Goal: Information Seeking & Learning: Learn about a topic

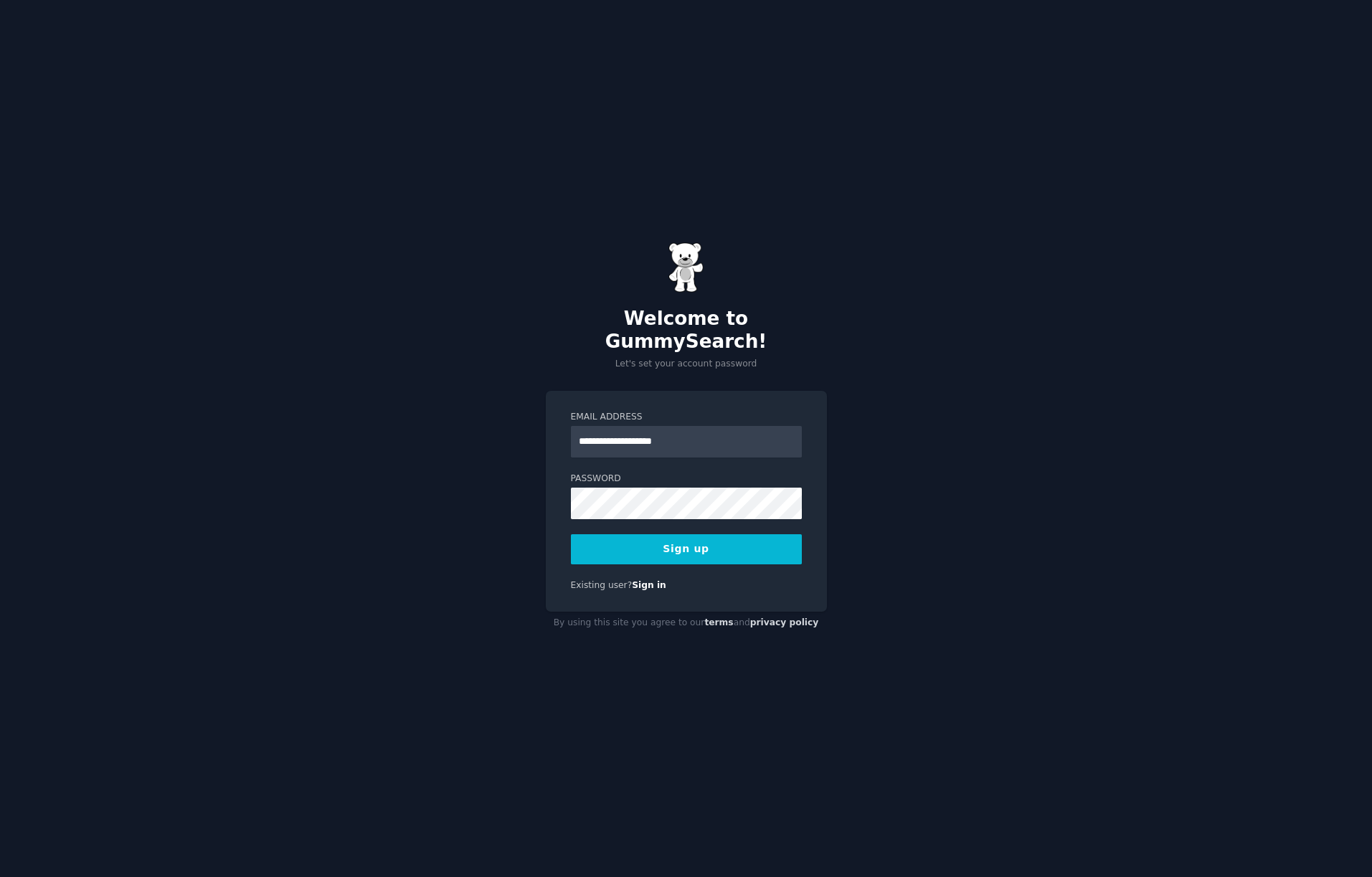
type input "**********"
click at [699, 535] on button "Sign up" at bounding box center [686, 550] width 231 height 30
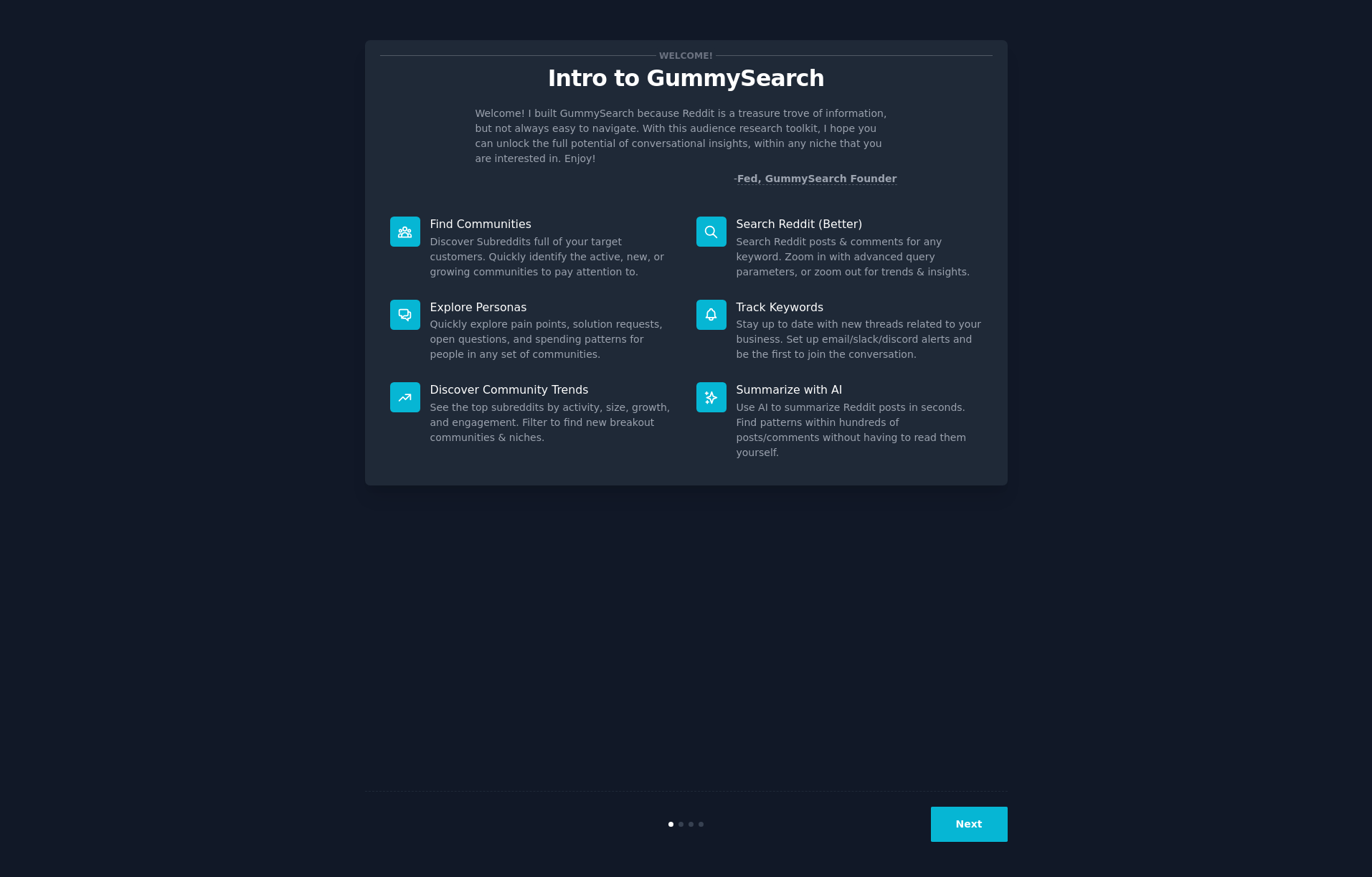
click at [973, 825] on button "Next" at bounding box center [968, 824] width 77 height 35
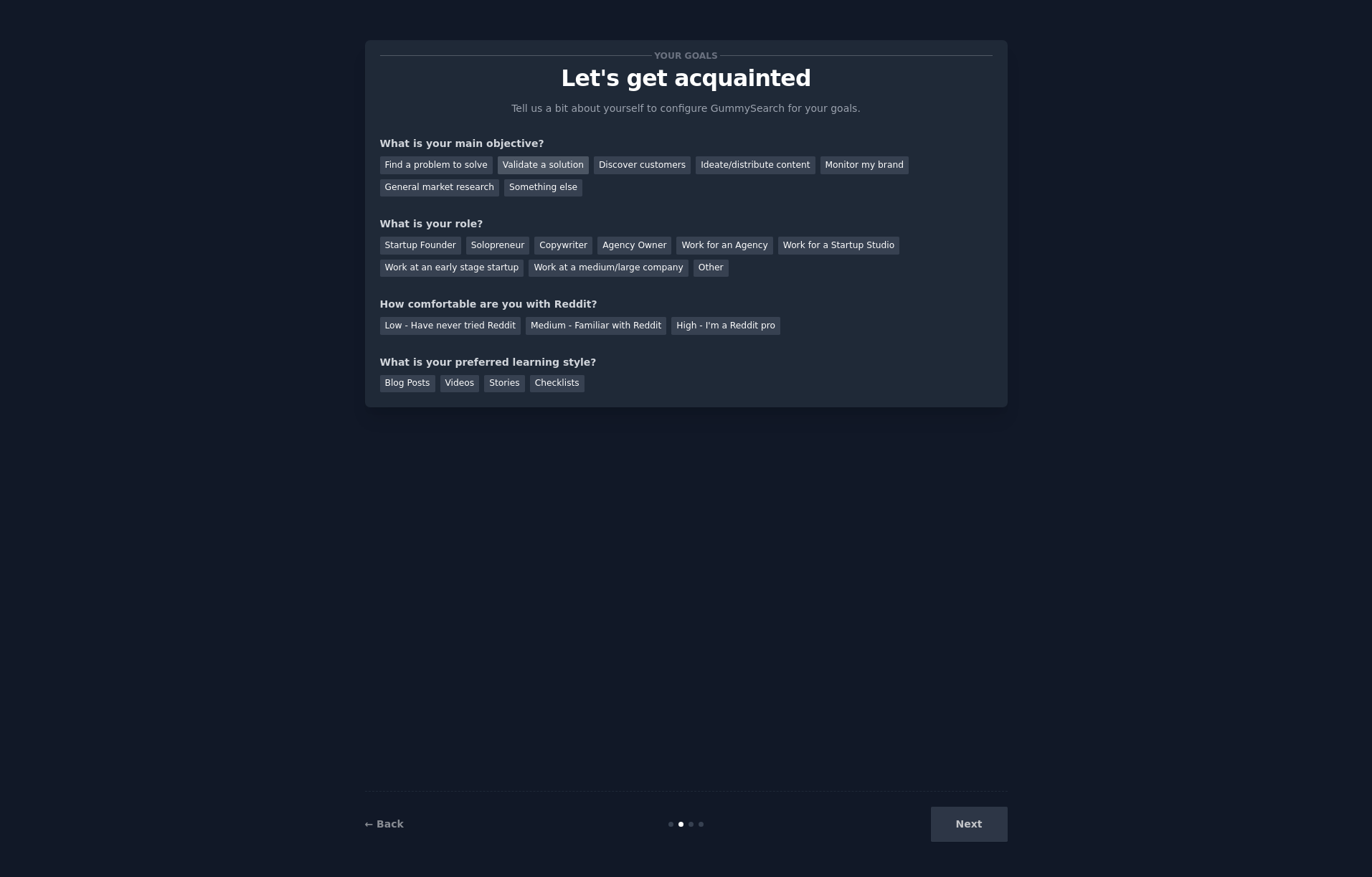
click at [535, 166] on div "Validate a solution" at bounding box center [542, 165] width 91 height 18
click at [634, 167] on div "Discover customers" at bounding box center [642, 165] width 97 height 18
click at [727, 164] on div "Ideate/distribute content" at bounding box center [755, 165] width 119 height 18
click at [539, 168] on div "Validate a solution" at bounding box center [542, 165] width 91 height 18
click at [420, 247] on div "Startup Founder" at bounding box center [420, 245] width 81 height 18
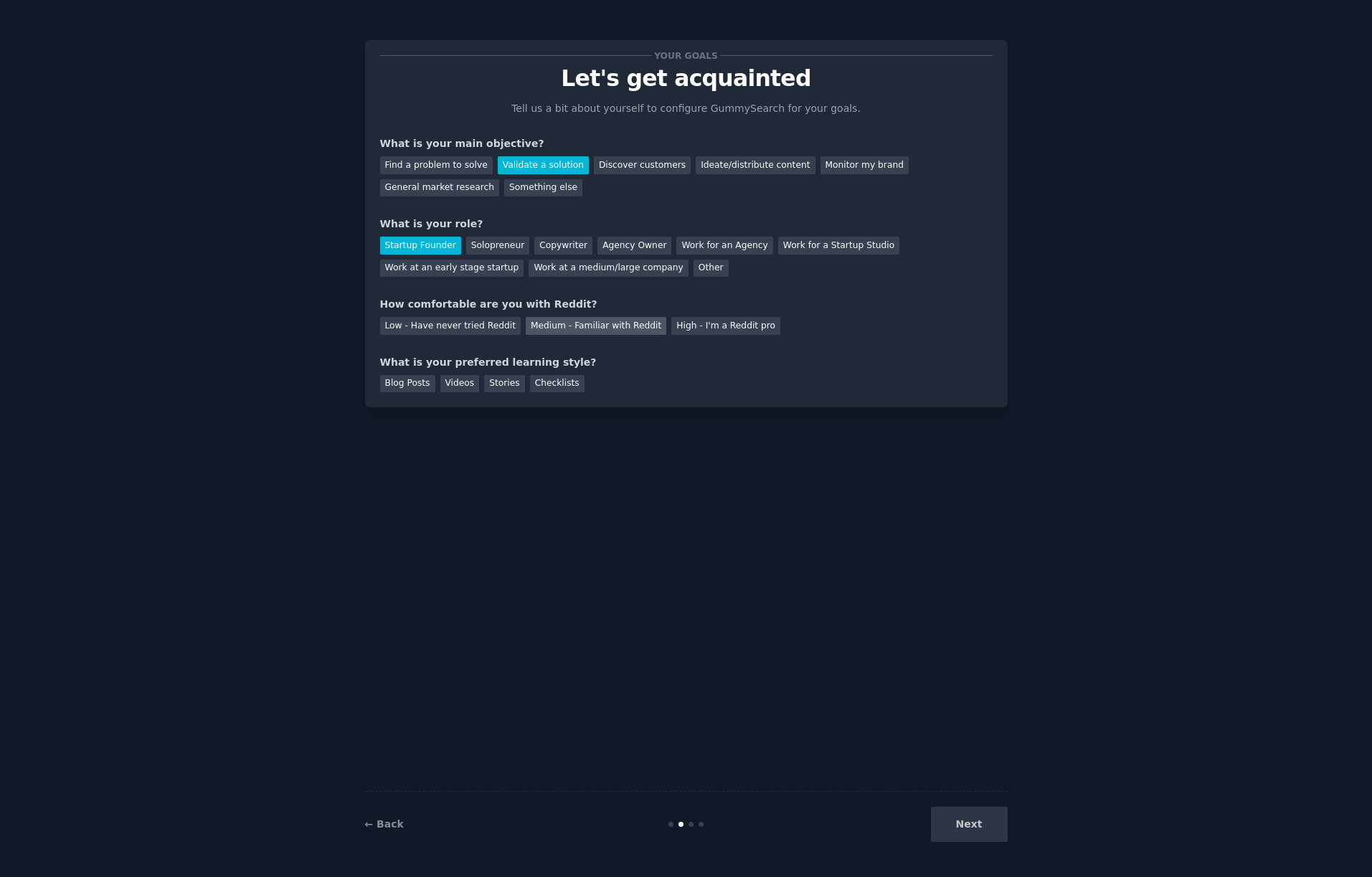
click at [605, 327] on div "Medium - Familiar with Reddit" at bounding box center [596, 326] width 140 height 18
click at [461, 385] on div "Videos" at bounding box center [460, 384] width 40 height 18
click at [979, 823] on button "Next" at bounding box center [968, 824] width 77 height 35
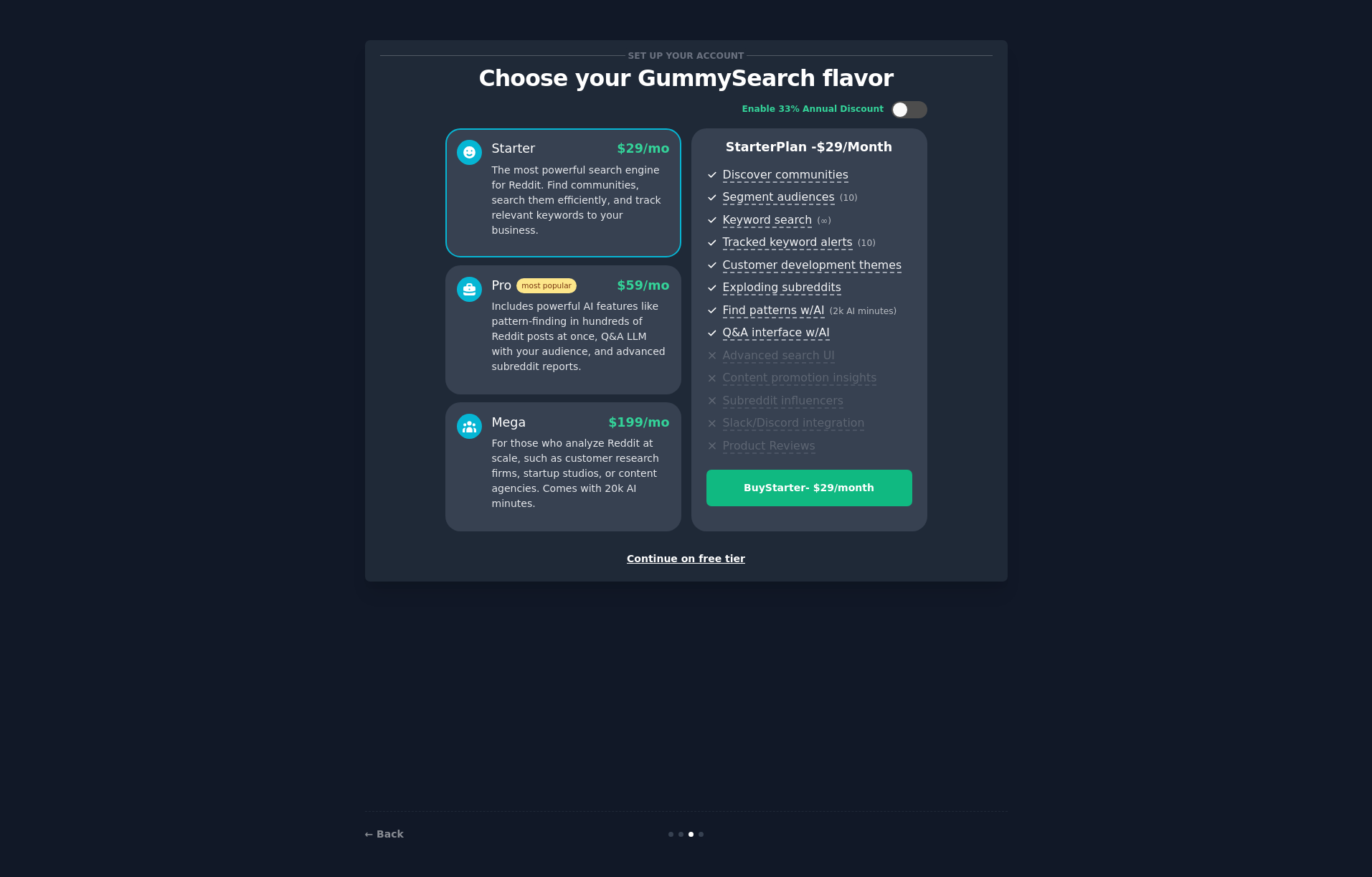
click at [266, 244] on div "Set up your account Choose your GummySearch flavor Enable 33% Annual Discount S…" at bounding box center [685, 438] width 1332 height 837
click at [701, 561] on div "Continue on free tier" at bounding box center [686, 558] width 612 height 15
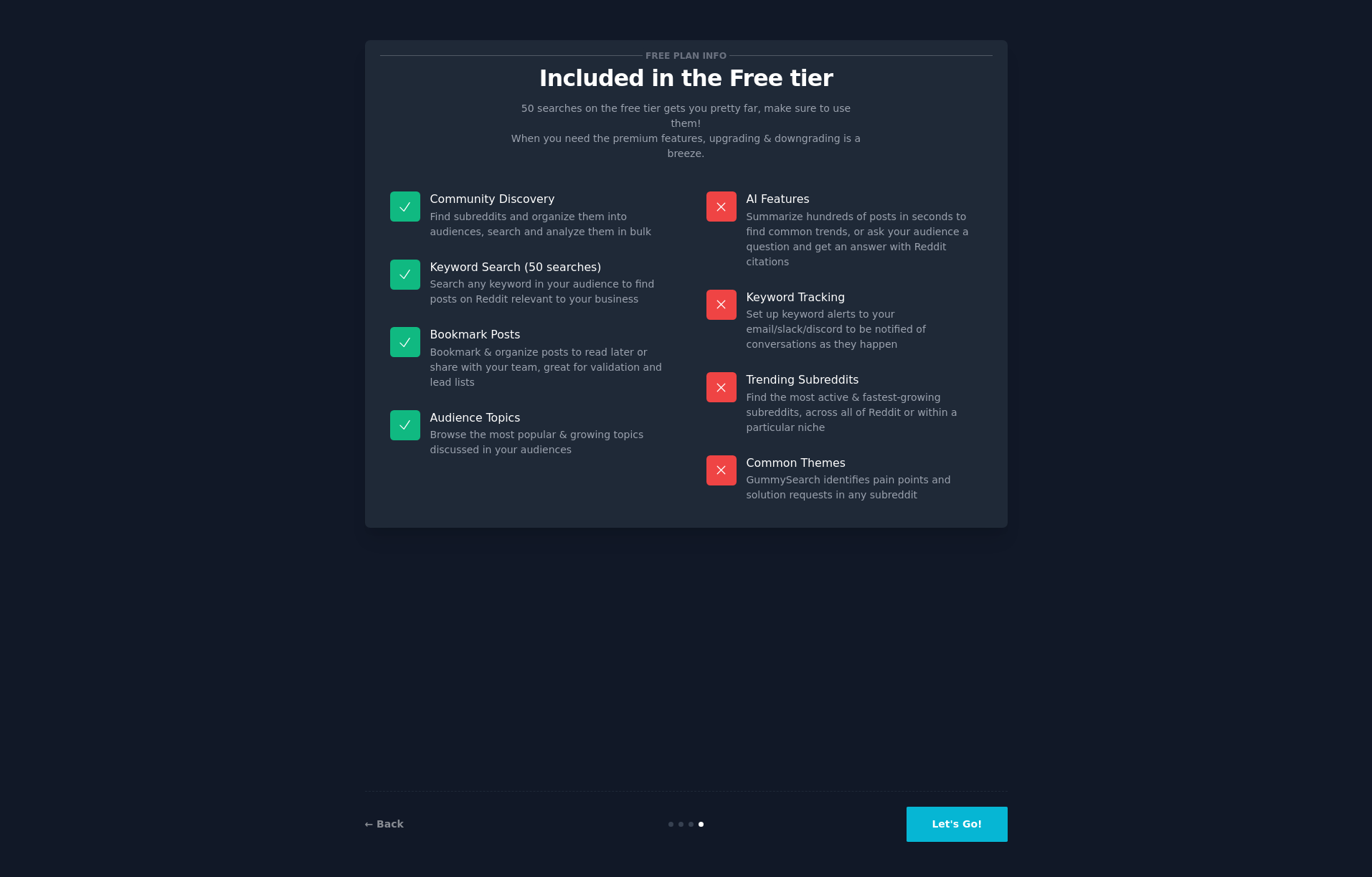
click at [974, 825] on button "Let's Go!" at bounding box center [956, 824] width 101 height 35
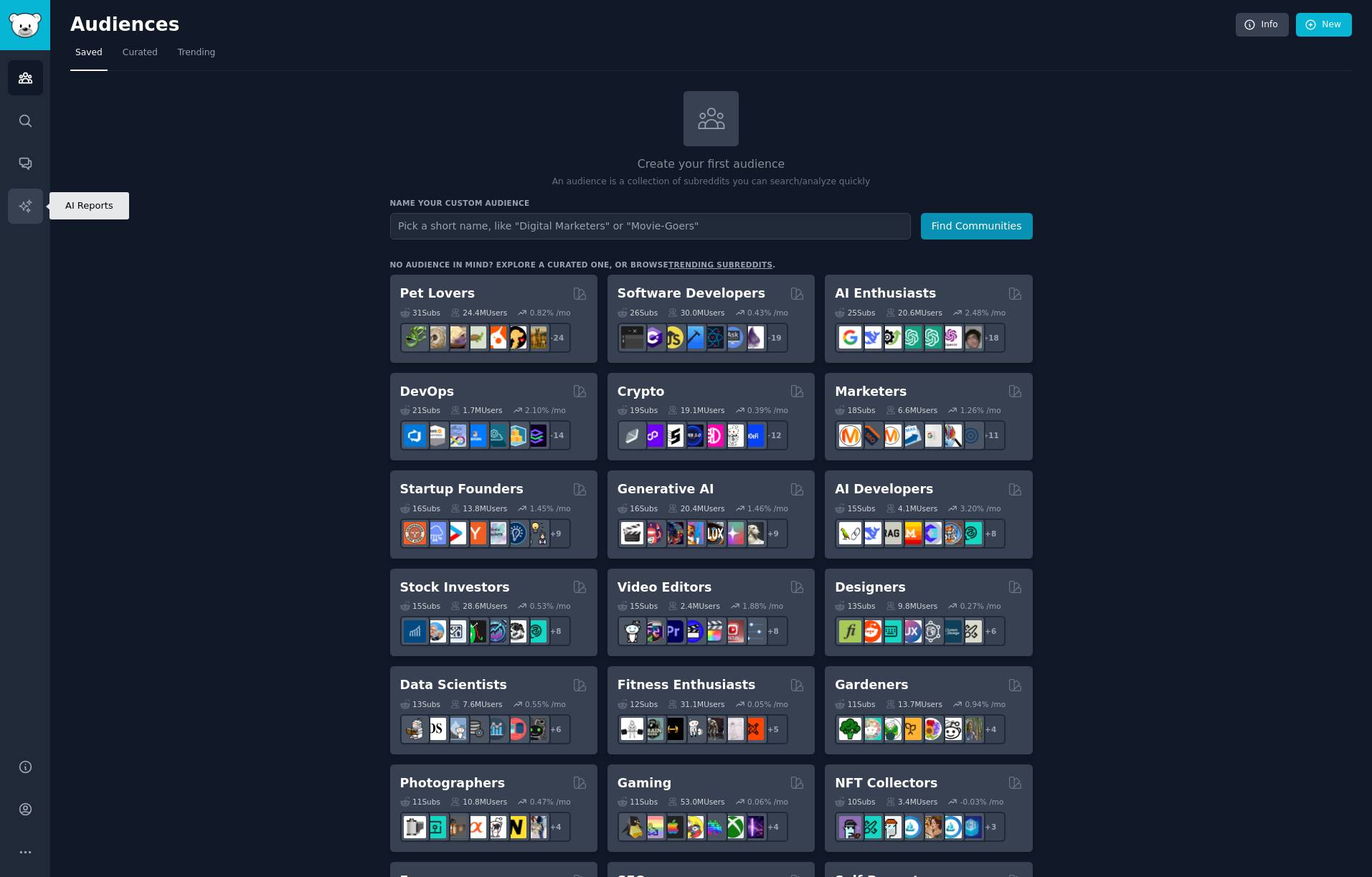
click at [20, 208] on icon "Sidebar" at bounding box center [25, 205] width 15 height 15
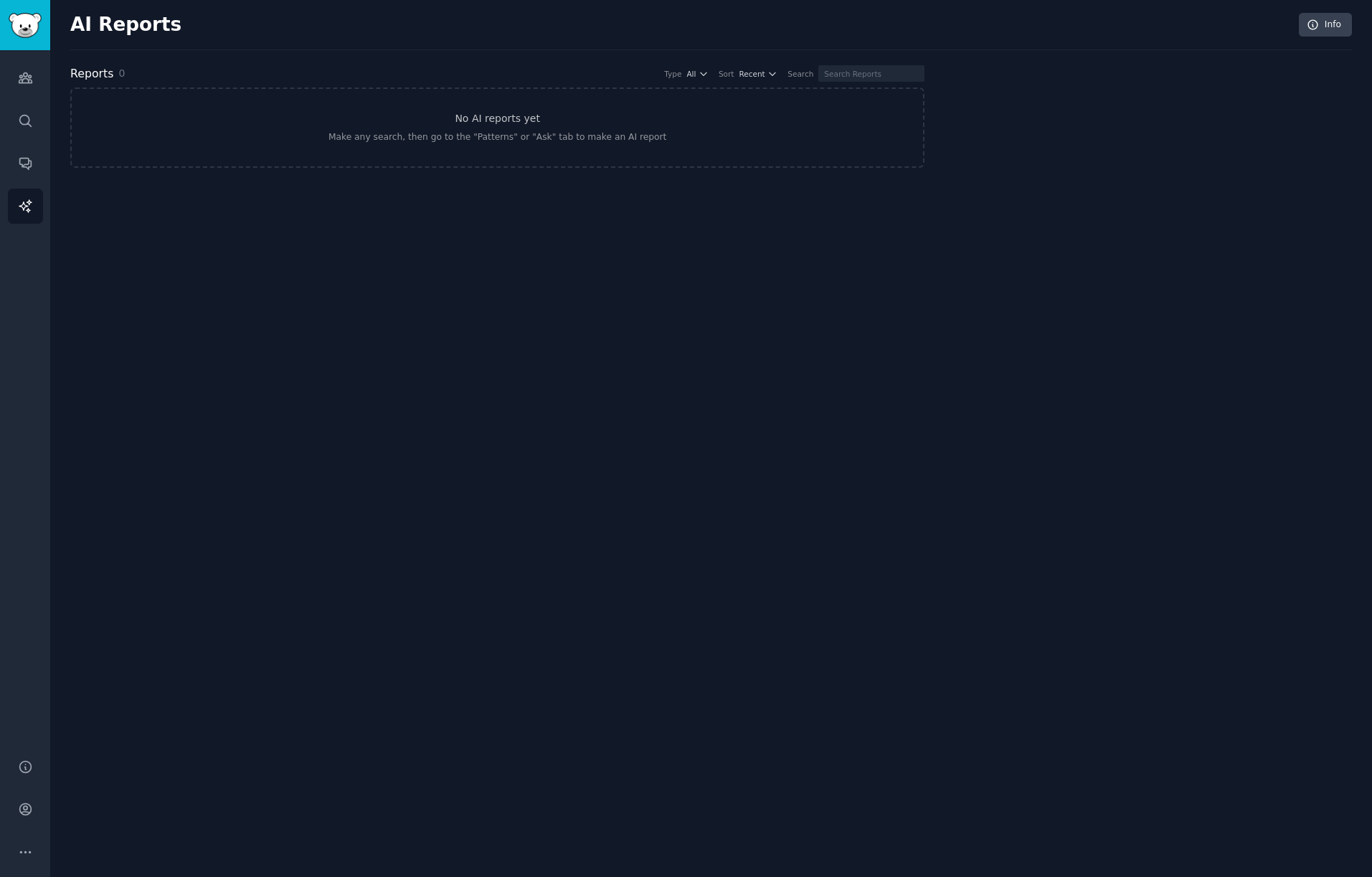
click at [487, 332] on div "AI Reports Info Reports 0 Type All Sort Recent Search No AI reports yet Make an…" at bounding box center [711, 438] width 1321 height 877
click at [26, 205] on icon "Sidebar" at bounding box center [25, 205] width 12 height 12
click at [22, 154] on link "Conversations" at bounding box center [25, 163] width 35 height 35
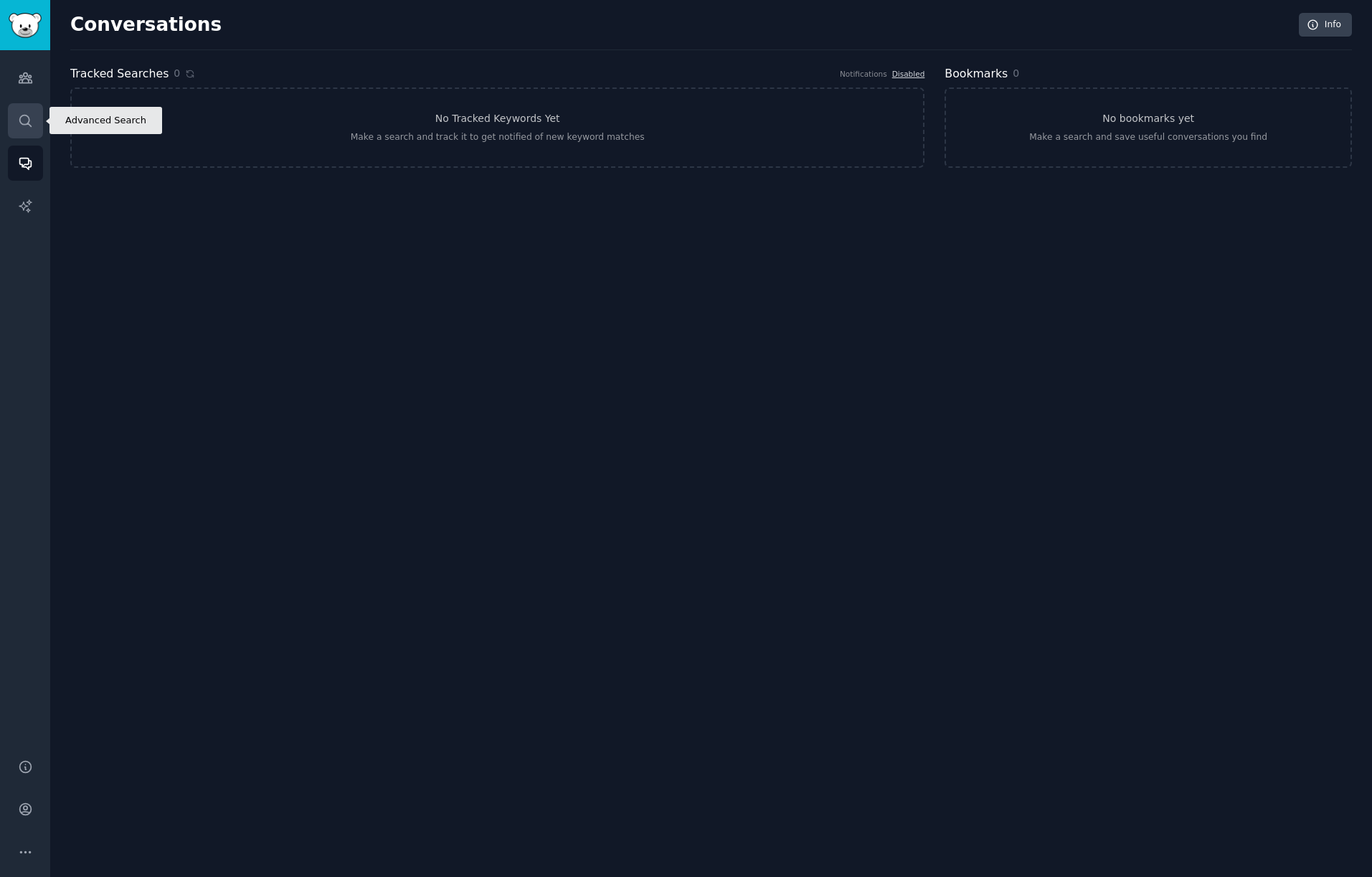
click at [22, 120] on icon "Sidebar" at bounding box center [25, 121] width 15 height 15
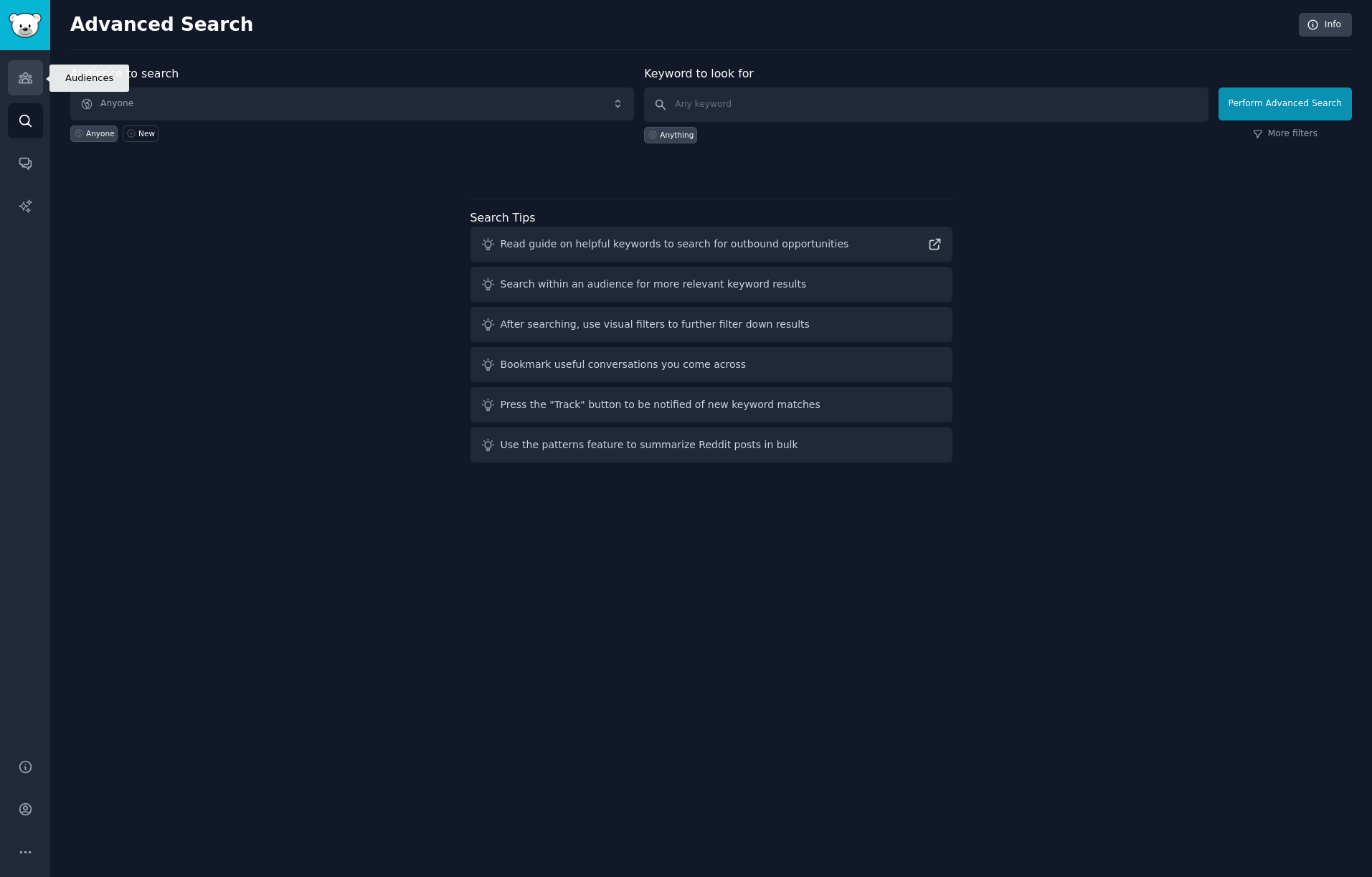
click at [25, 80] on icon "Sidebar" at bounding box center [25, 78] width 15 height 15
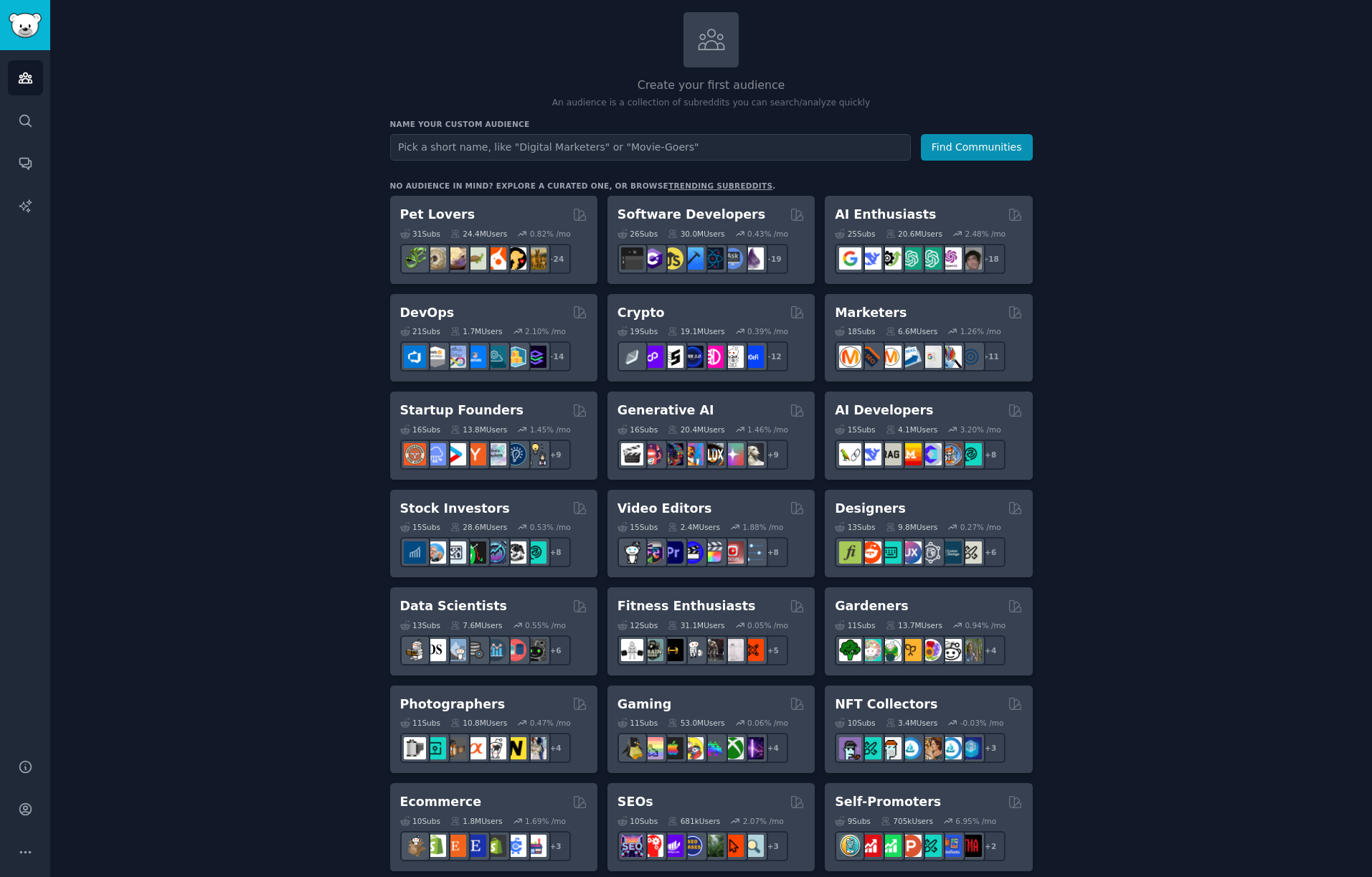
scroll to position [75, 0]
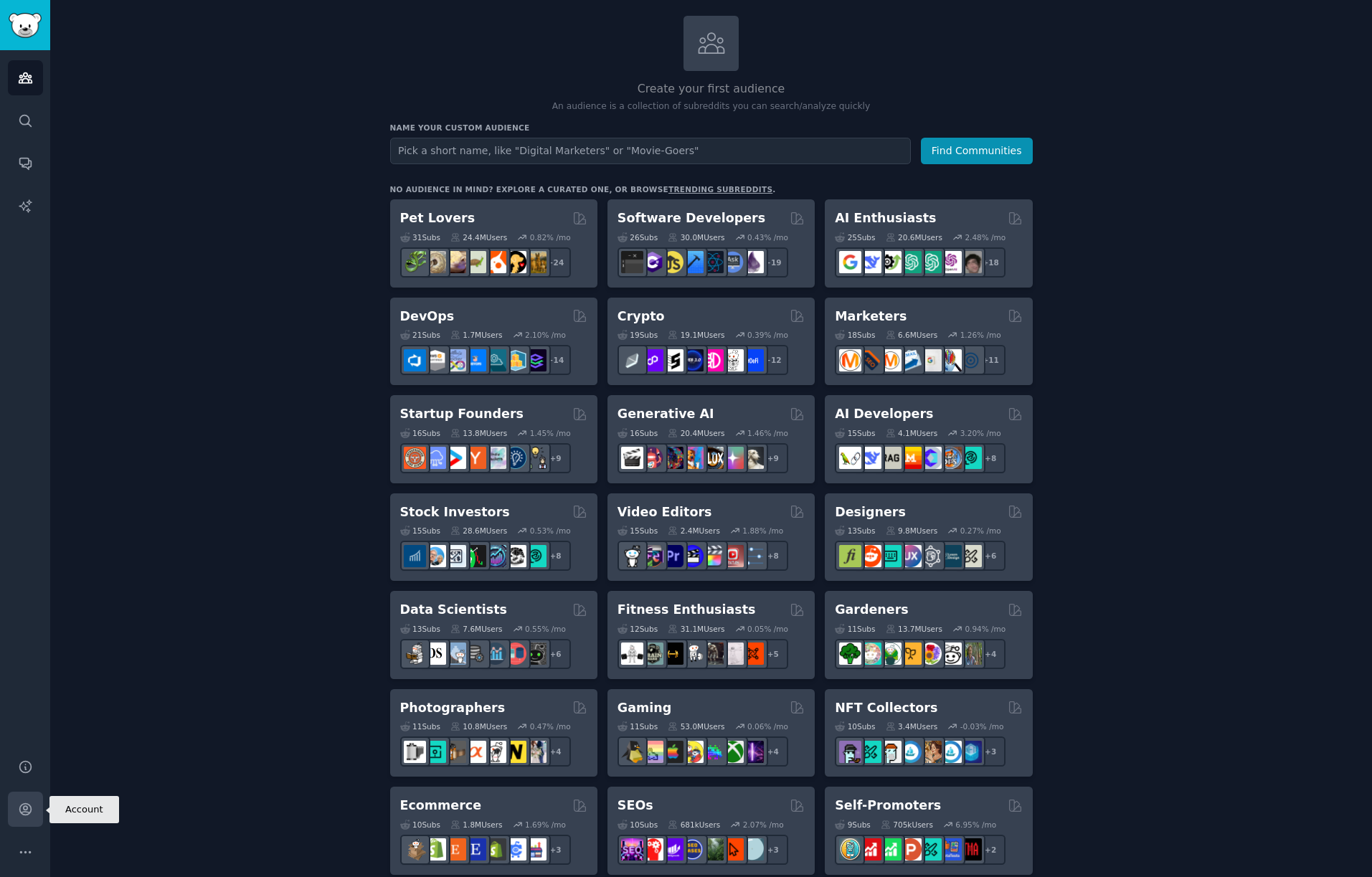
click at [28, 804] on icon "Sidebar" at bounding box center [25, 809] width 11 height 11
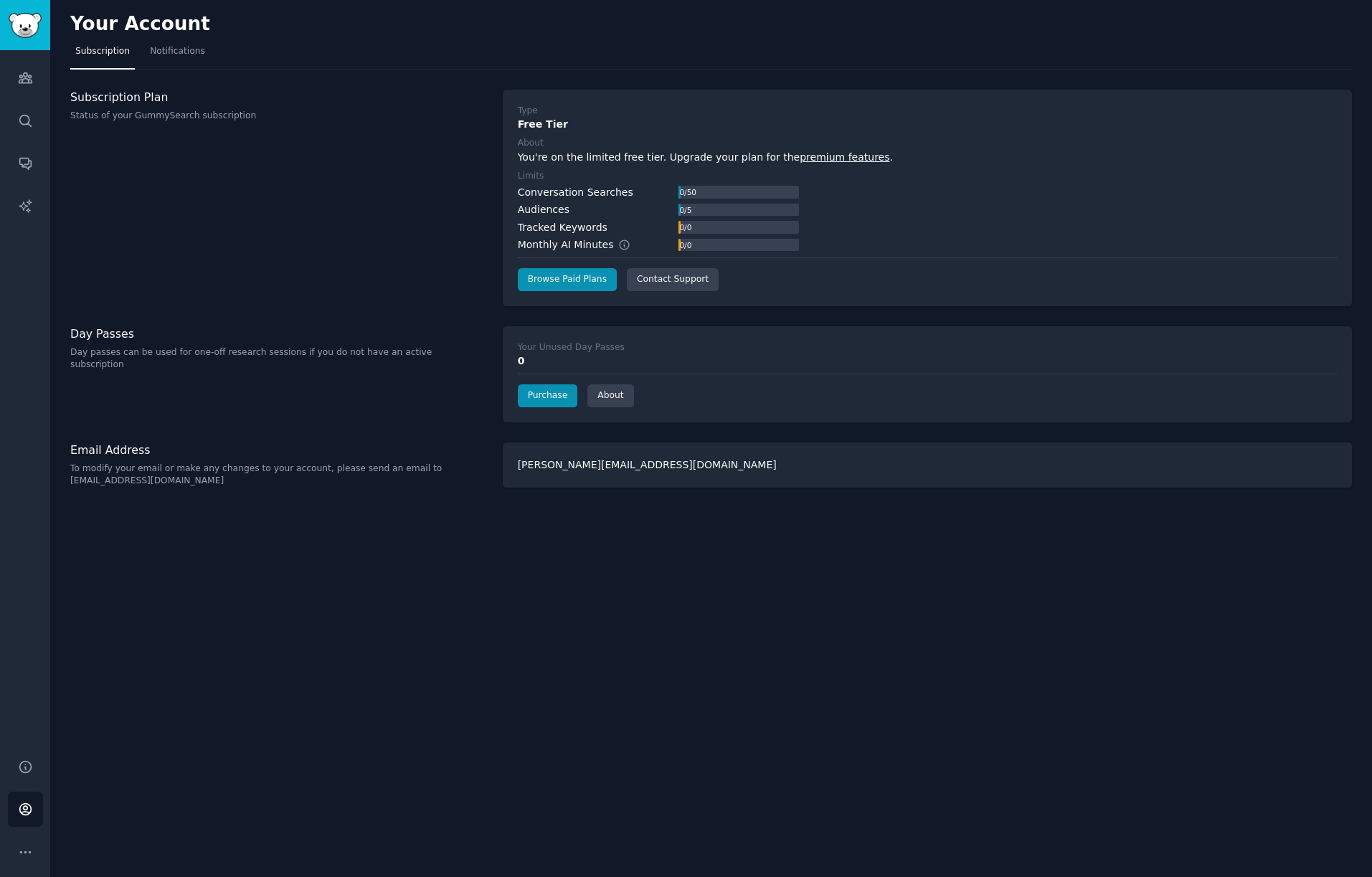
click at [531, 362] on div "0" at bounding box center [927, 361] width 818 height 15
drag, startPoint x: 524, startPoint y: 362, endPoint x: 536, endPoint y: 362, distance: 12.0
click at [525, 362] on div "0" at bounding box center [927, 361] width 818 height 15
click at [536, 363] on div "0" at bounding box center [927, 361] width 818 height 15
click at [524, 362] on div "0" at bounding box center [927, 361] width 818 height 15
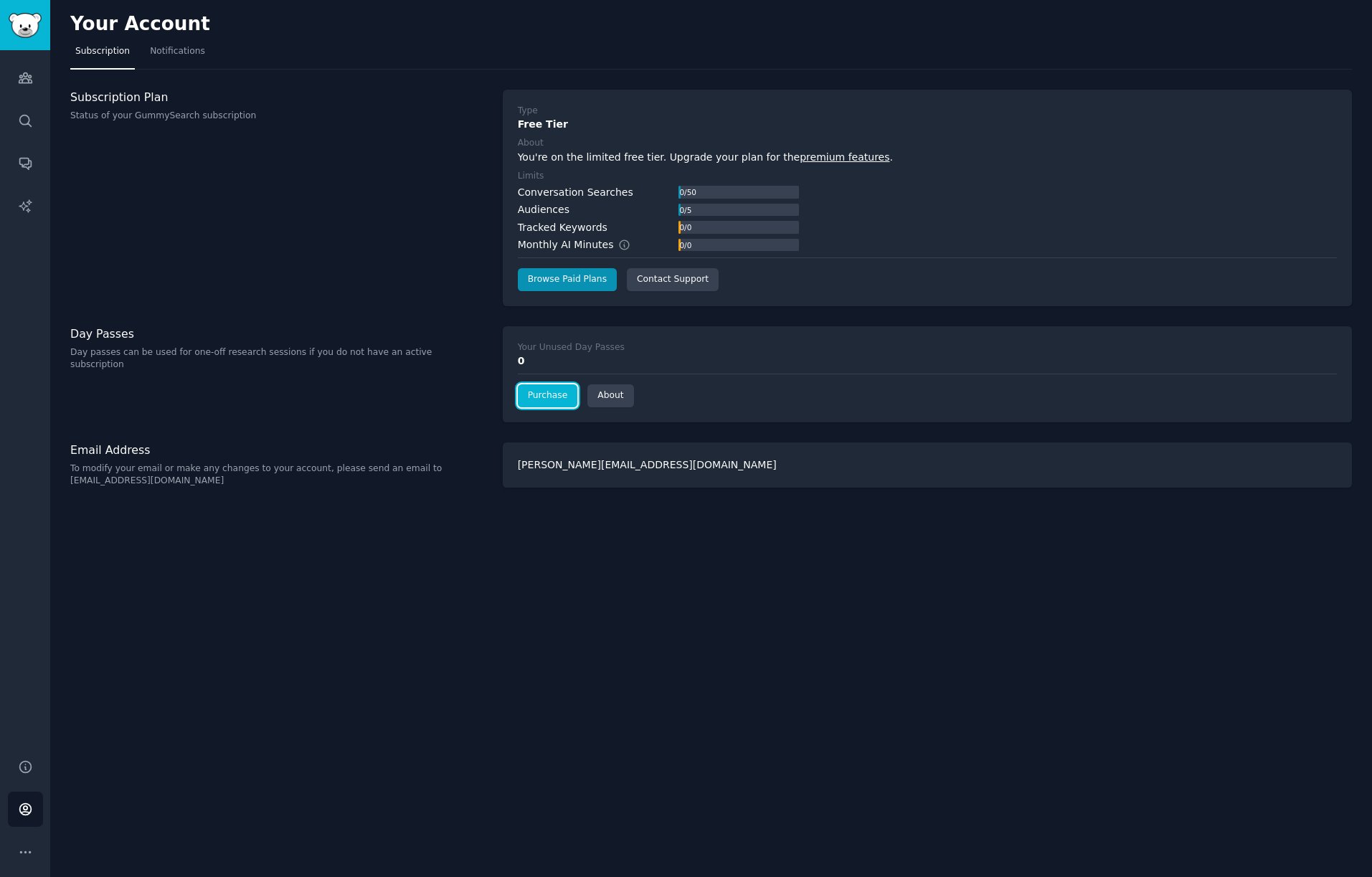
click at [554, 396] on link "Purchase" at bounding box center [548, 396] width 60 height 23
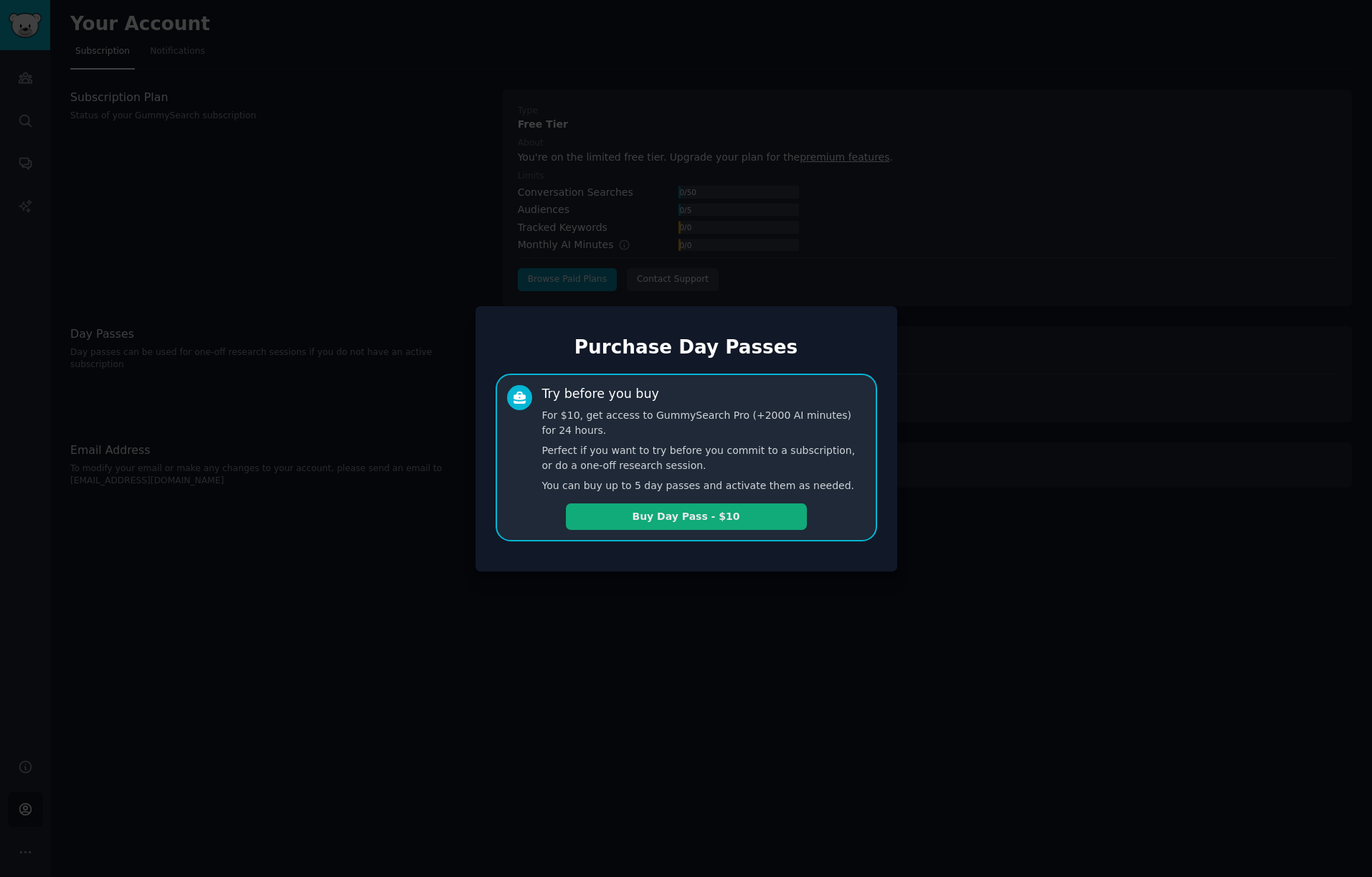
click at [676, 512] on button "Buy Day Pass - $10" at bounding box center [686, 516] width 241 height 26
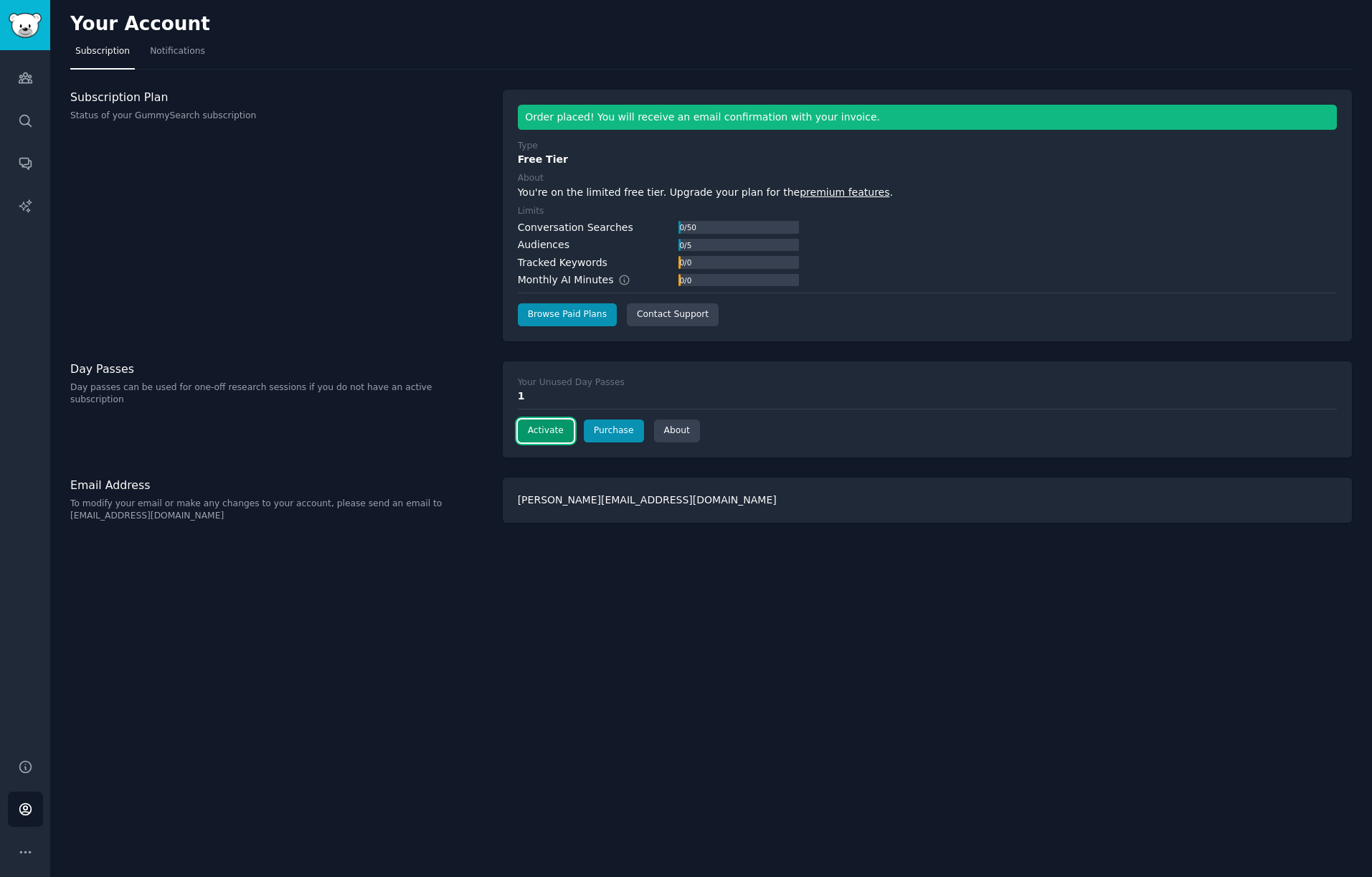
click at [546, 428] on button "Activate" at bounding box center [546, 431] width 56 height 23
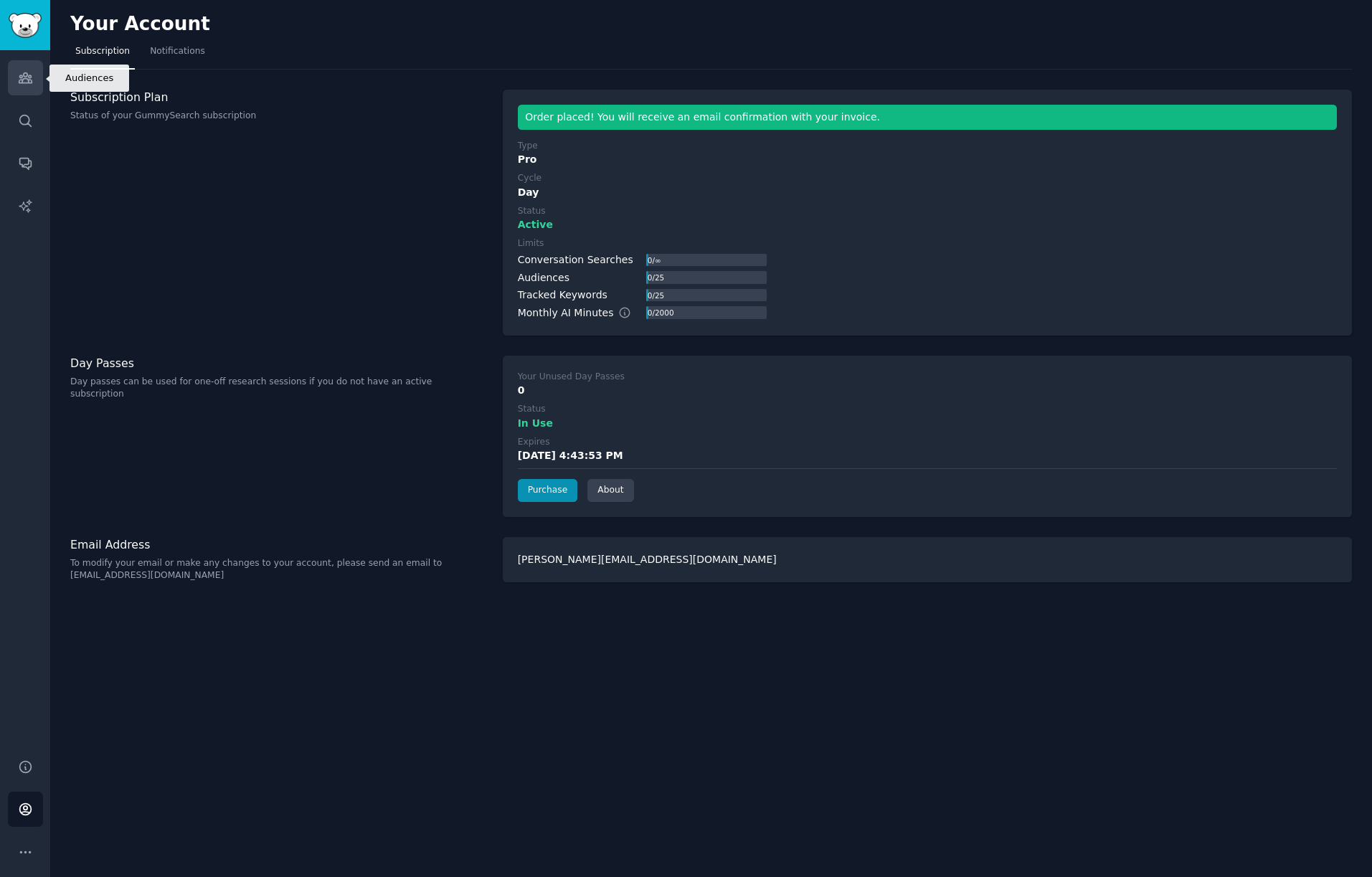
click at [28, 79] on icon "Sidebar" at bounding box center [25, 78] width 13 height 10
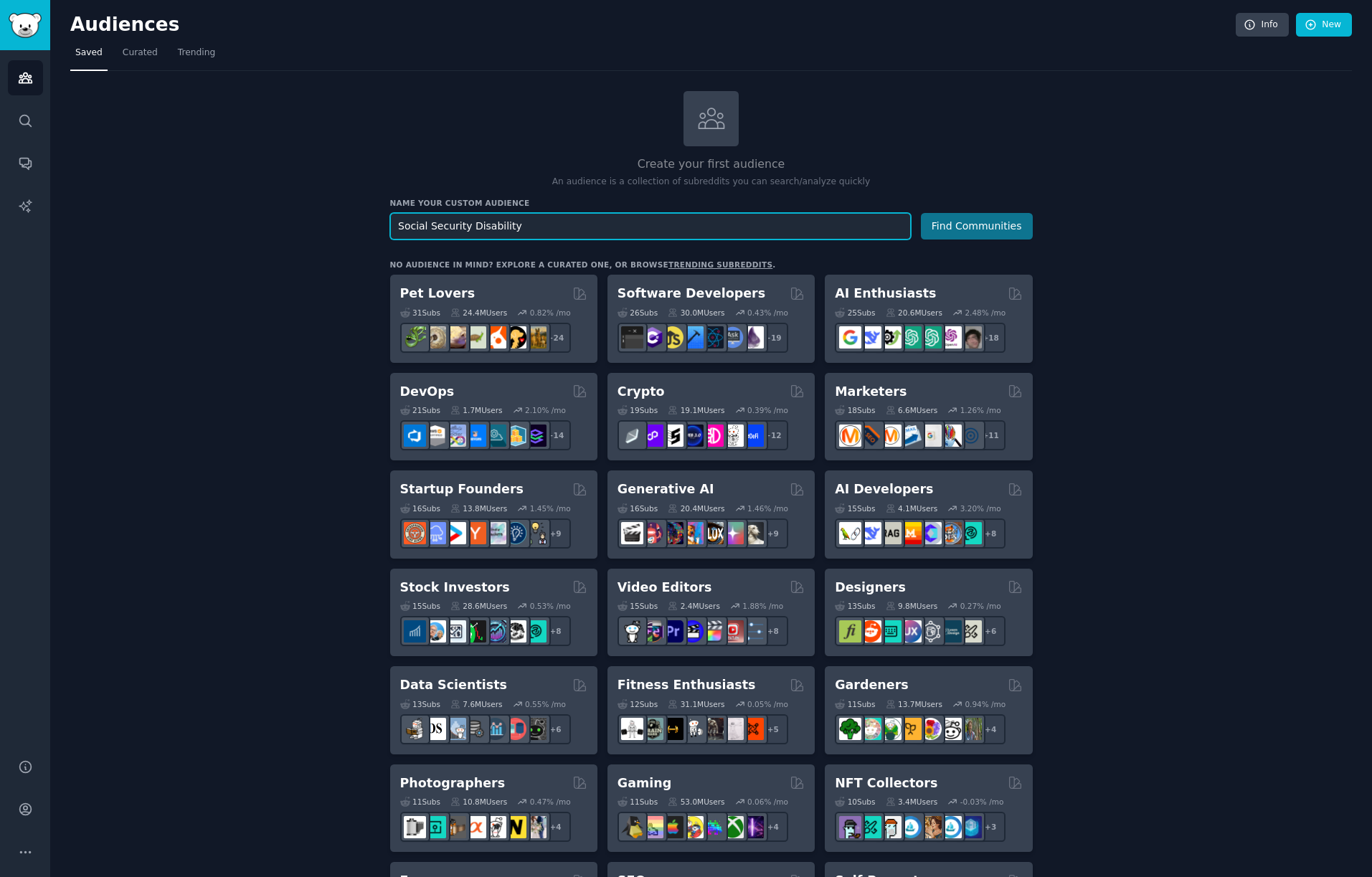
type input "Social Security Disability"
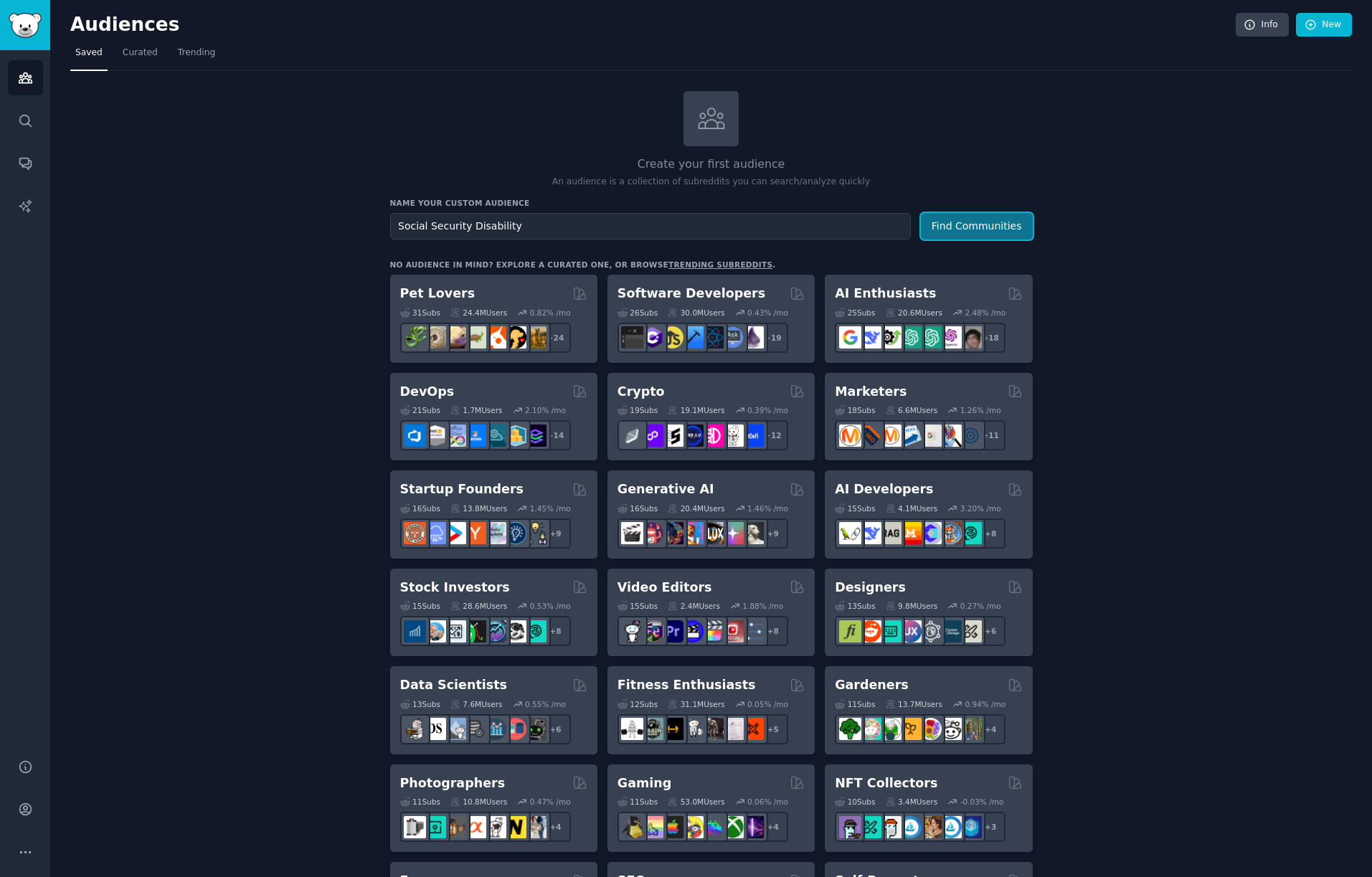
click at [971, 225] on button "Find Communities" at bounding box center [976, 226] width 112 height 26
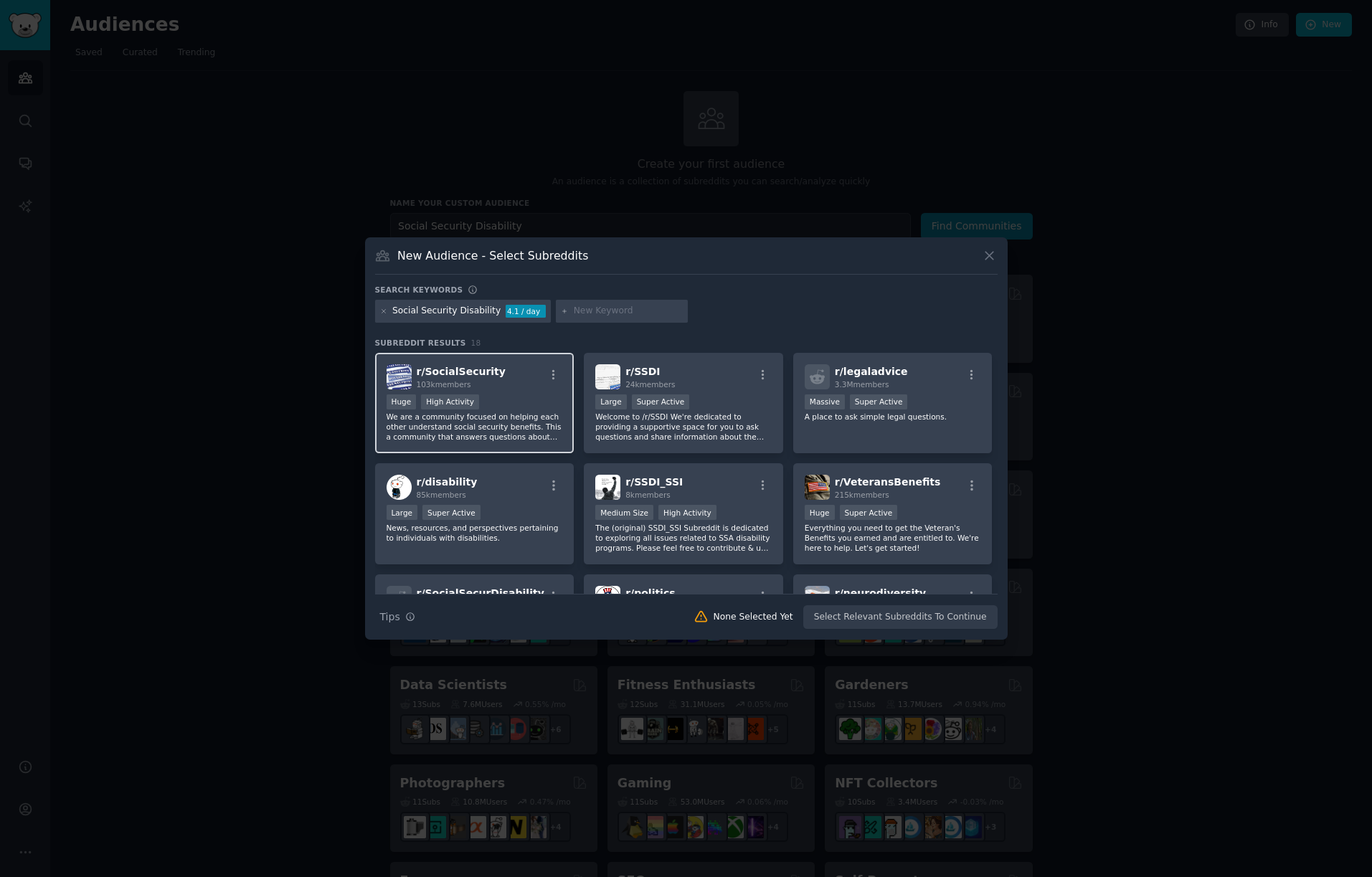
click at [510, 396] on div ">= 80th percentile for submissions / day Huge High Activity" at bounding box center [474, 403] width 176 height 18
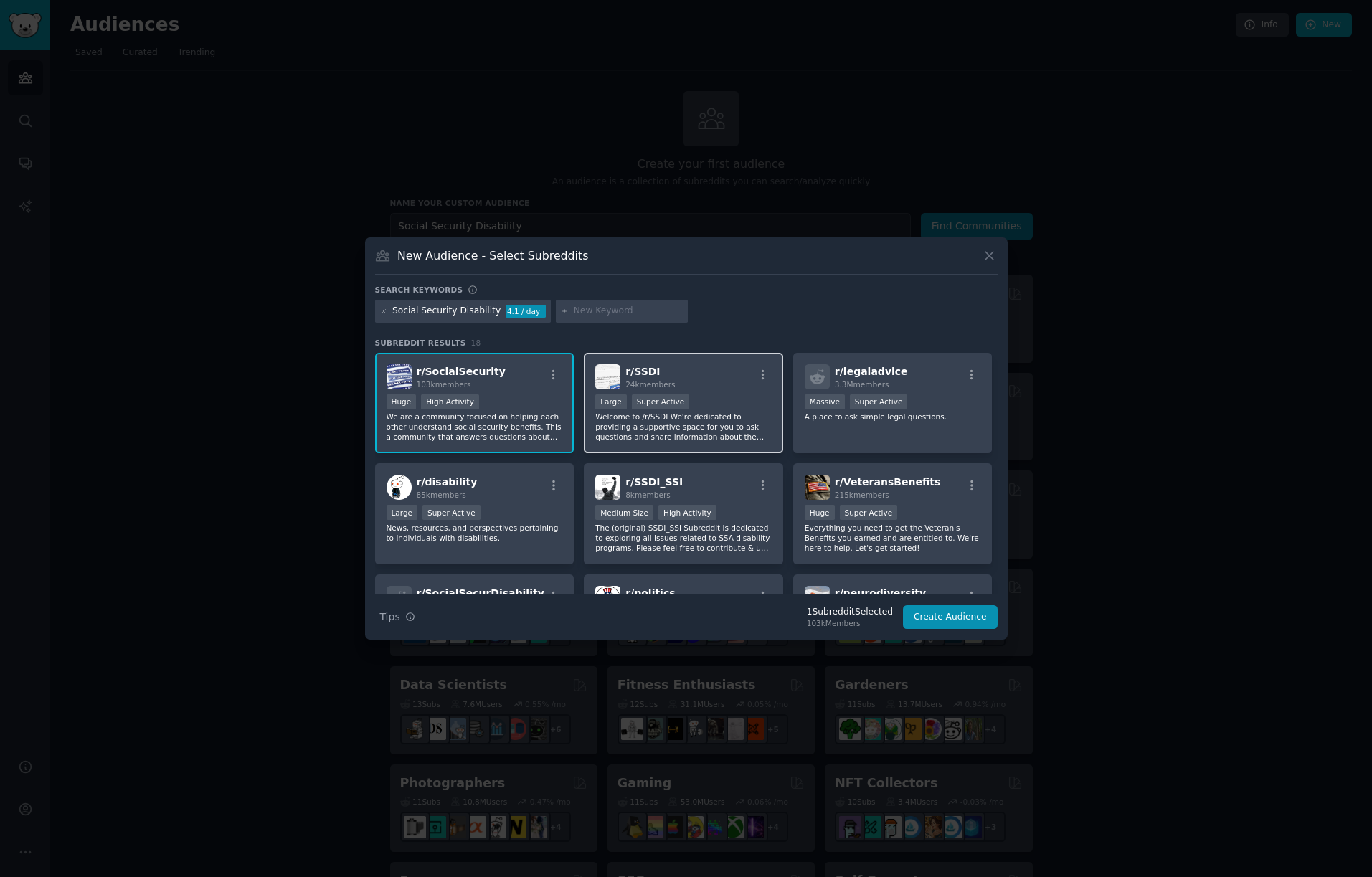
click at [715, 414] on p "Welcome to /r/SSDI We're dedicated to providing a supportive space for you to a…" at bounding box center [683, 427] width 176 height 30
click at [530, 526] on p "News, resources, and perspectives pertaining to individuals with disabilities." at bounding box center [474, 532] width 176 height 20
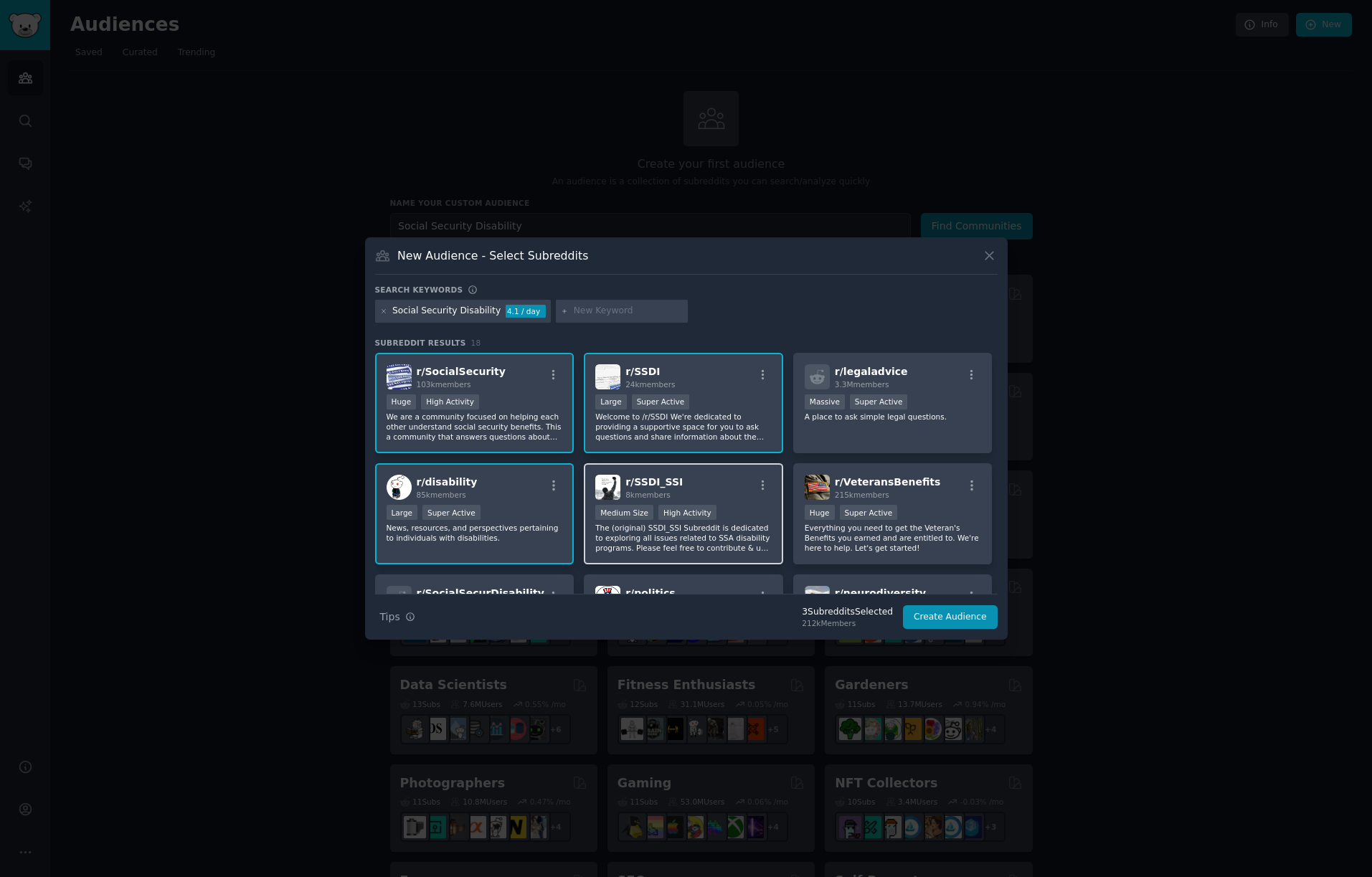
click at [734, 525] on p "The (original) SSDI_SSI Subreddit is dedicated to exploring all issues related …" at bounding box center [683, 538] width 176 height 30
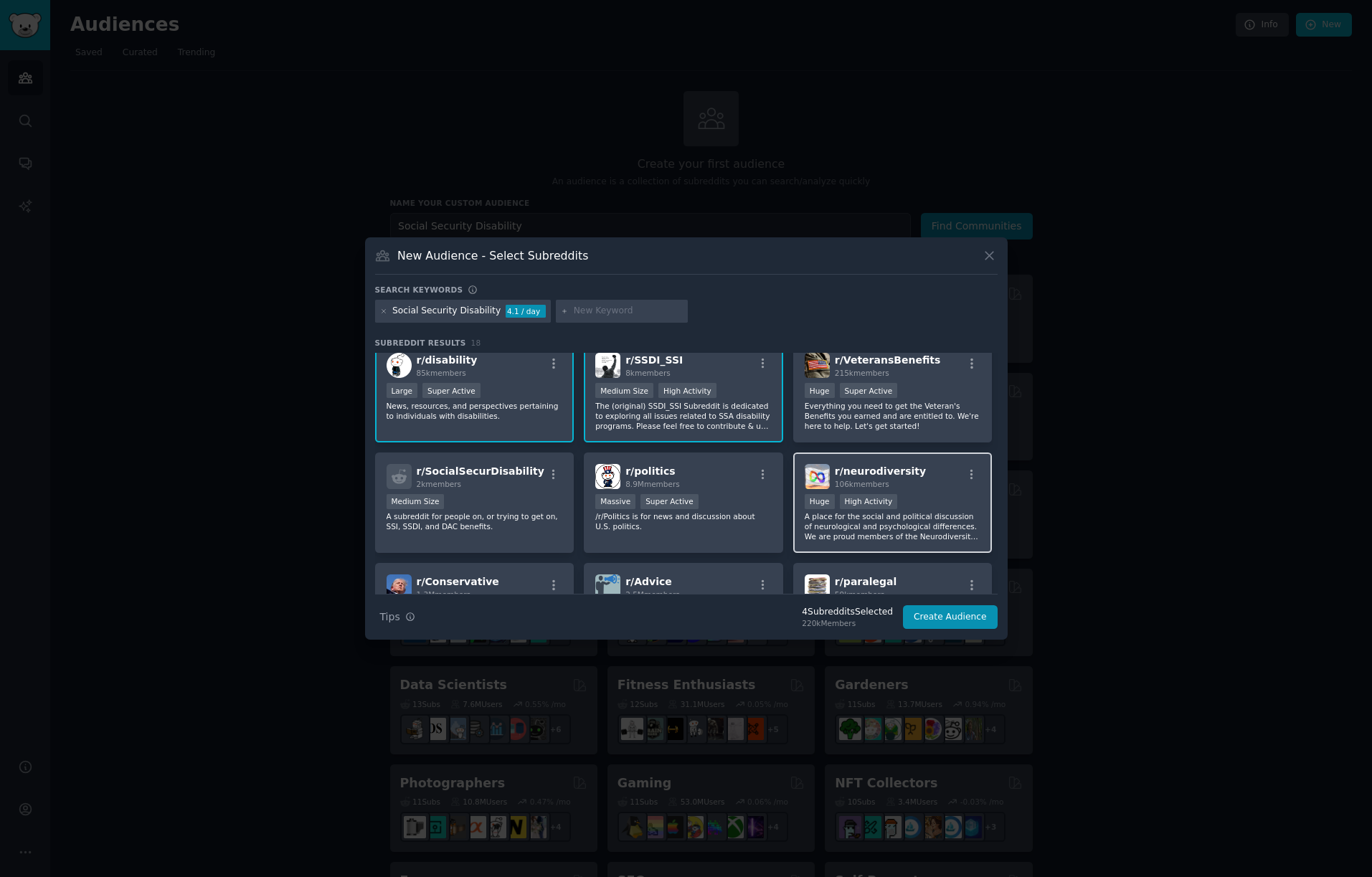
scroll to position [124, 0]
click at [498, 494] on div "Medium Size" at bounding box center [474, 501] width 176 height 18
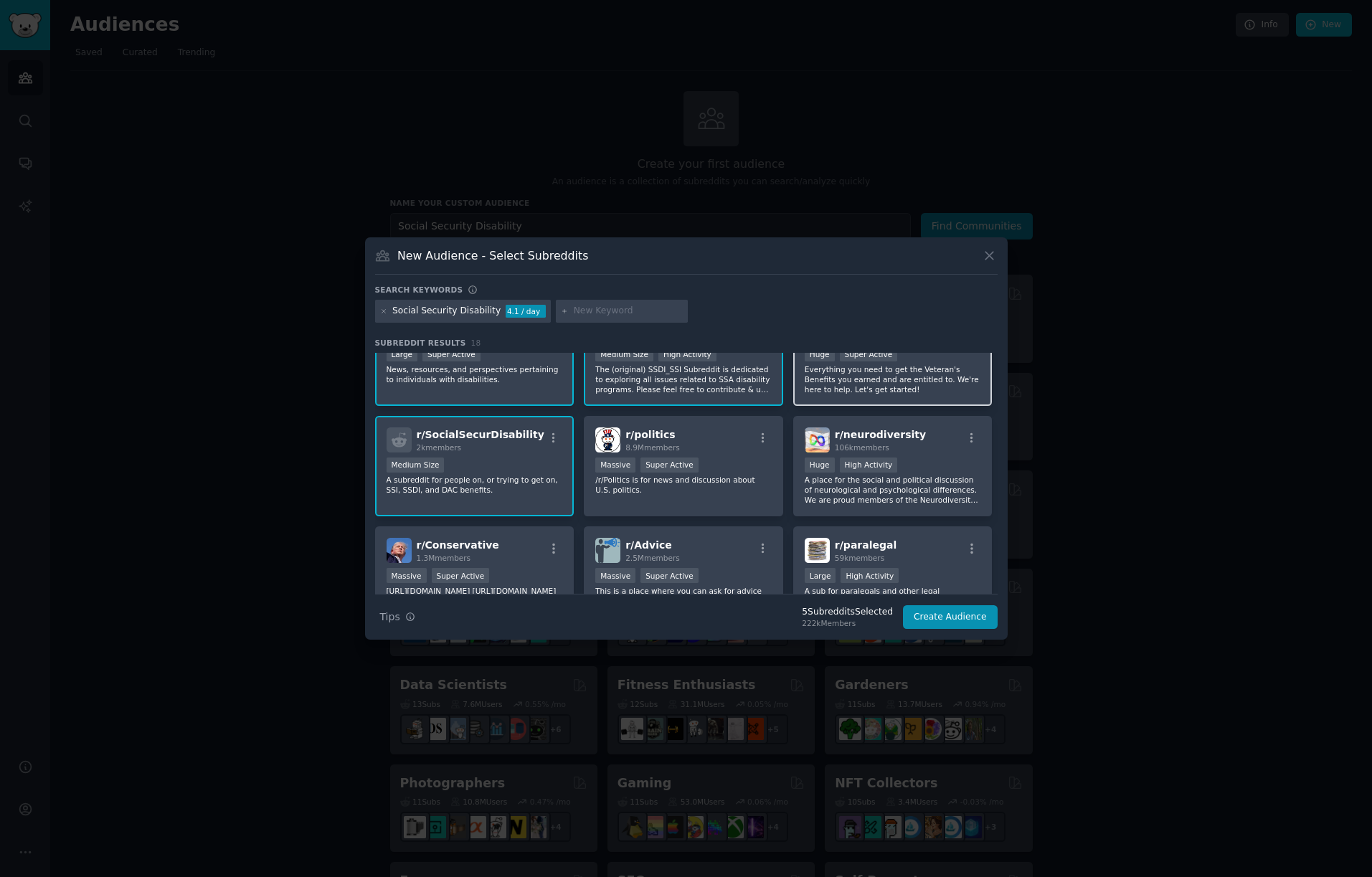
scroll to position [0, 0]
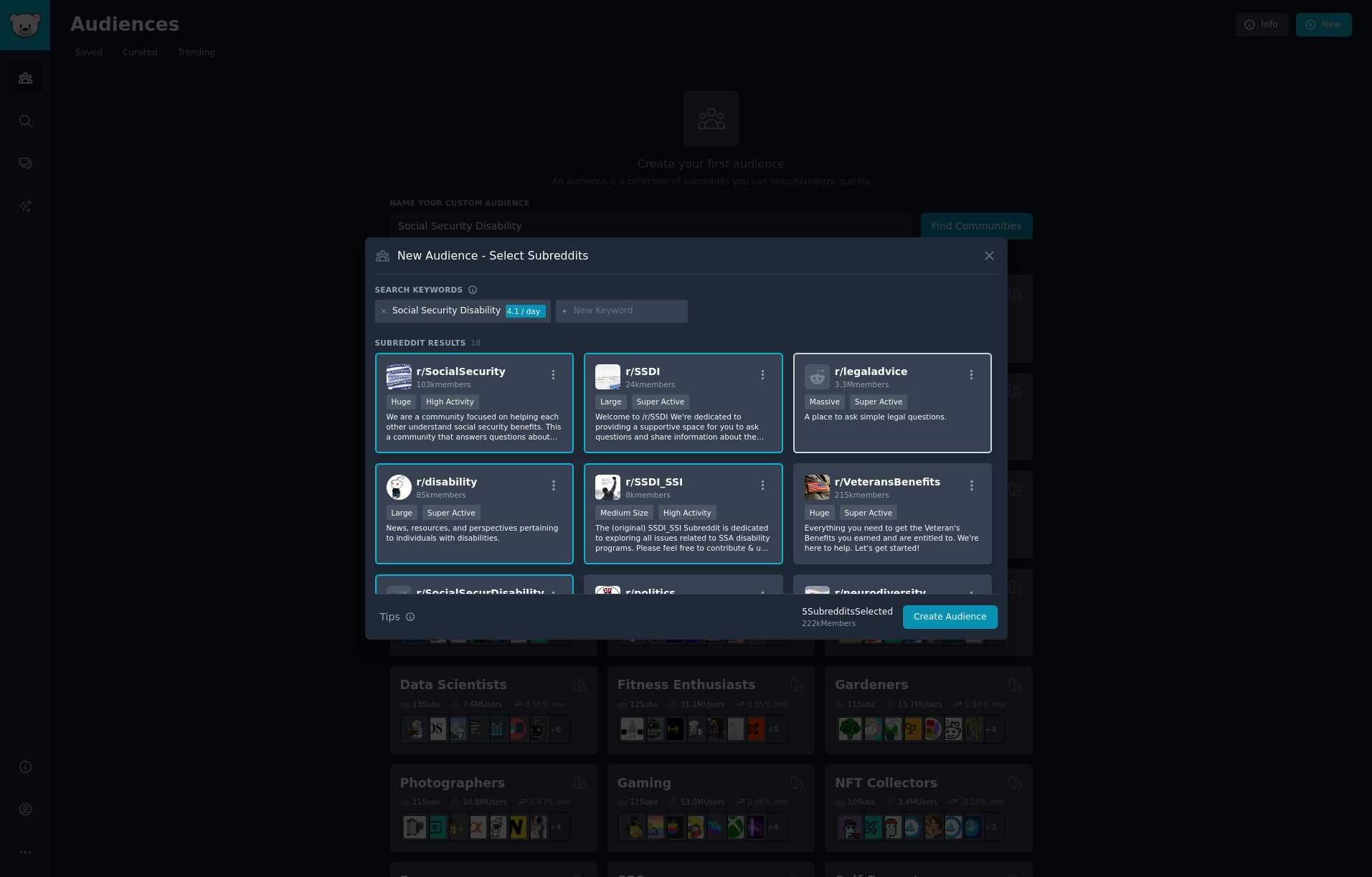
click at [928, 394] on div "Massive Super Active" at bounding box center [892, 403] width 176 height 18
click at [946, 615] on button "Create Audience" at bounding box center [949, 617] width 94 height 25
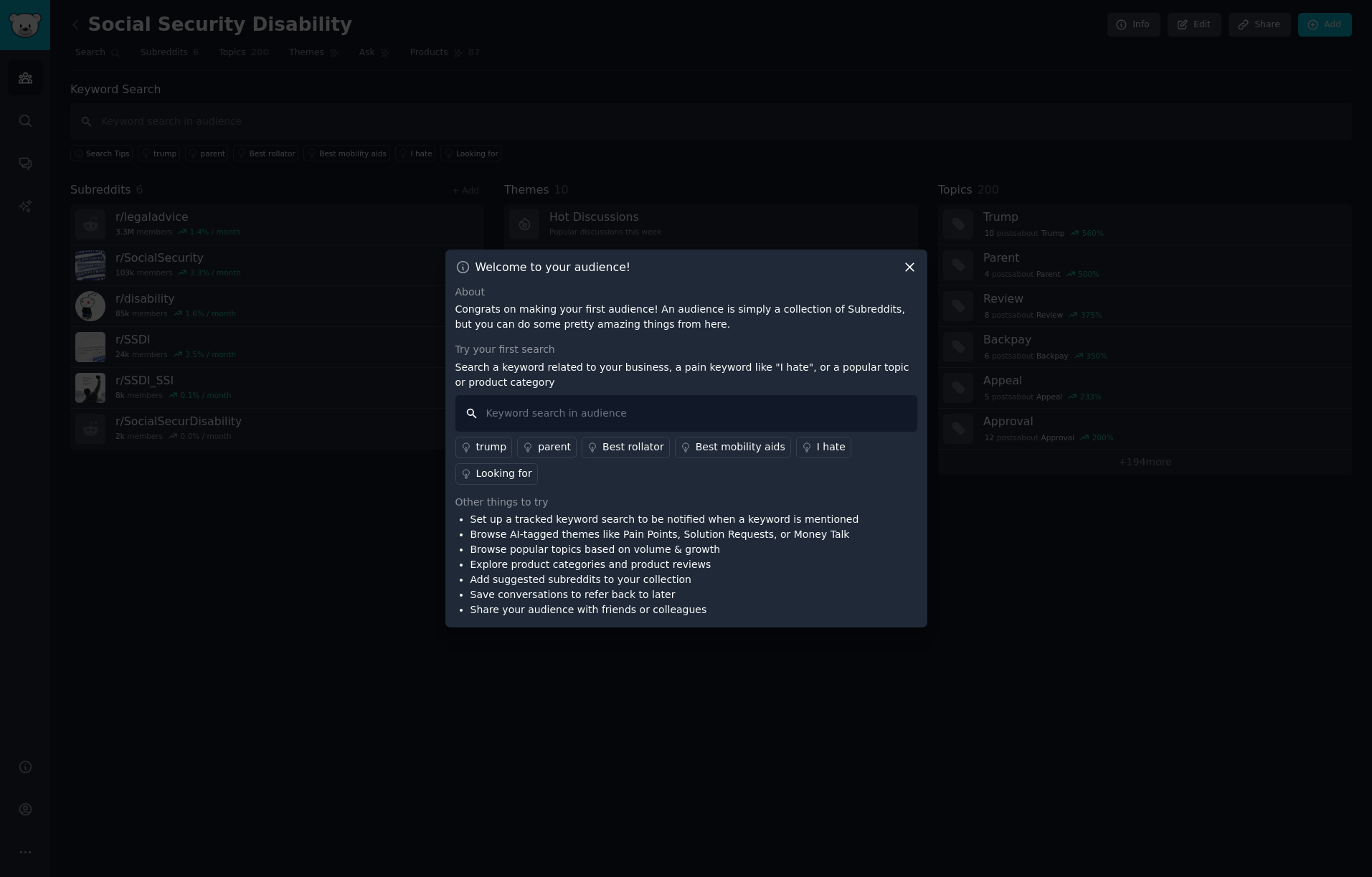
click at [652, 413] on input "text" at bounding box center [686, 413] width 462 height 36
type input "continuing disability review"
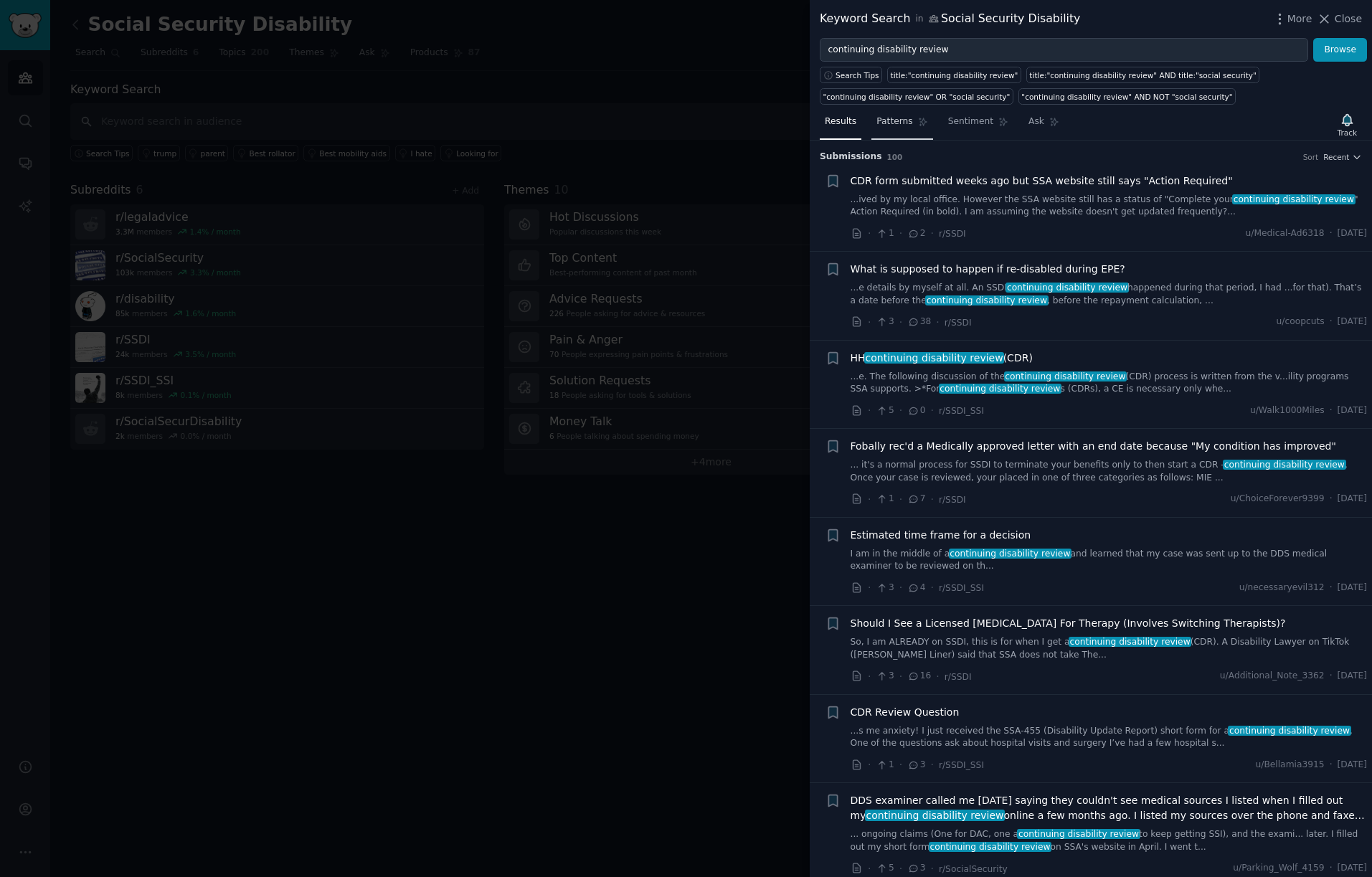
click at [895, 117] on span "Patterns" at bounding box center [894, 122] width 36 height 13
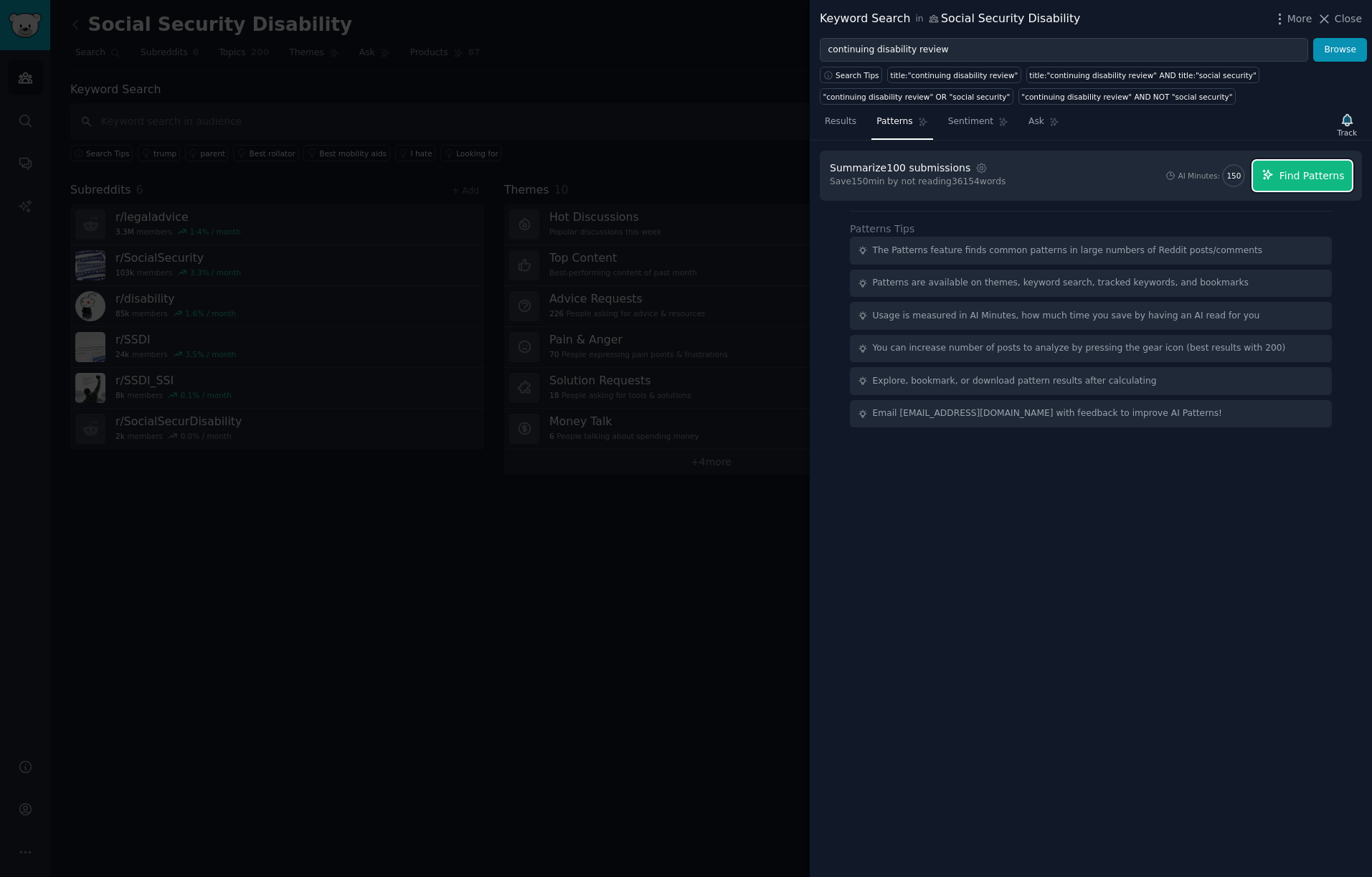
click at [1301, 171] on span "Find Patterns" at bounding box center [1312, 175] width 65 height 15
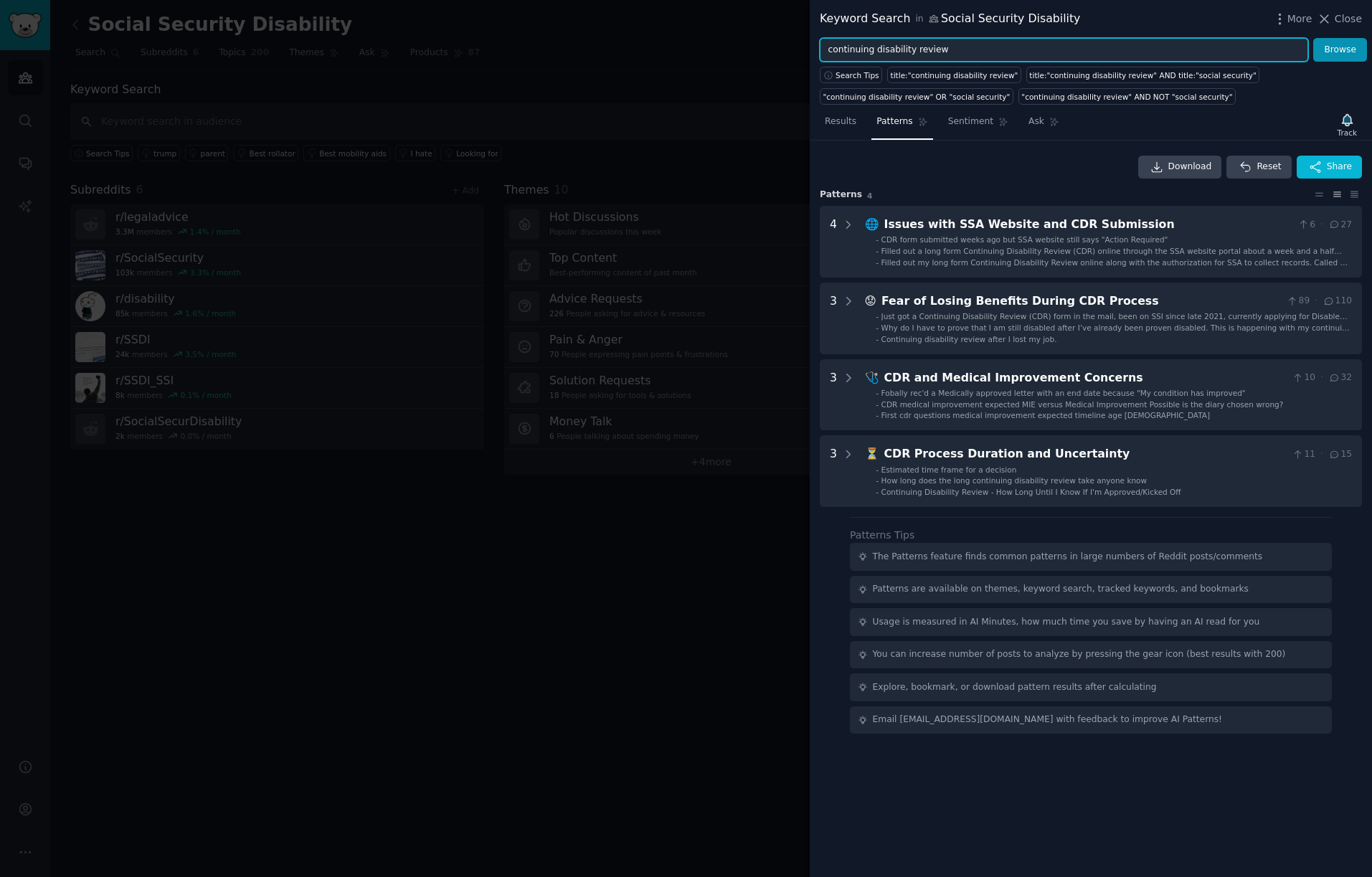
drag, startPoint x: 982, startPoint y: 51, endPoint x: 791, endPoint y: 45, distance: 191.1
click at [791, 45] on div "Keyword Search in Social Security Disability More Close continuing disability r…" at bounding box center [686, 438] width 1372 height 877
type input "CDR"
click at [1353, 48] on button "Browse" at bounding box center [1339, 50] width 54 height 25
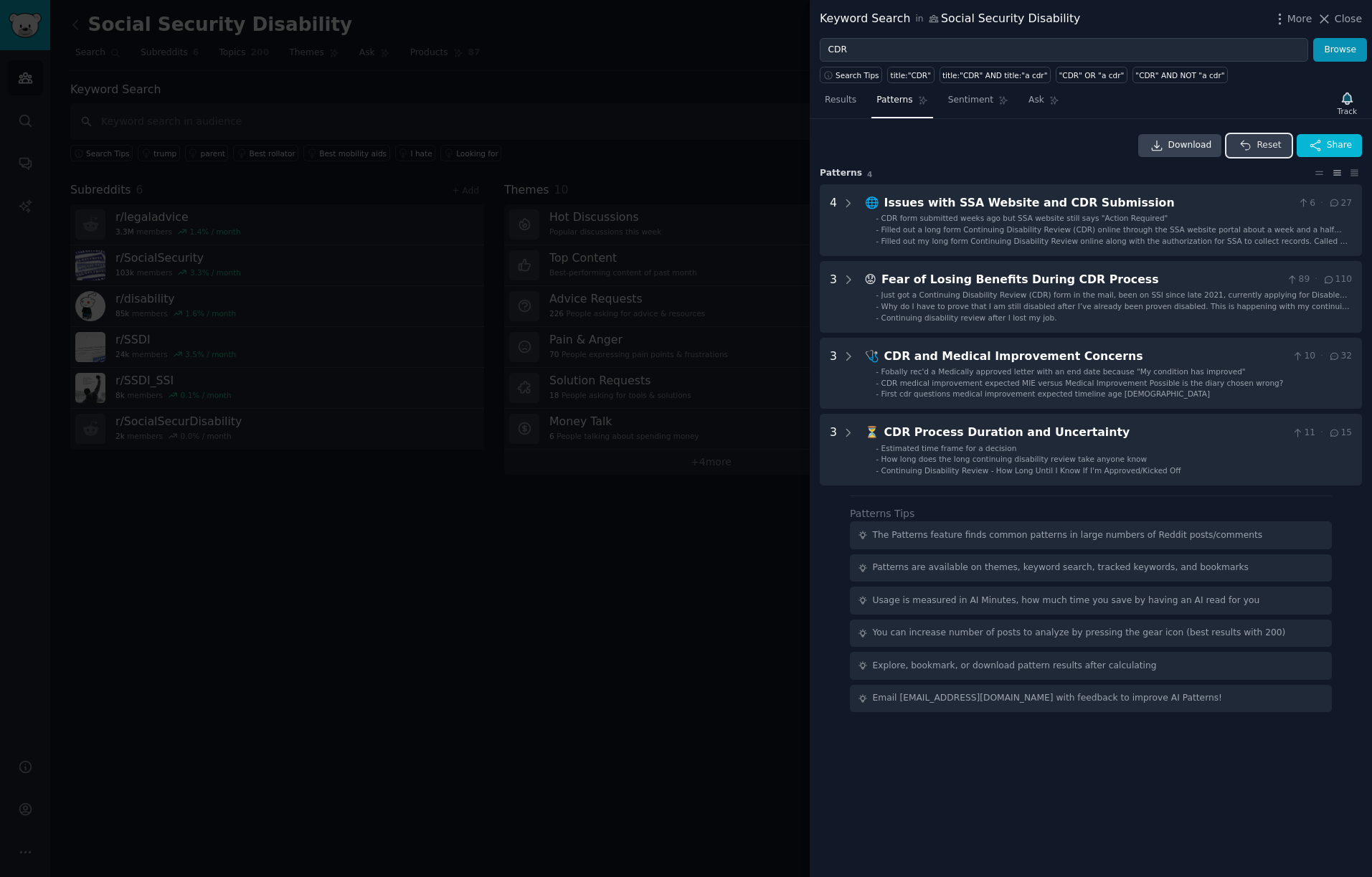
click at [1259, 144] on span "Reset" at bounding box center [1268, 145] width 25 height 13
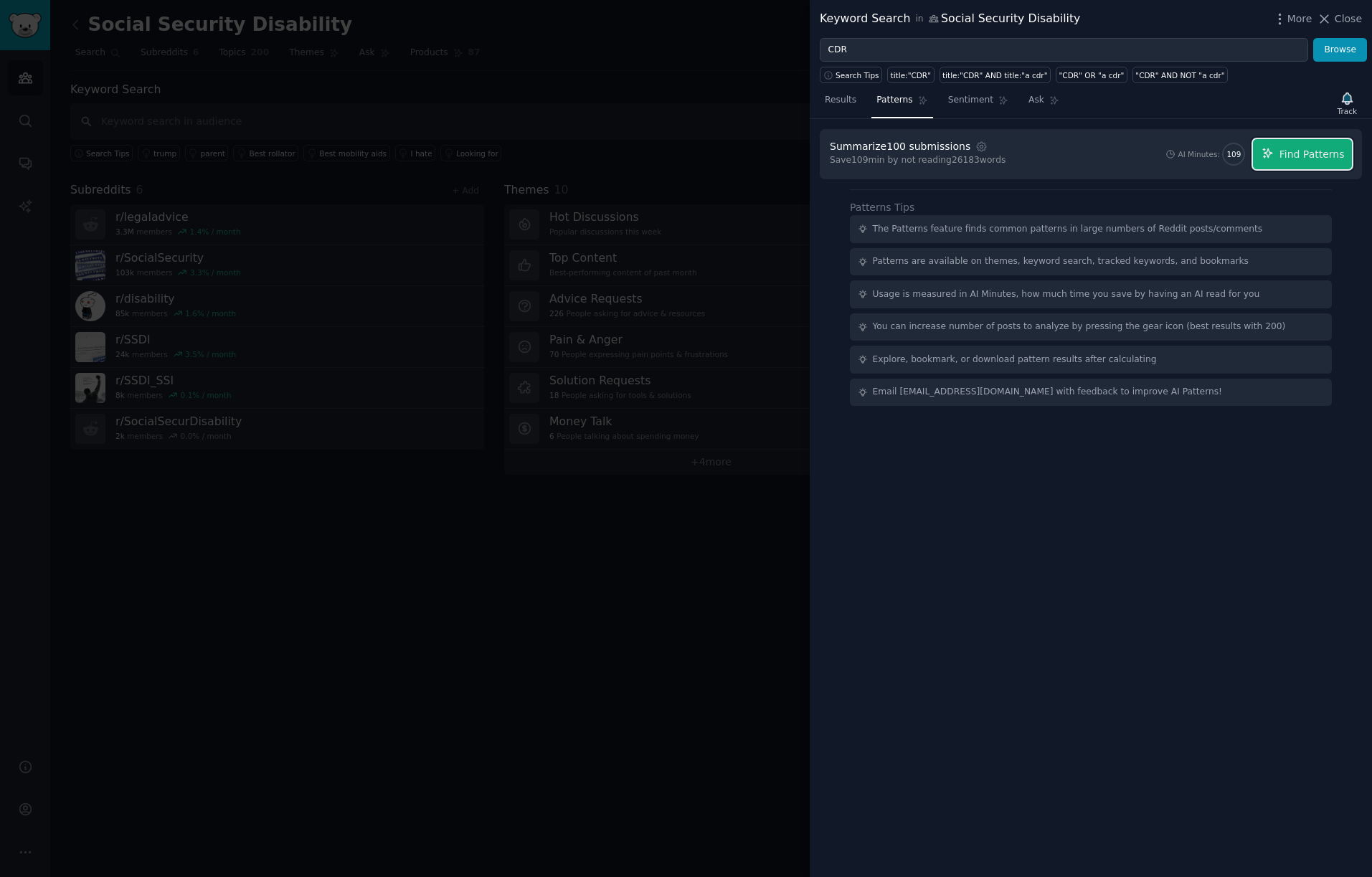
click at [1305, 156] on span "Find Patterns" at bounding box center [1312, 154] width 65 height 15
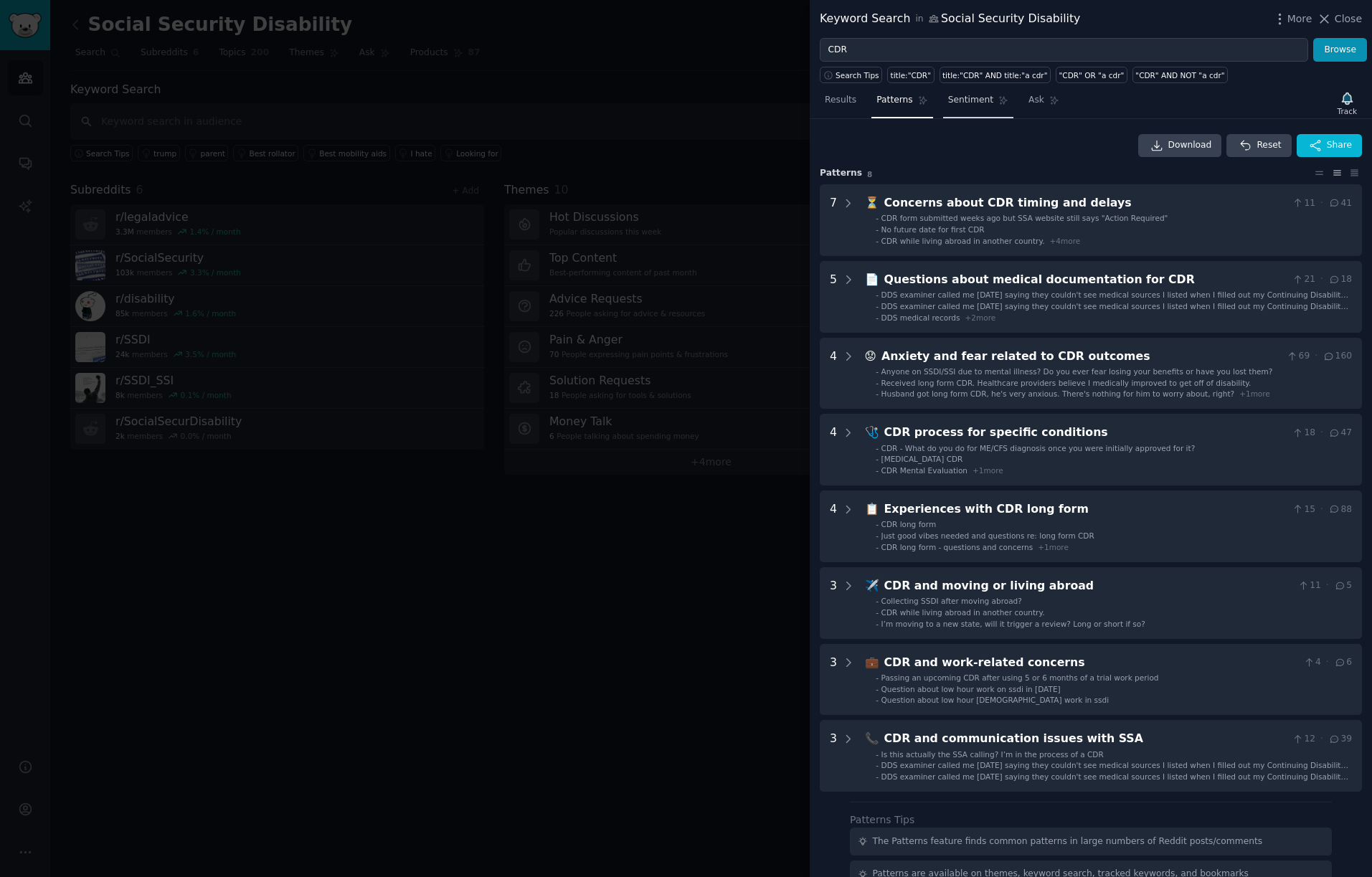
click at [969, 101] on span "Sentiment" at bounding box center [970, 100] width 45 height 13
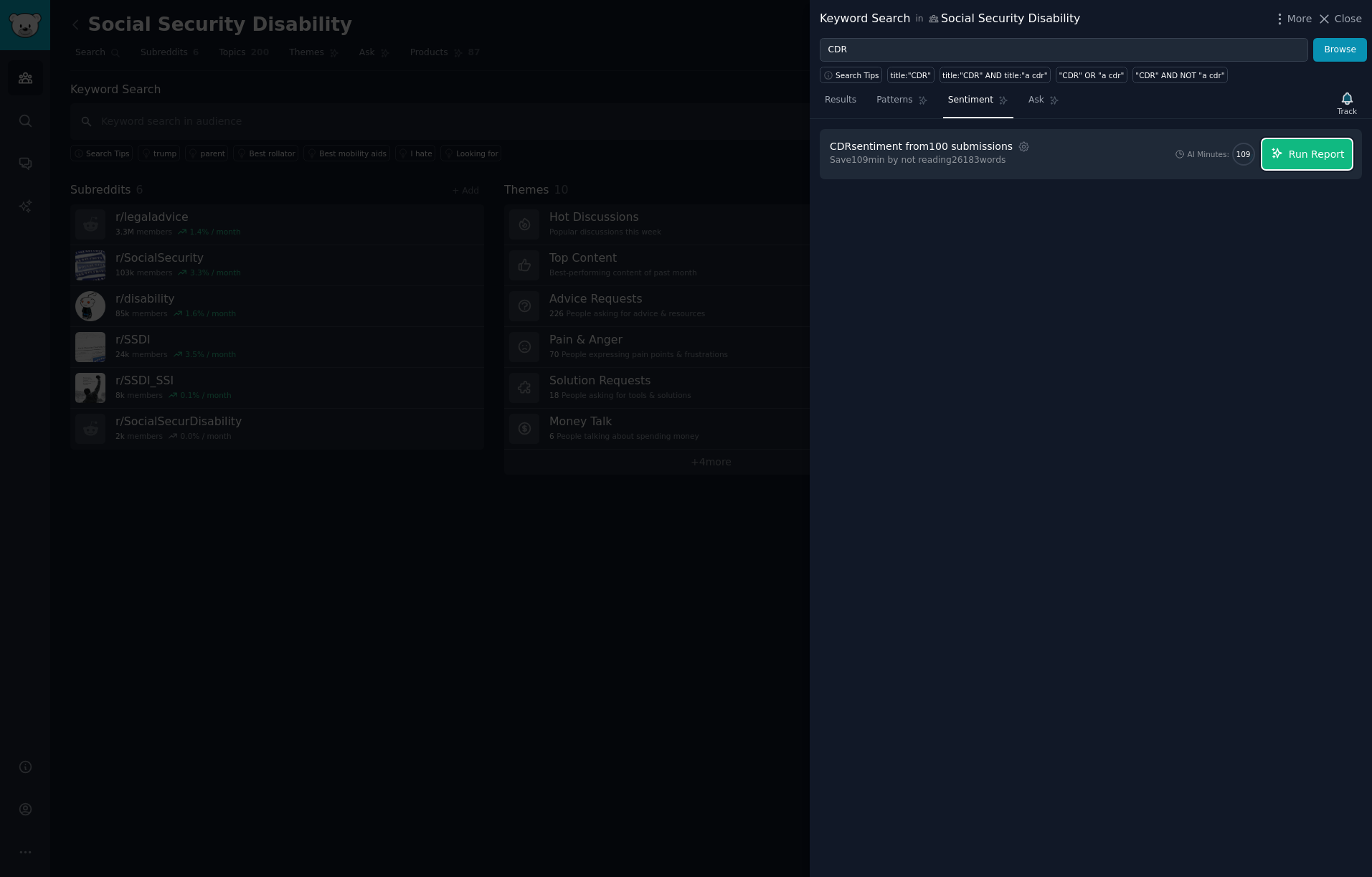
click at [1322, 152] on span "Run Report" at bounding box center [1316, 154] width 56 height 15
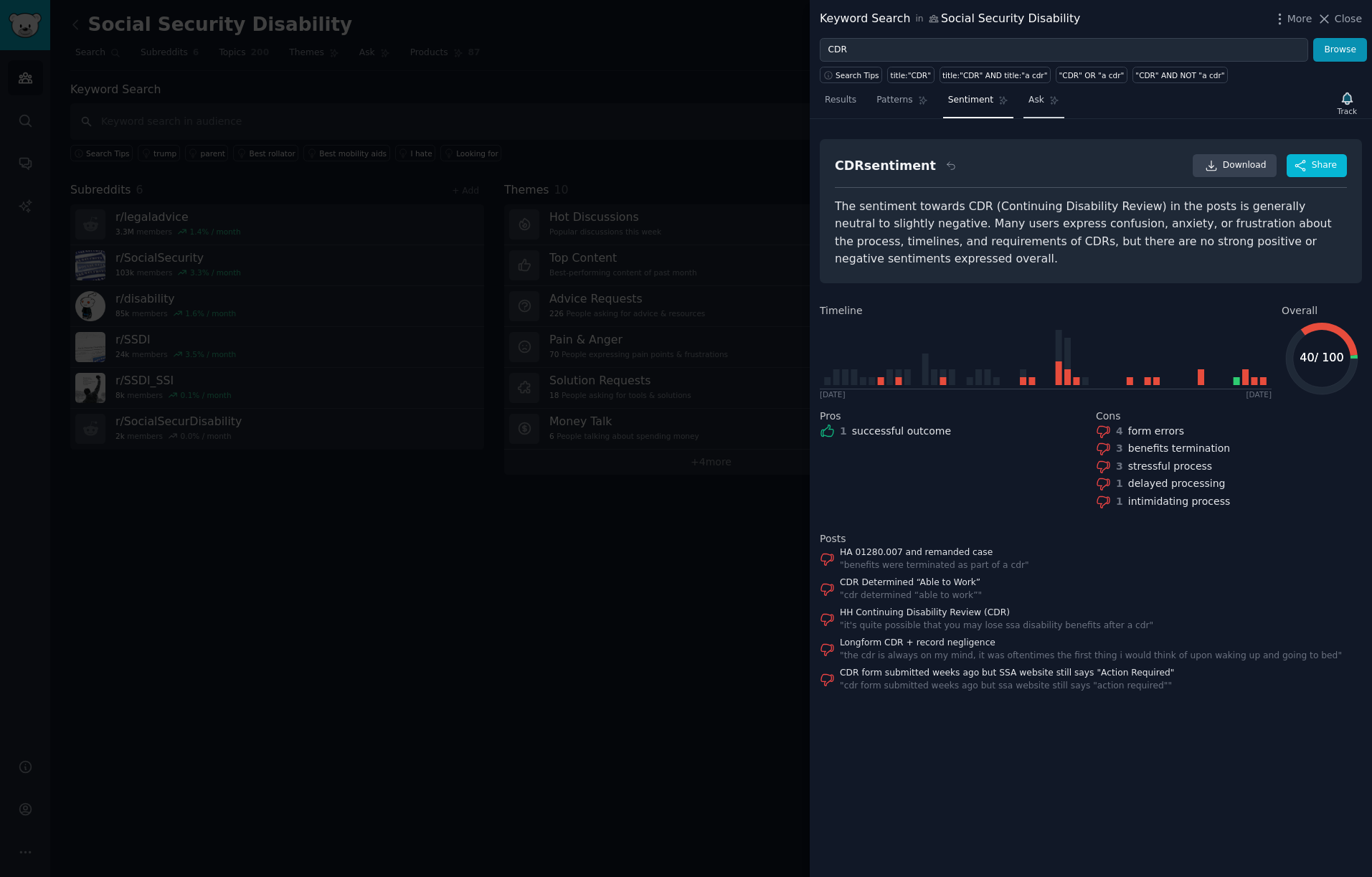
click at [1038, 102] on span "Ask" at bounding box center [1036, 100] width 16 height 13
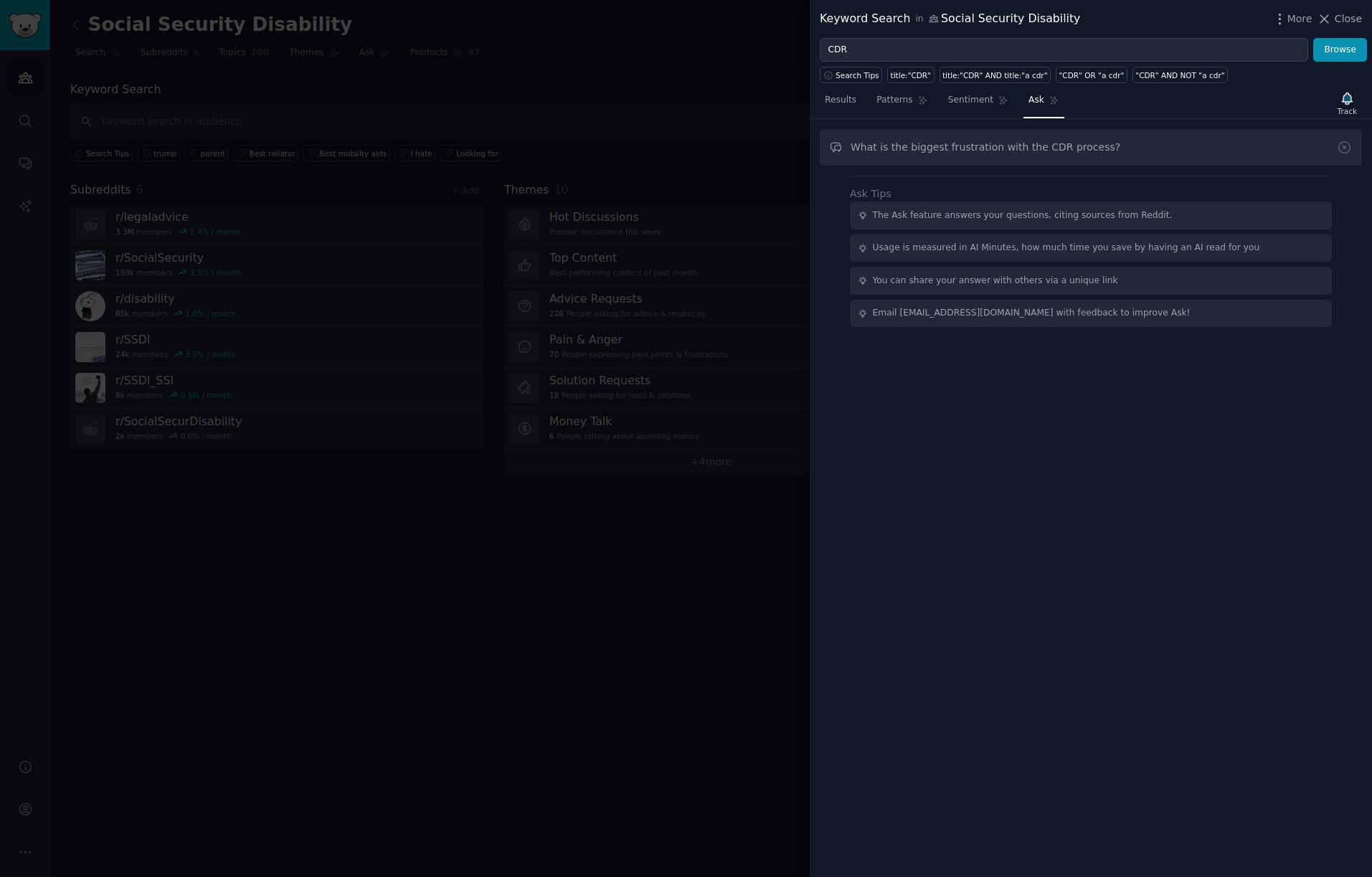
type input "What is the biggest frustration with the CDR process?"
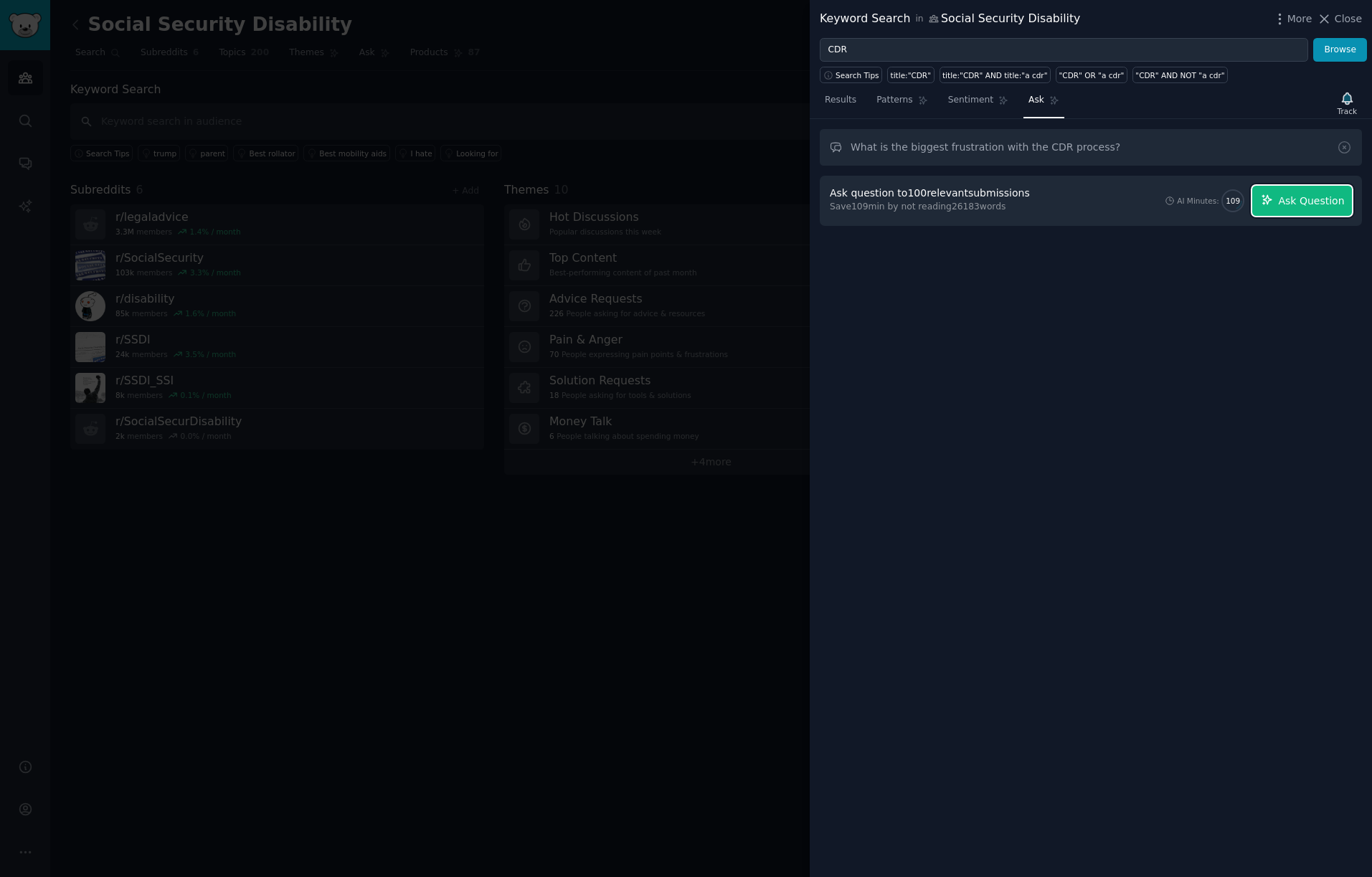
click at [1308, 193] on span "Ask Question" at bounding box center [1310, 201] width 66 height 15
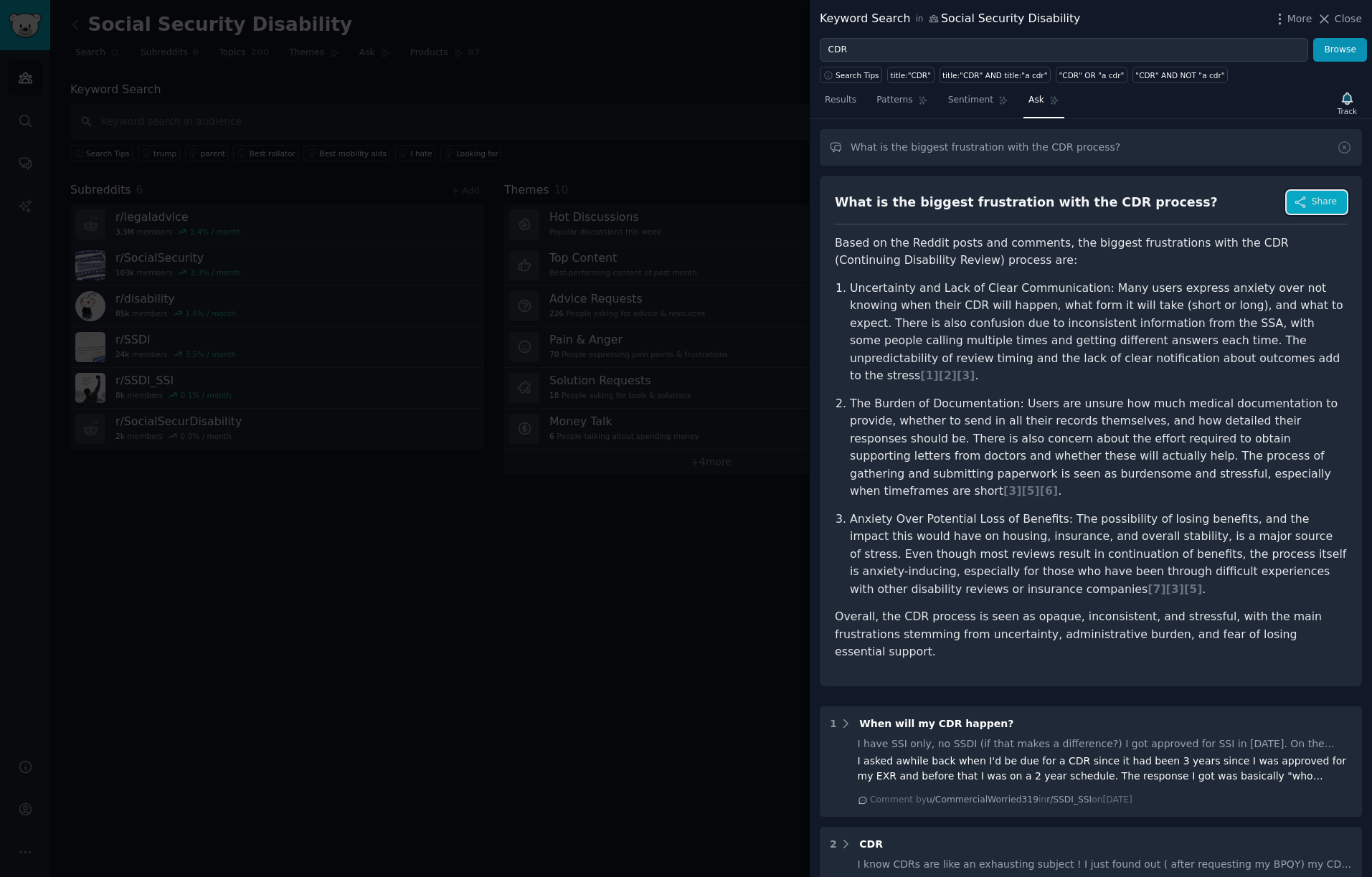
click at [1322, 201] on span "Share" at bounding box center [1324, 202] width 25 height 13
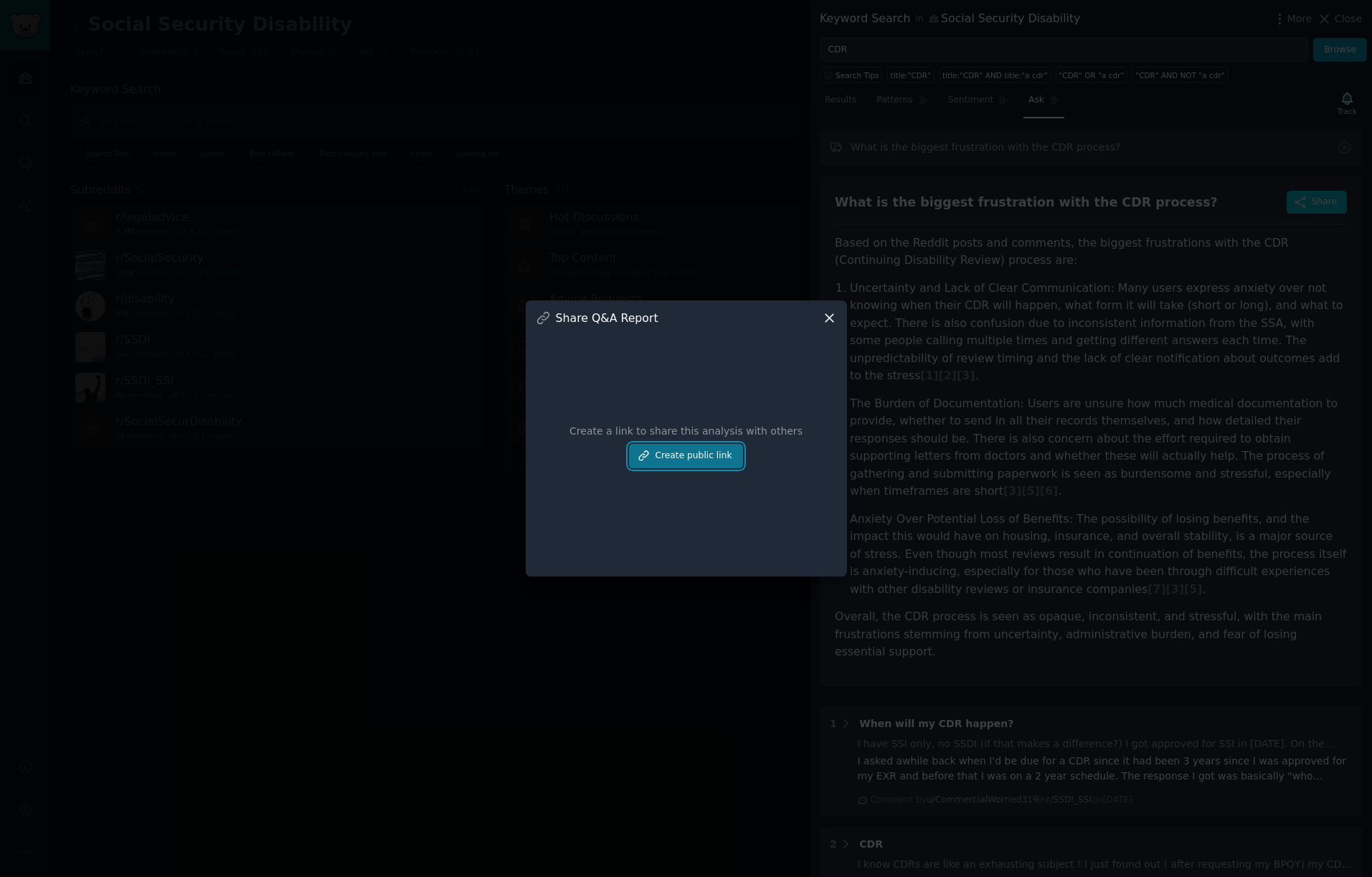
click at [685, 455] on button "Create public link" at bounding box center [685, 456] width 113 height 25
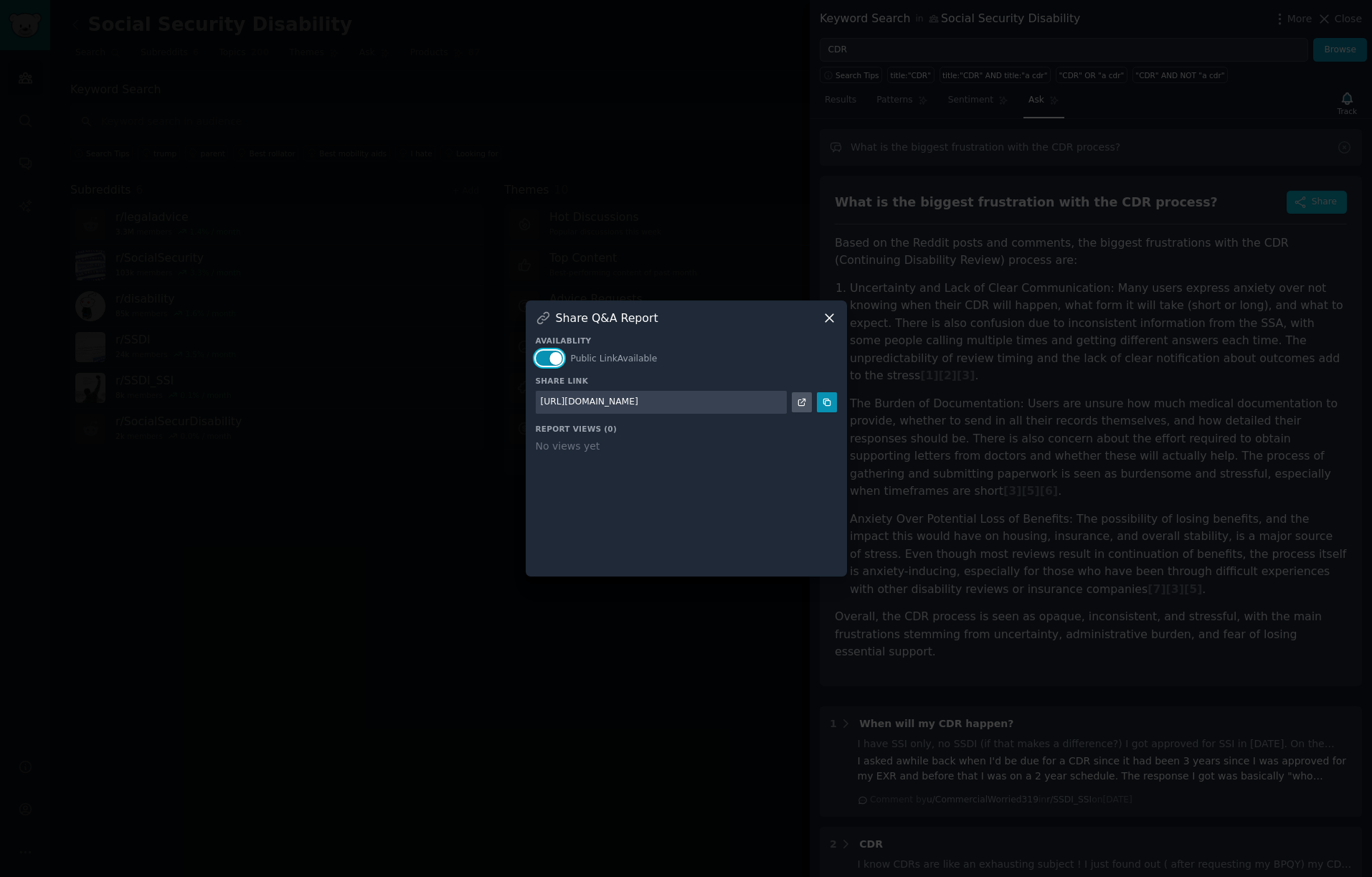
click at [557, 359] on button "button" at bounding box center [549, 358] width 28 height 15
click at [781, 463] on div "Availablity Public Link Available Share Link https://share.gummysearch.com/repo…" at bounding box center [686, 446] width 301 height 241
click at [827, 400] on icon at bounding box center [826, 402] width 10 height 10
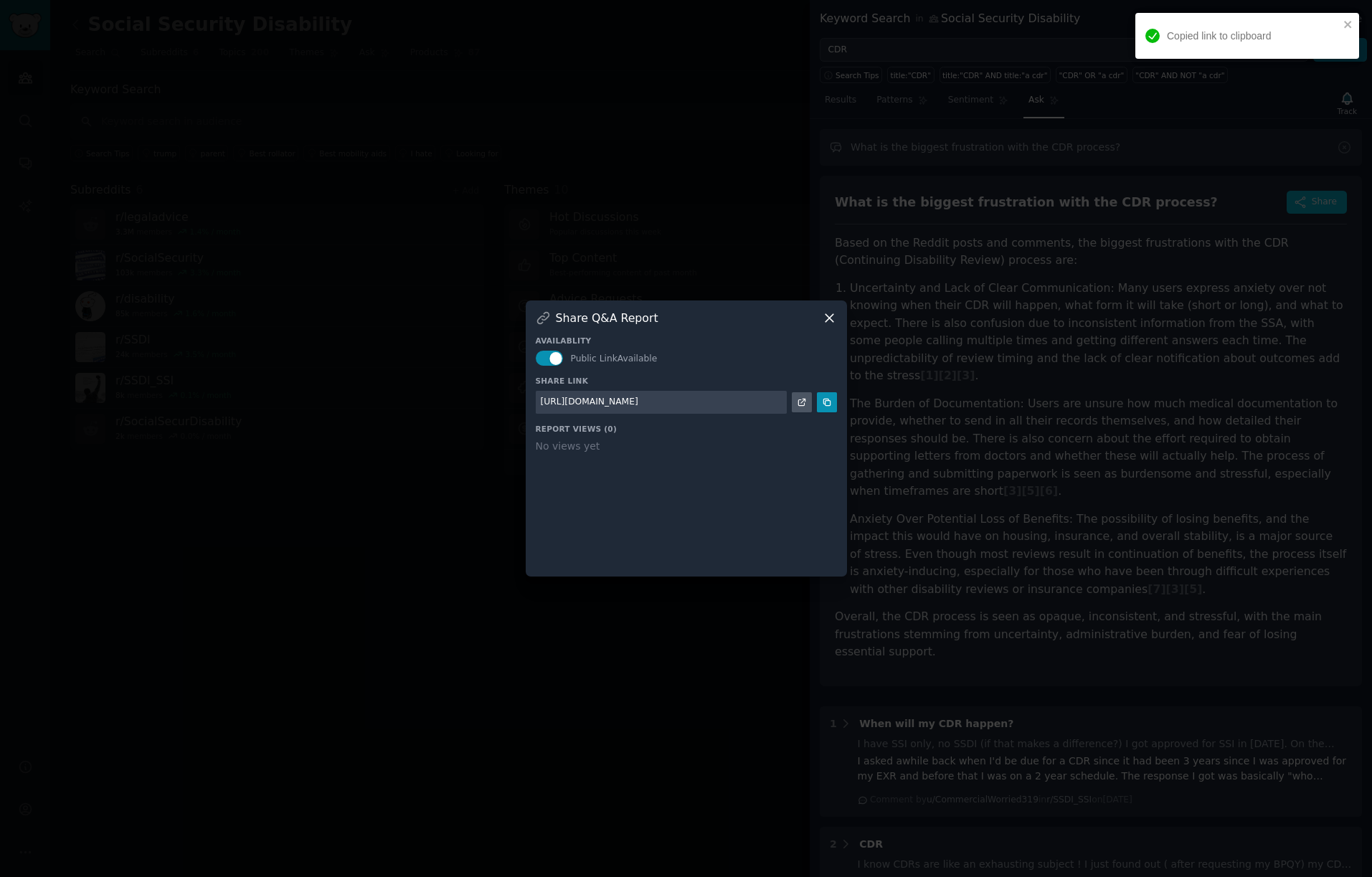
click at [325, 279] on div at bounding box center [686, 438] width 1372 height 877
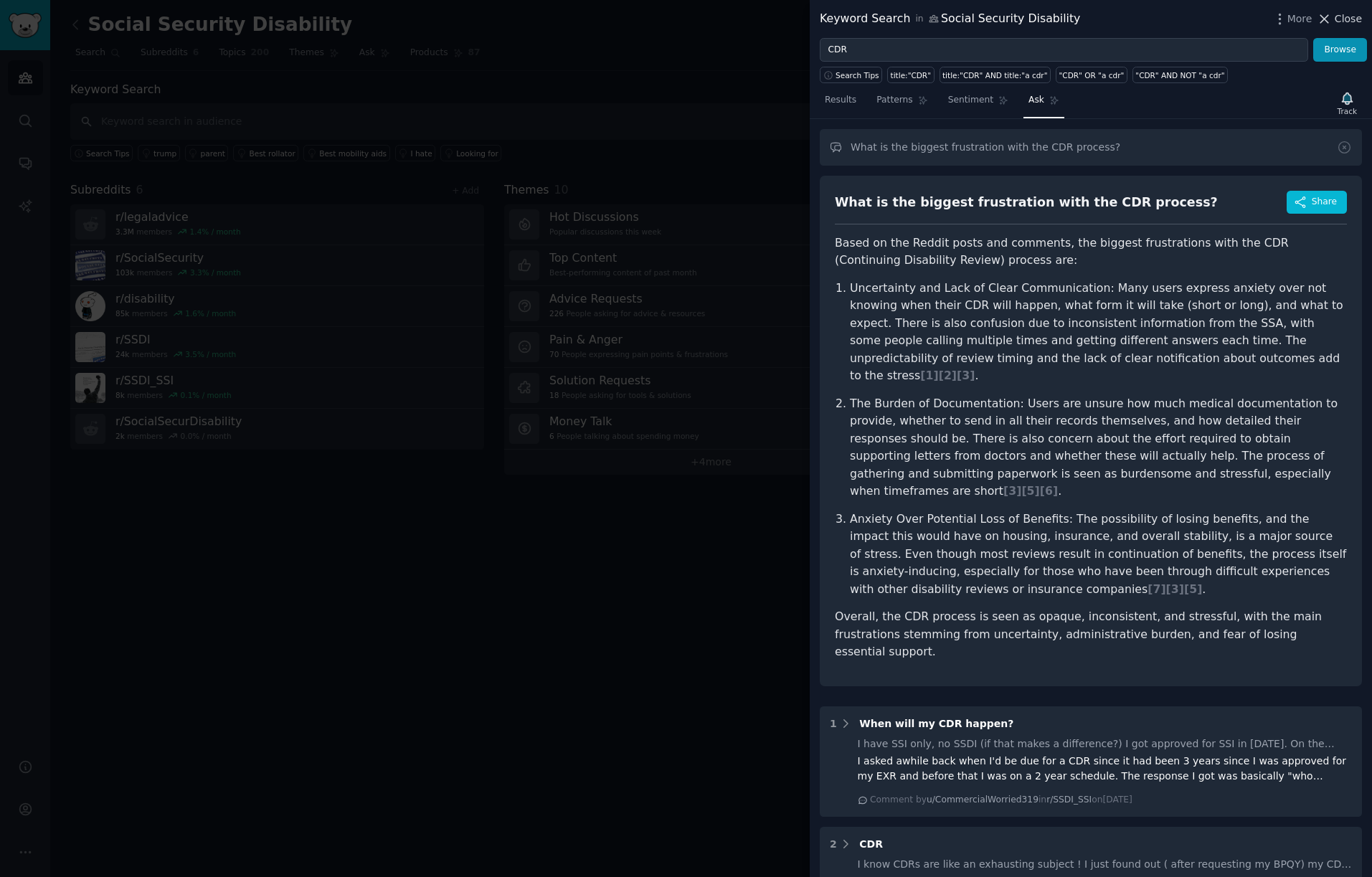
click at [1348, 13] on span "Close" at bounding box center [1347, 18] width 27 height 15
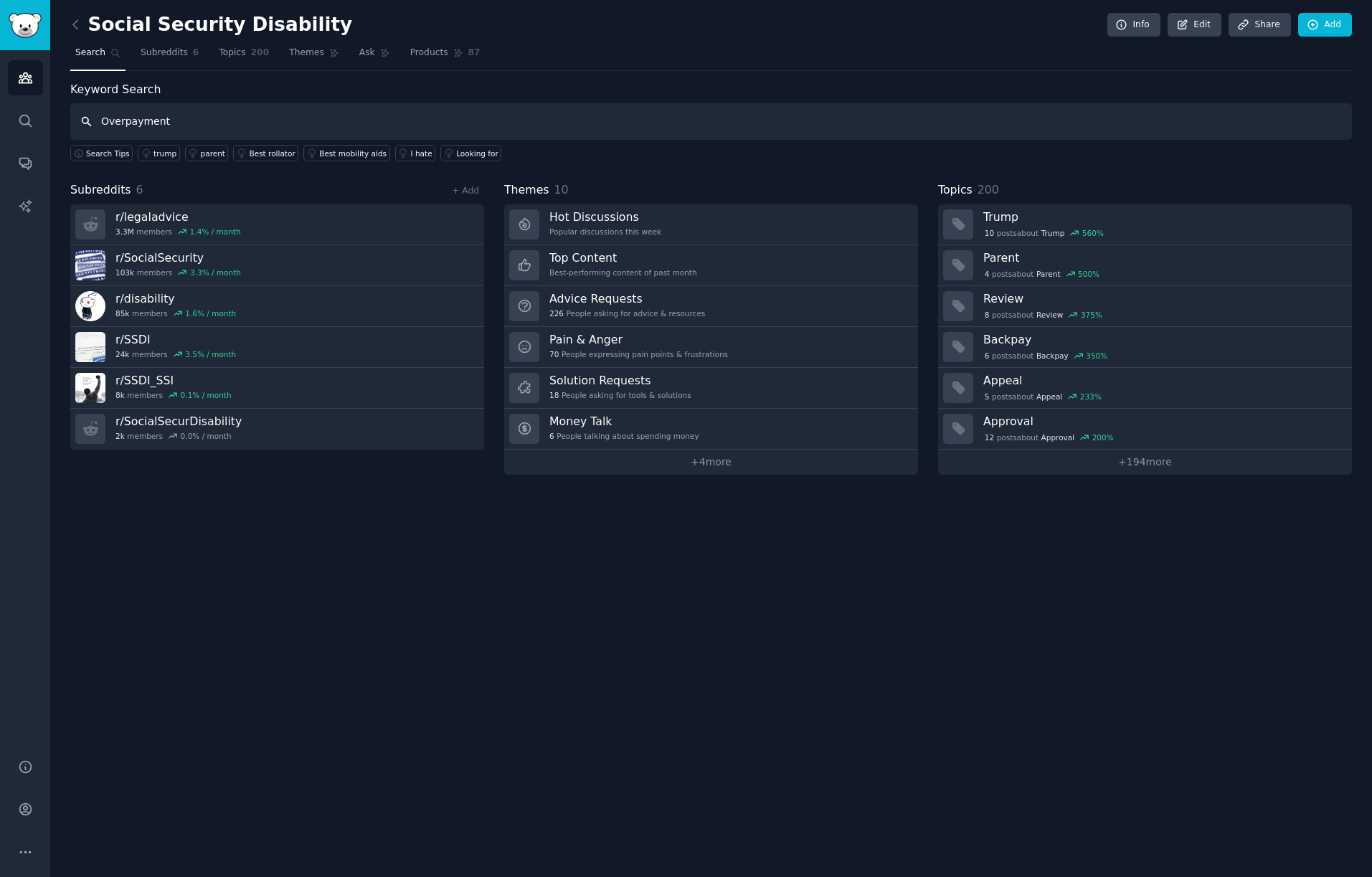
type input "Overpayment"
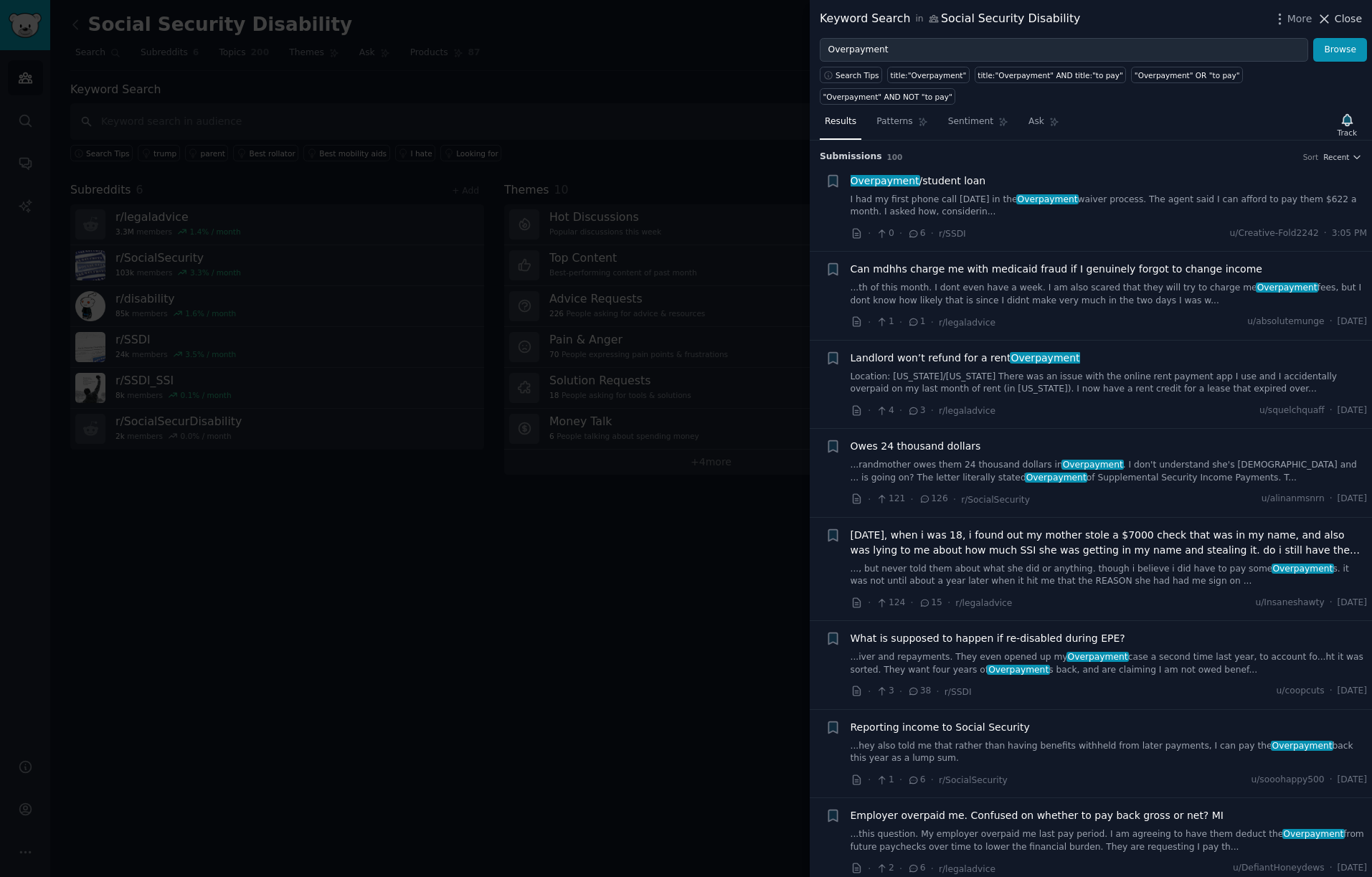
click at [1355, 17] on span "Close" at bounding box center [1347, 18] width 27 height 15
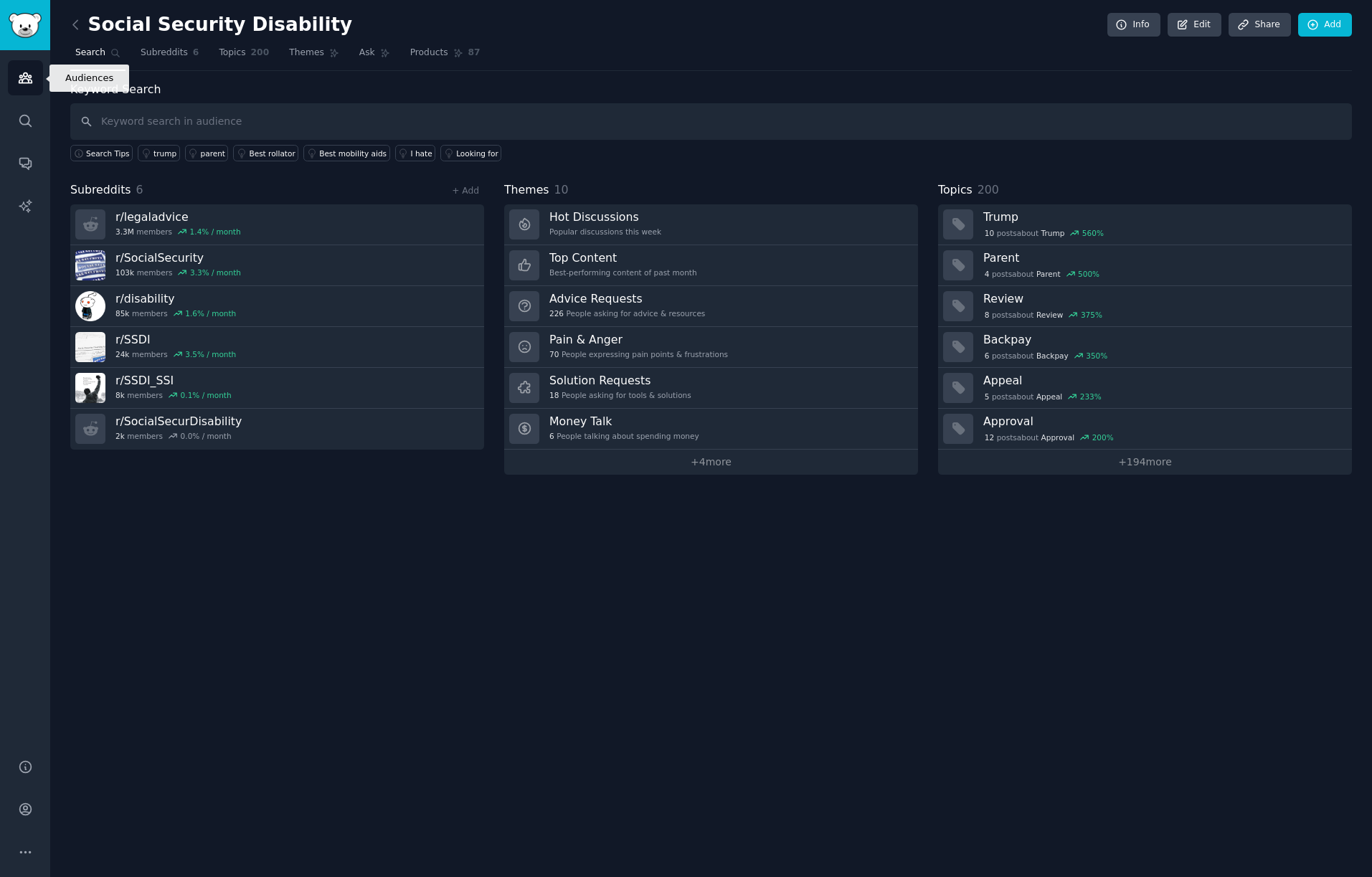
click at [25, 76] on icon "Sidebar" at bounding box center [25, 78] width 13 height 10
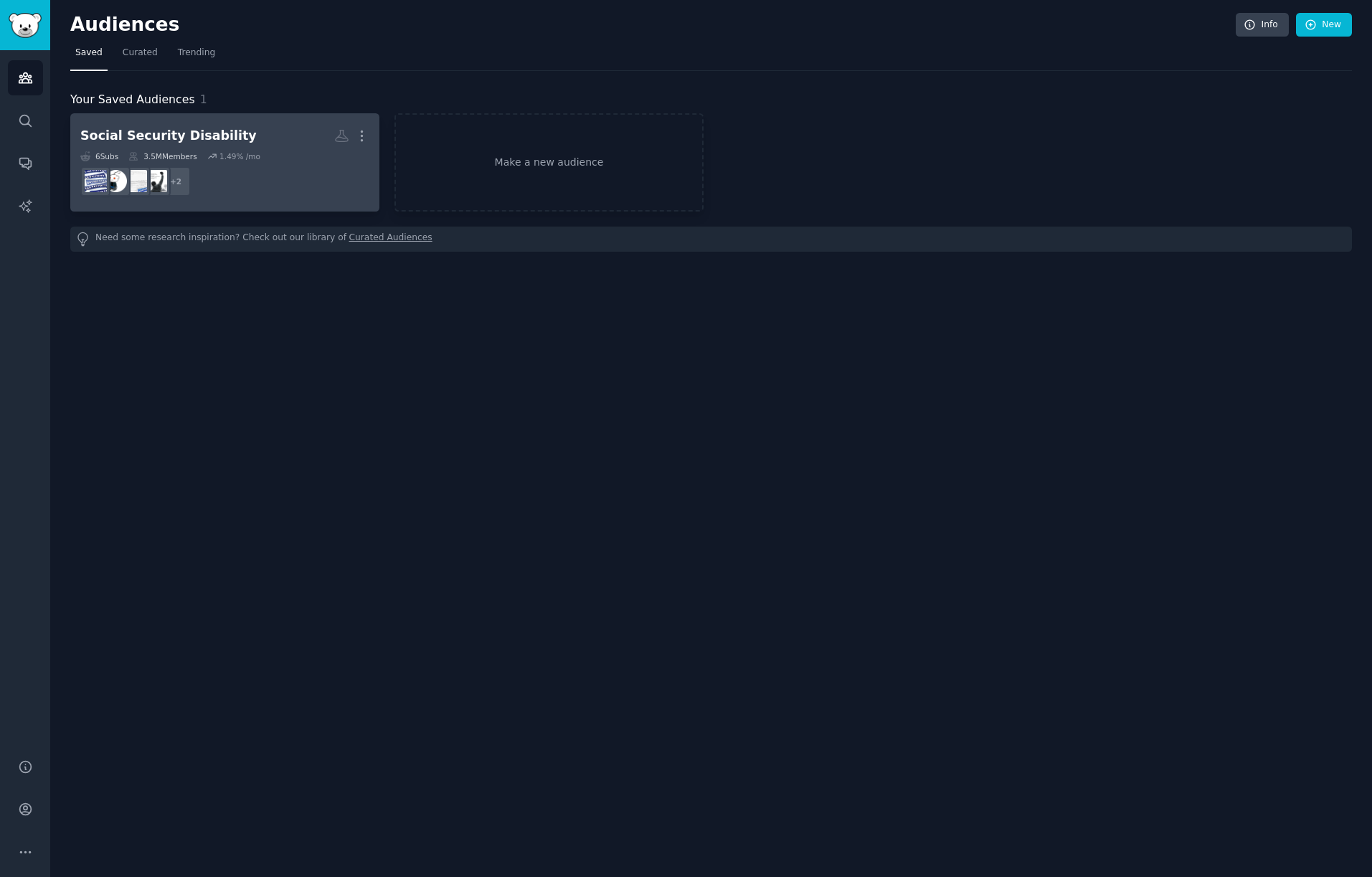
click at [205, 164] on dd "r/SocialSecurDisability, r/legaladvice + 2" at bounding box center [224, 181] width 289 height 40
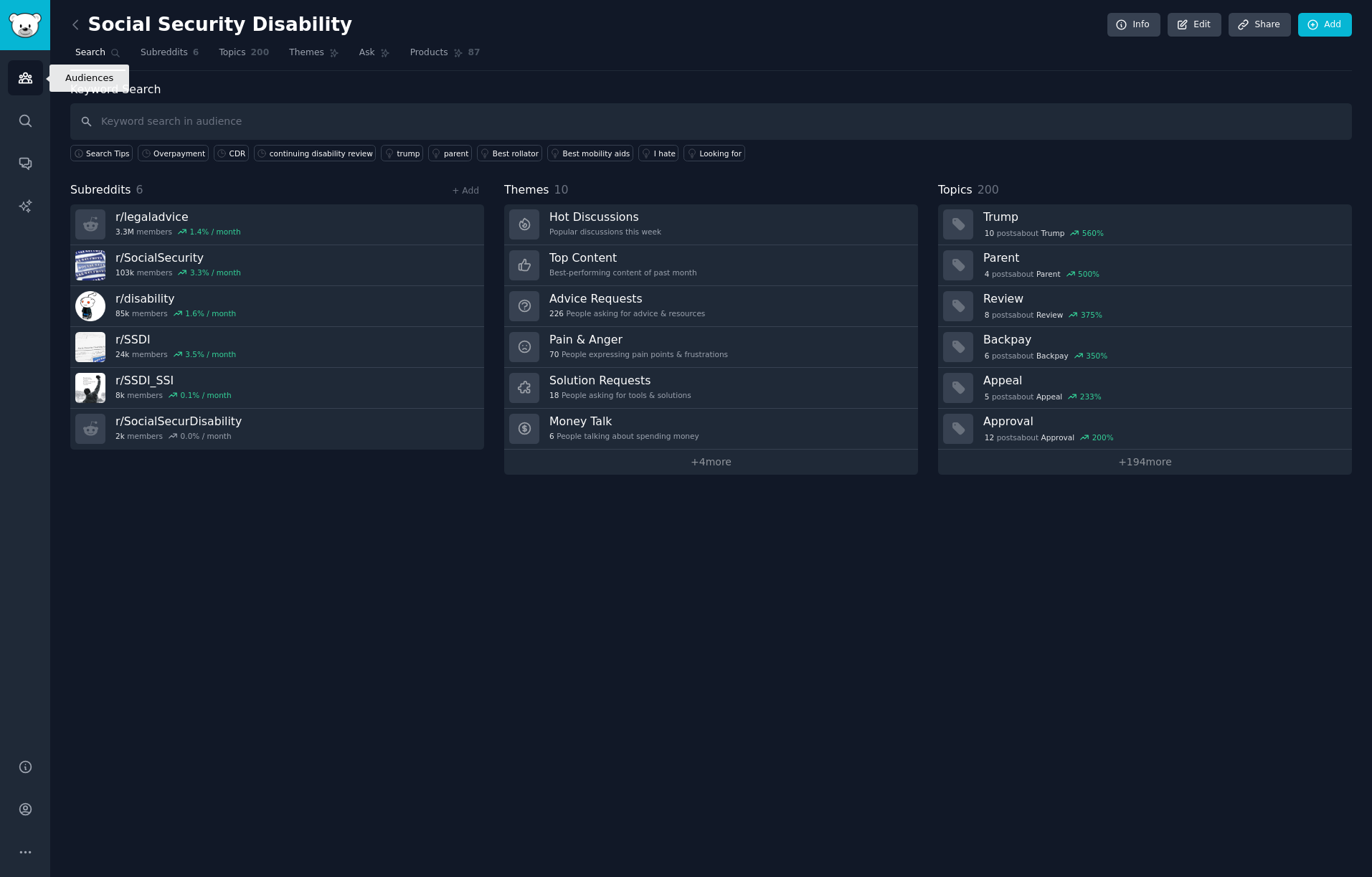
click at [20, 77] on icon "Sidebar" at bounding box center [25, 78] width 15 height 15
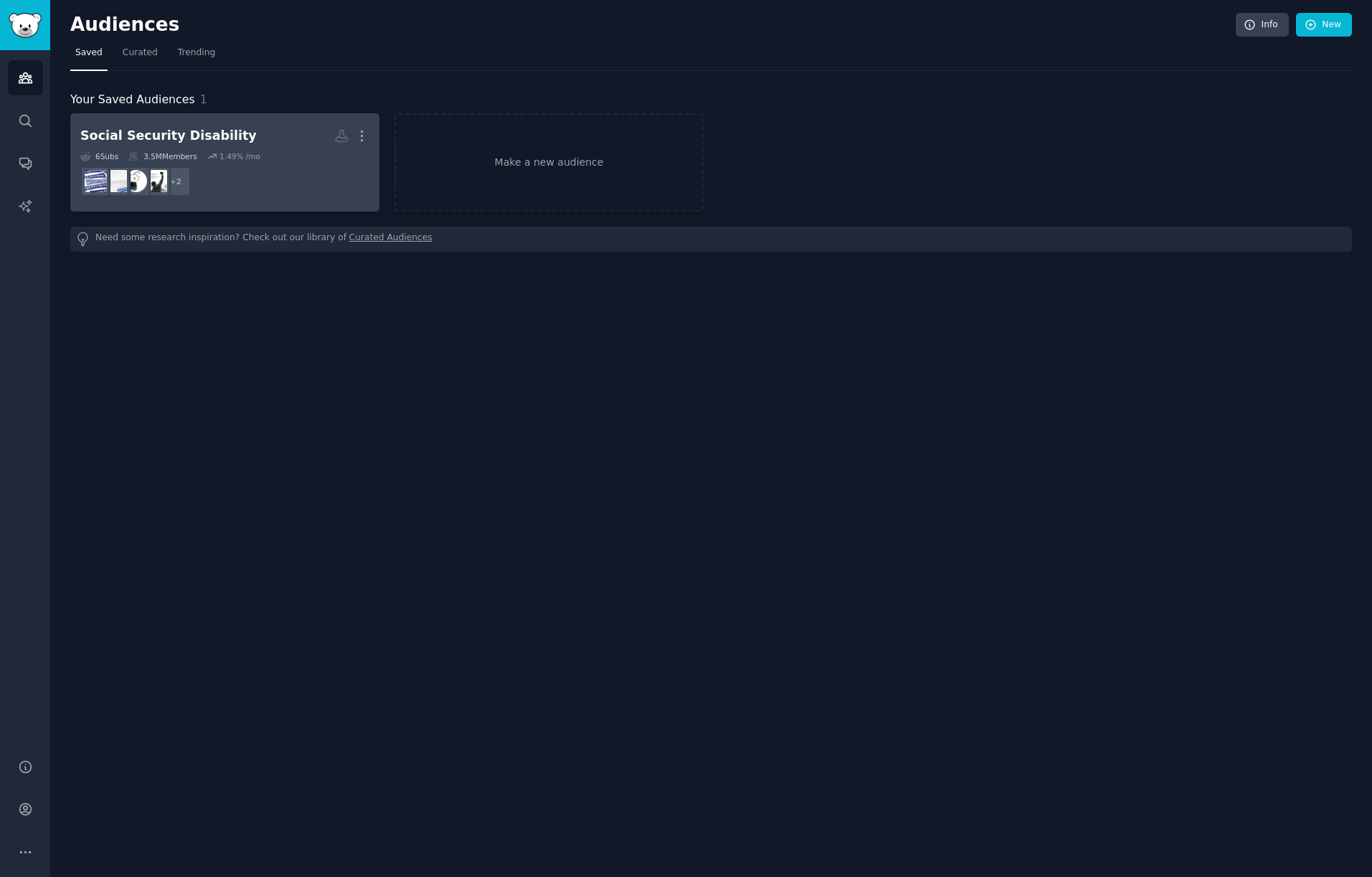
click at [201, 133] on div "Social Security Disability" at bounding box center [168, 136] width 176 height 18
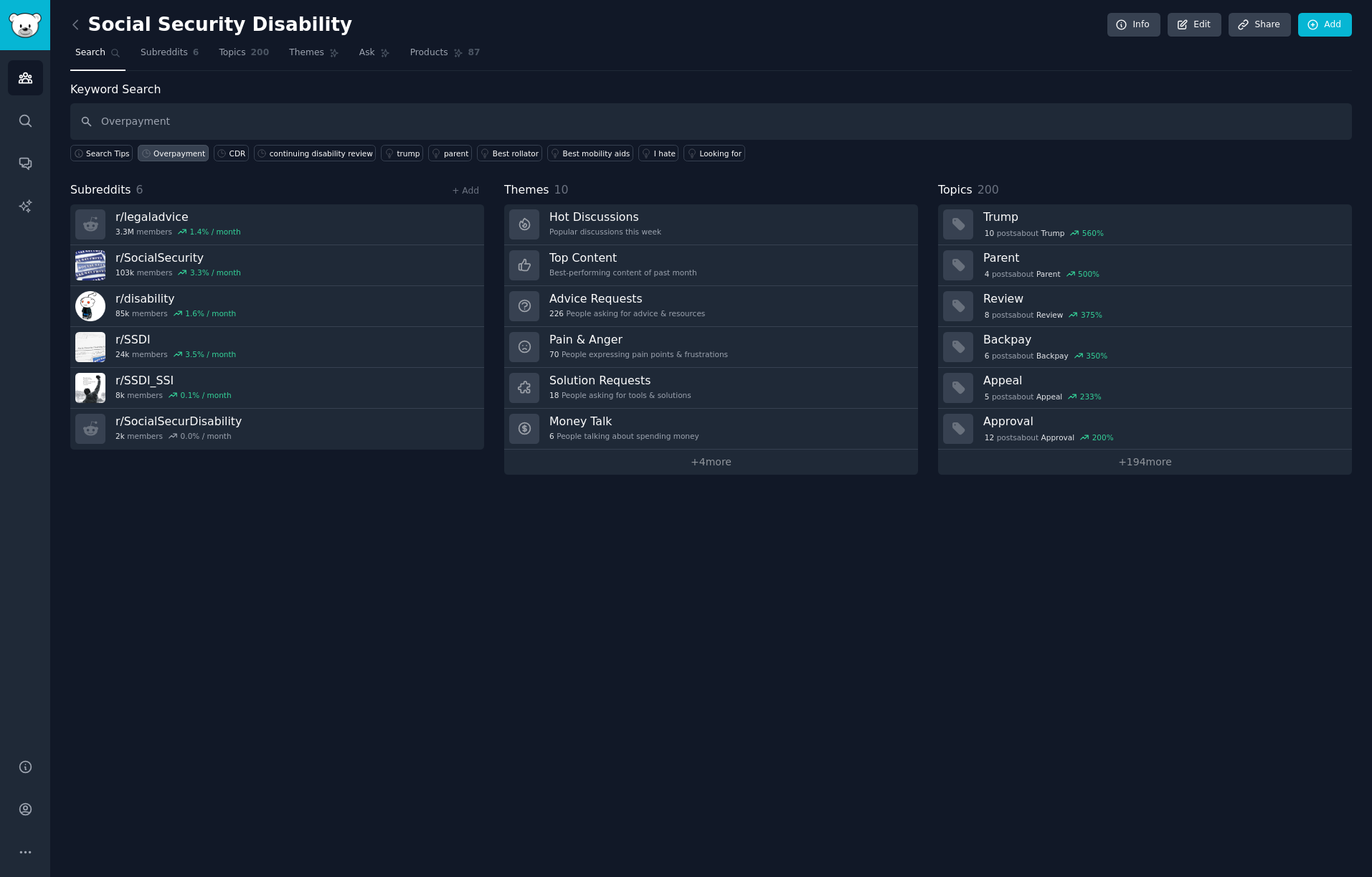
type input "Overpayment"
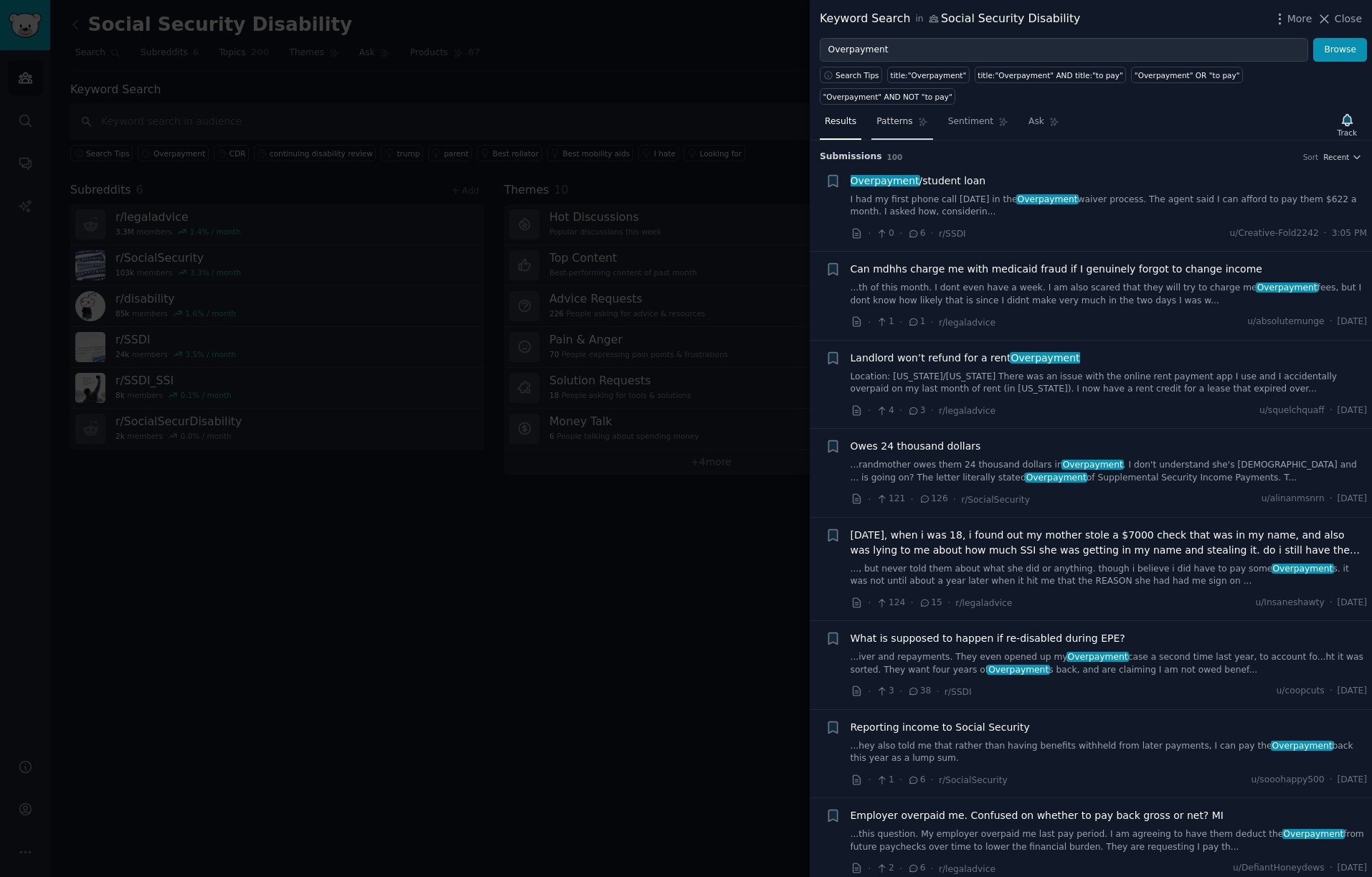
click at [893, 118] on span "Patterns" at bounding box center [894, 122] width 36 height 13
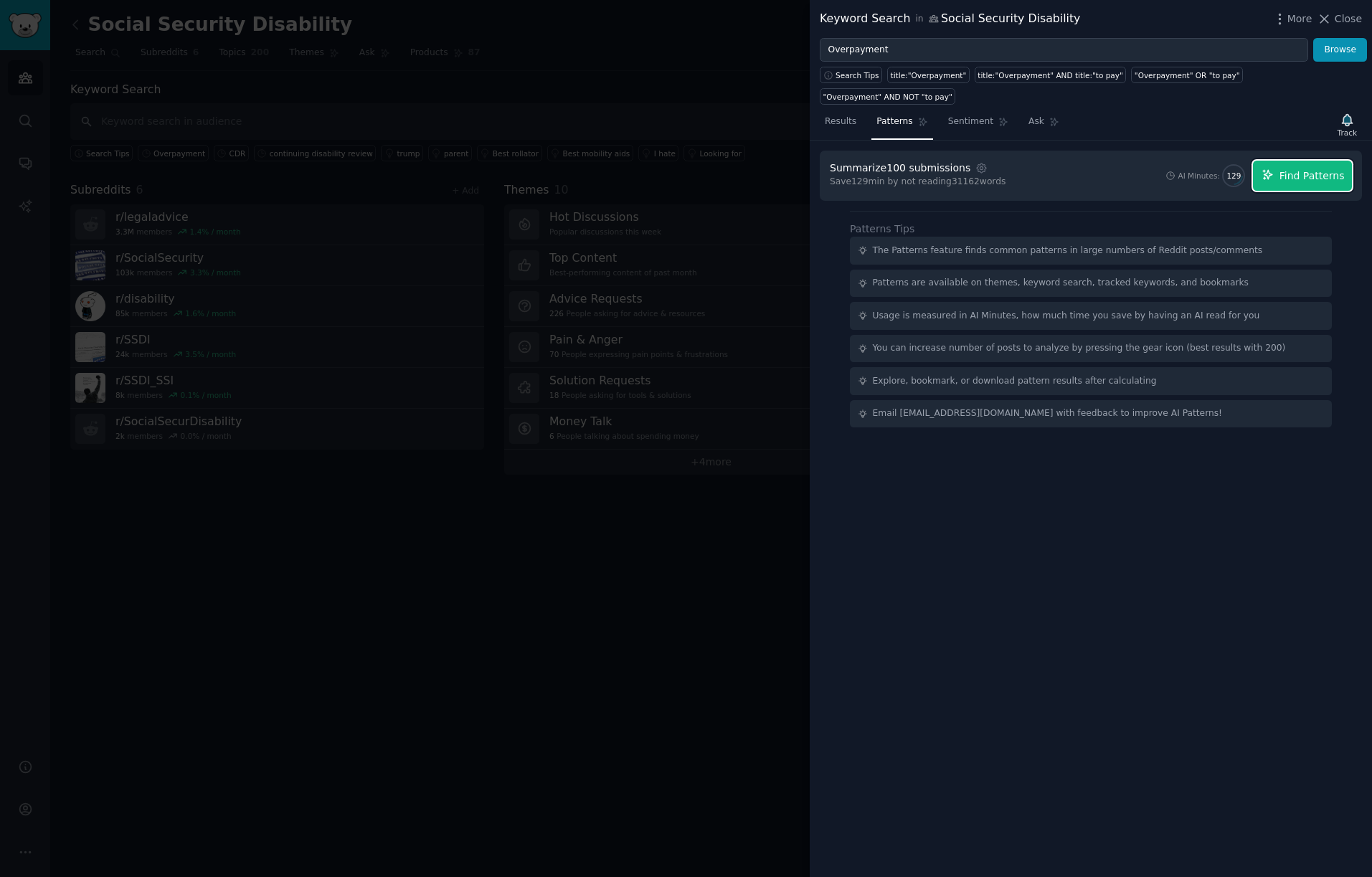
click at [1330, 171] on span "Find Patterns" at bounding box center [1312, 175] width 65 height 15
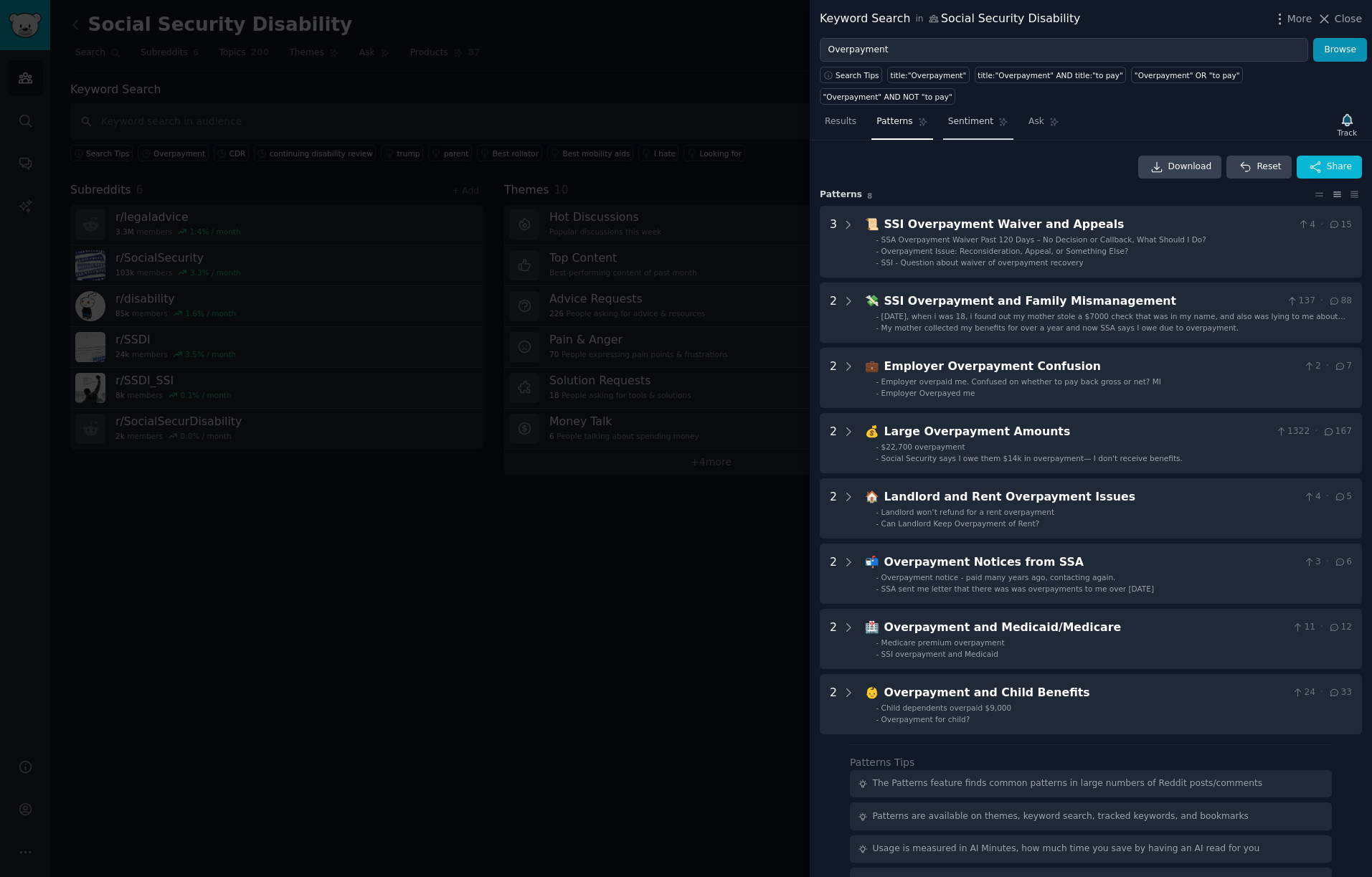
click at [972, 120] on span "Sentiment" at bounding box center [970, 122] width 45 height 13
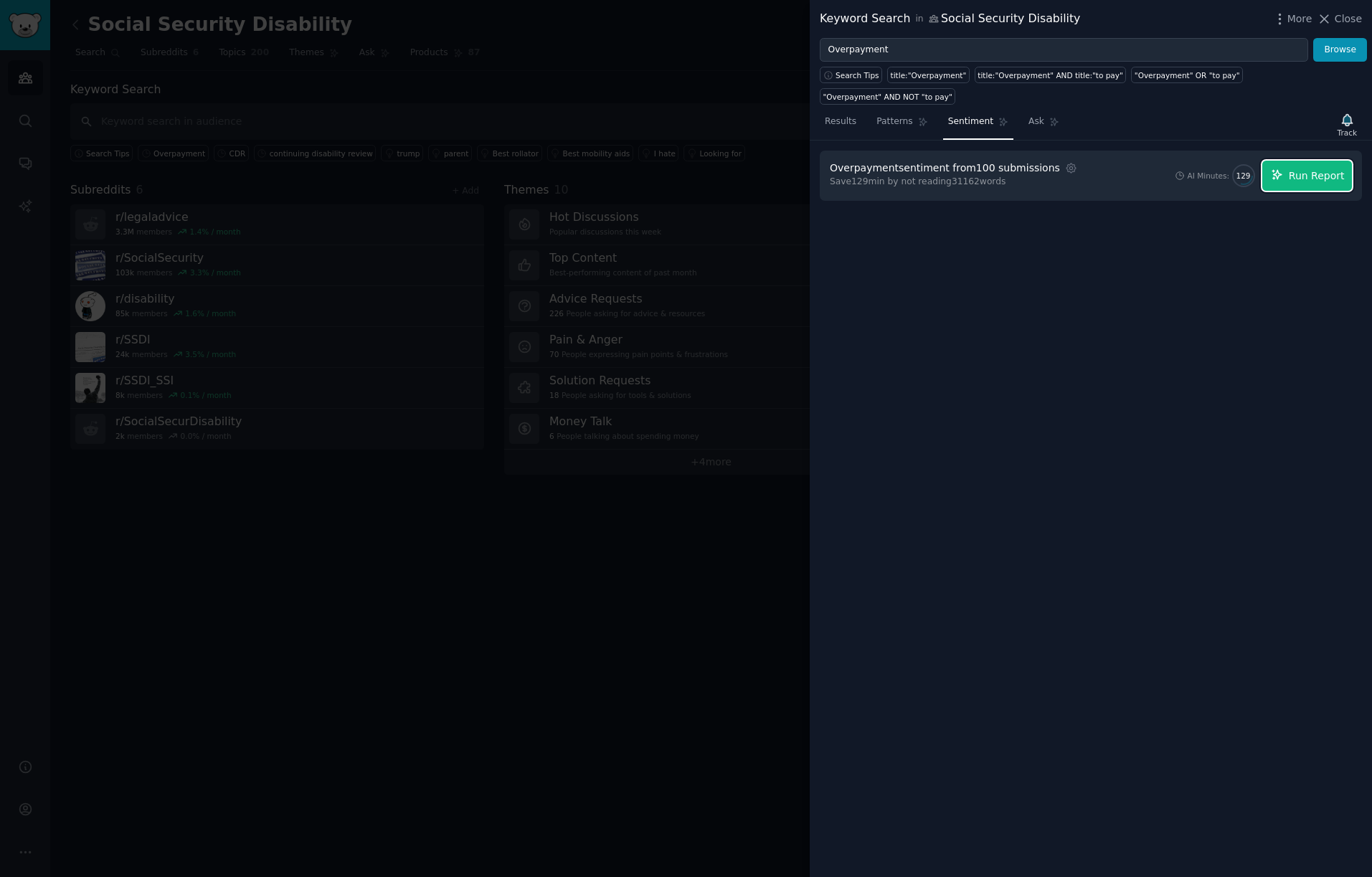
click at [1308, 177] on span "Run Report" at bounding box center [1316, 175] width 56 height 15
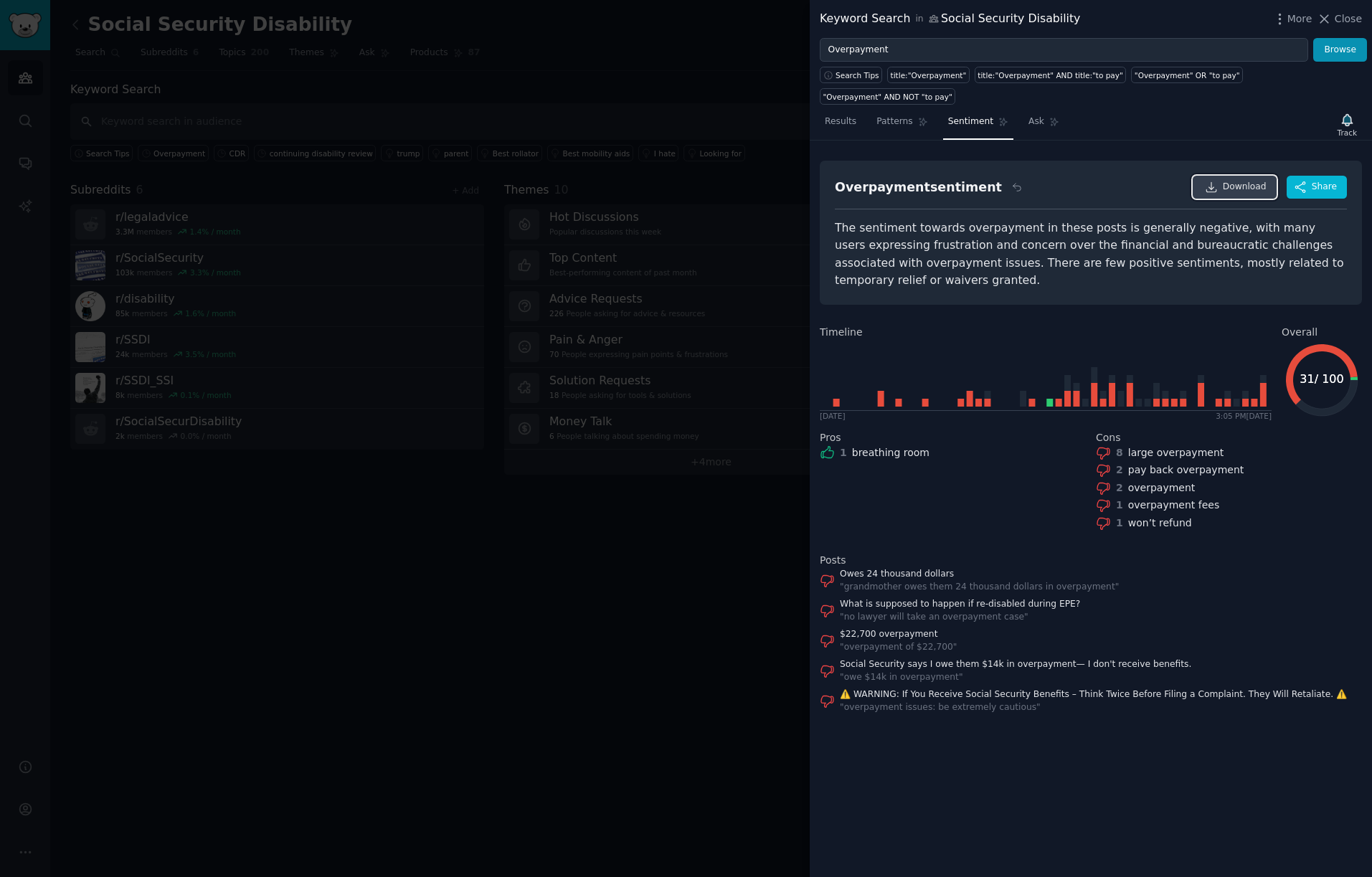
click at [1235, 183] on span "Download" at bounding box center [1244, 187] width 44 height 13
click at [1035, 122] on span "Ask" at bounding box center [1036, 122] width 16 height 13
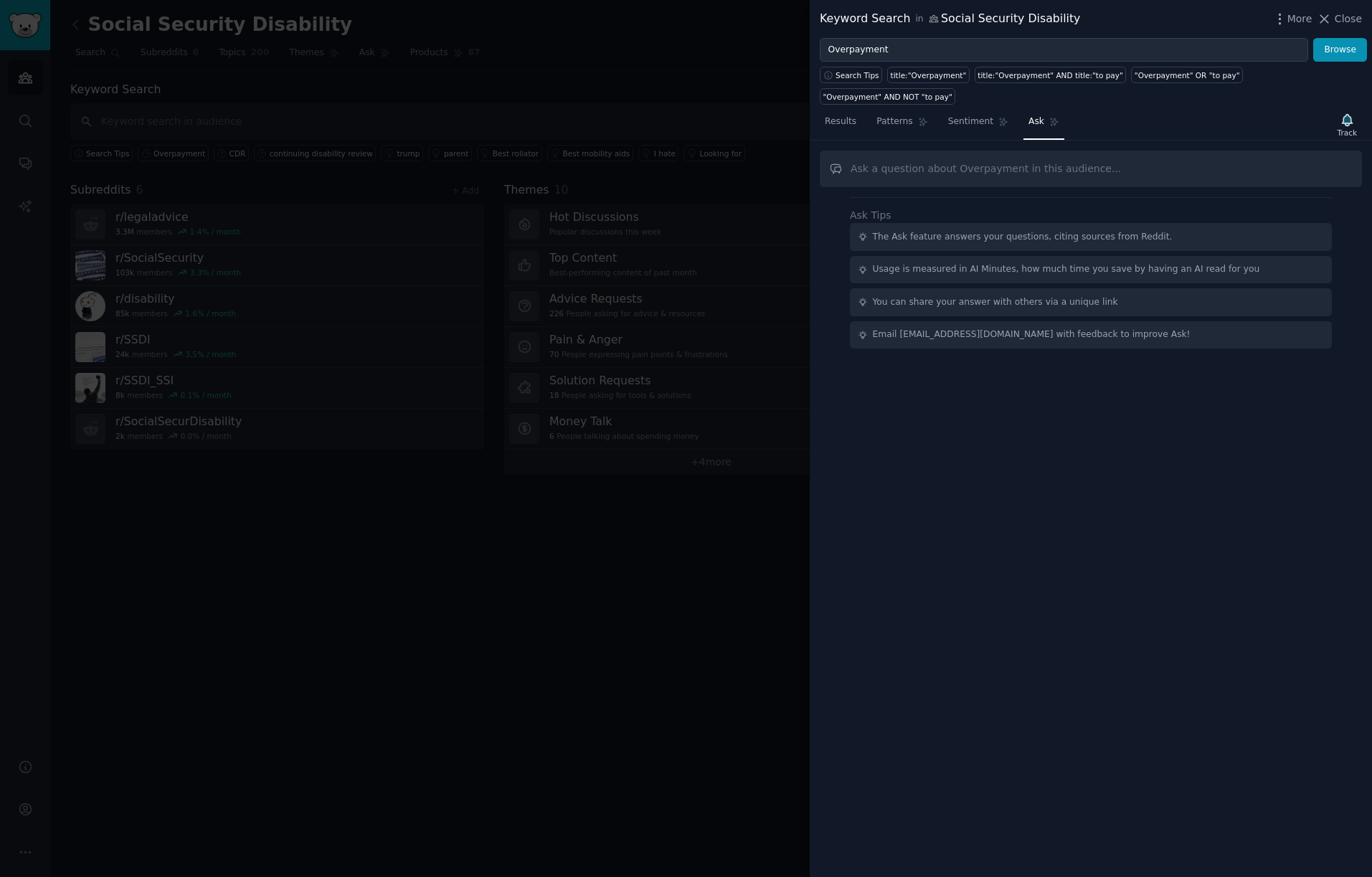
click at [996, 168] on input "text" at bounding box center [1090, 169] width 542 height 36
type input "What causes the most stress about an overpayment or is the biggest pain point f…"
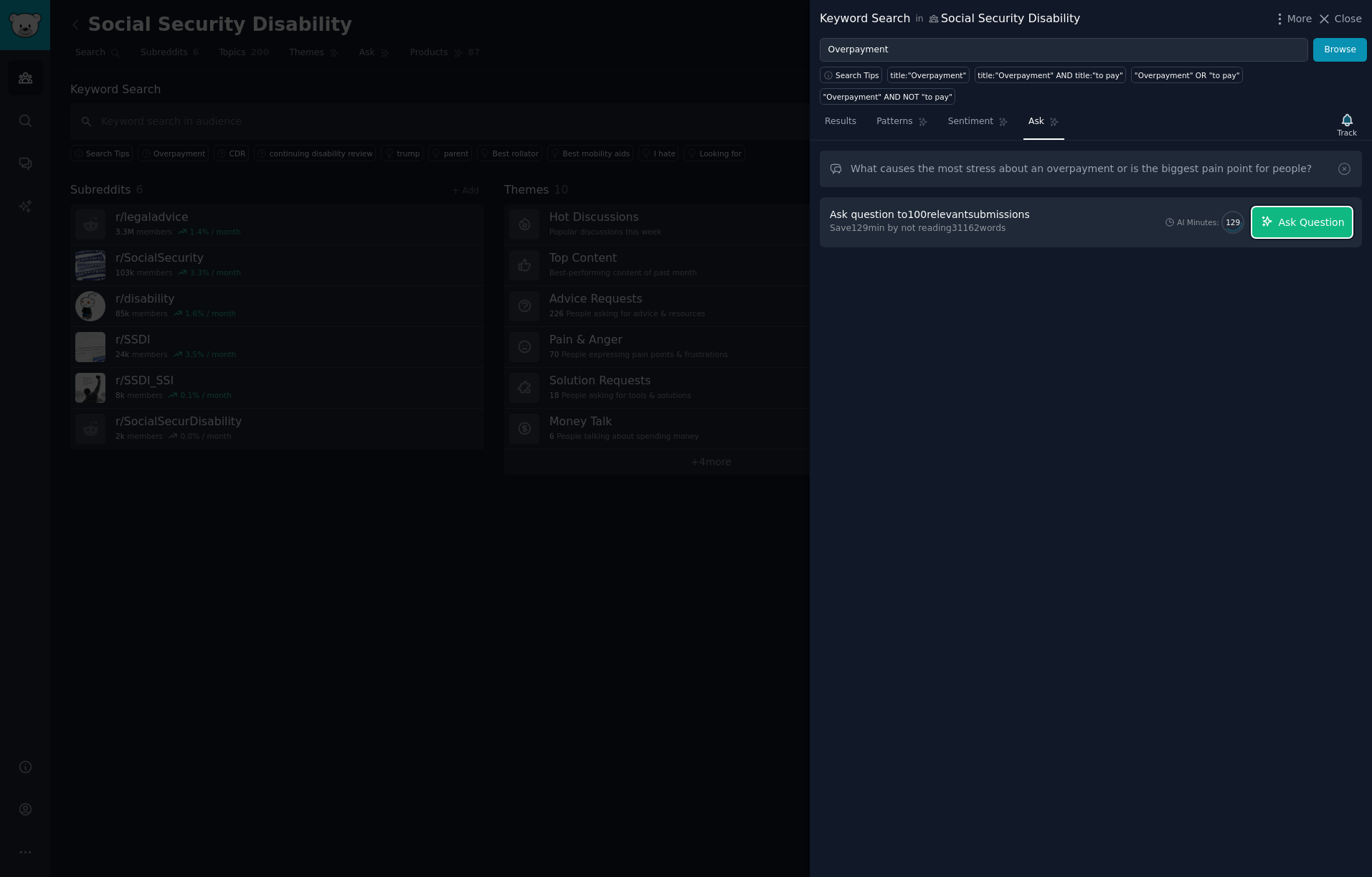
click at [1307, 220] on span "Ask Question" at bounding box center [1310, 222] width 66 height 15
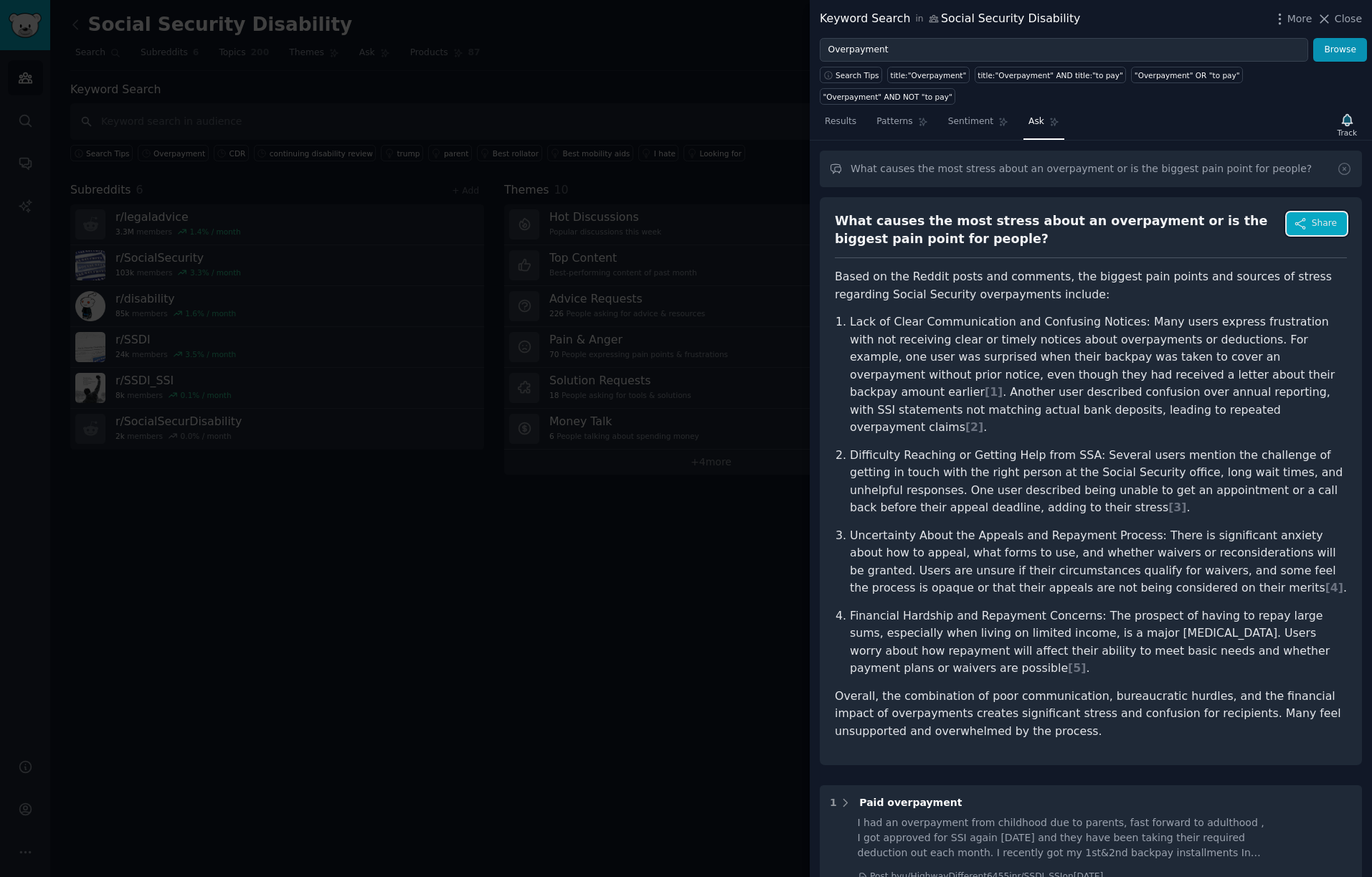
click at [1320, 224] on span "Share" at bounding box center [1324, 224] width 25 height 13
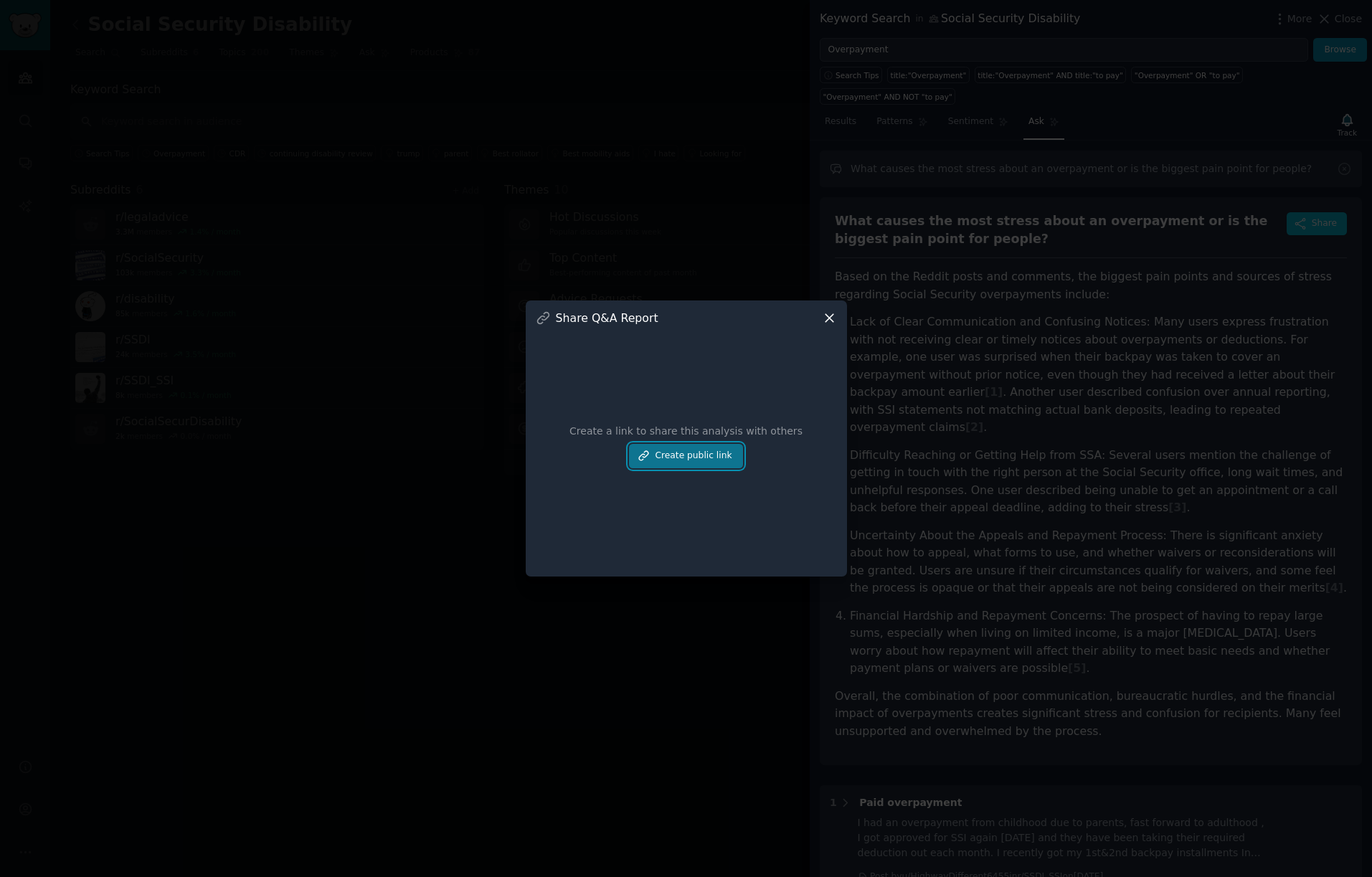
click at [688, 457] on button "Create public link" at bounding box center [685, 456] width 113 height 25
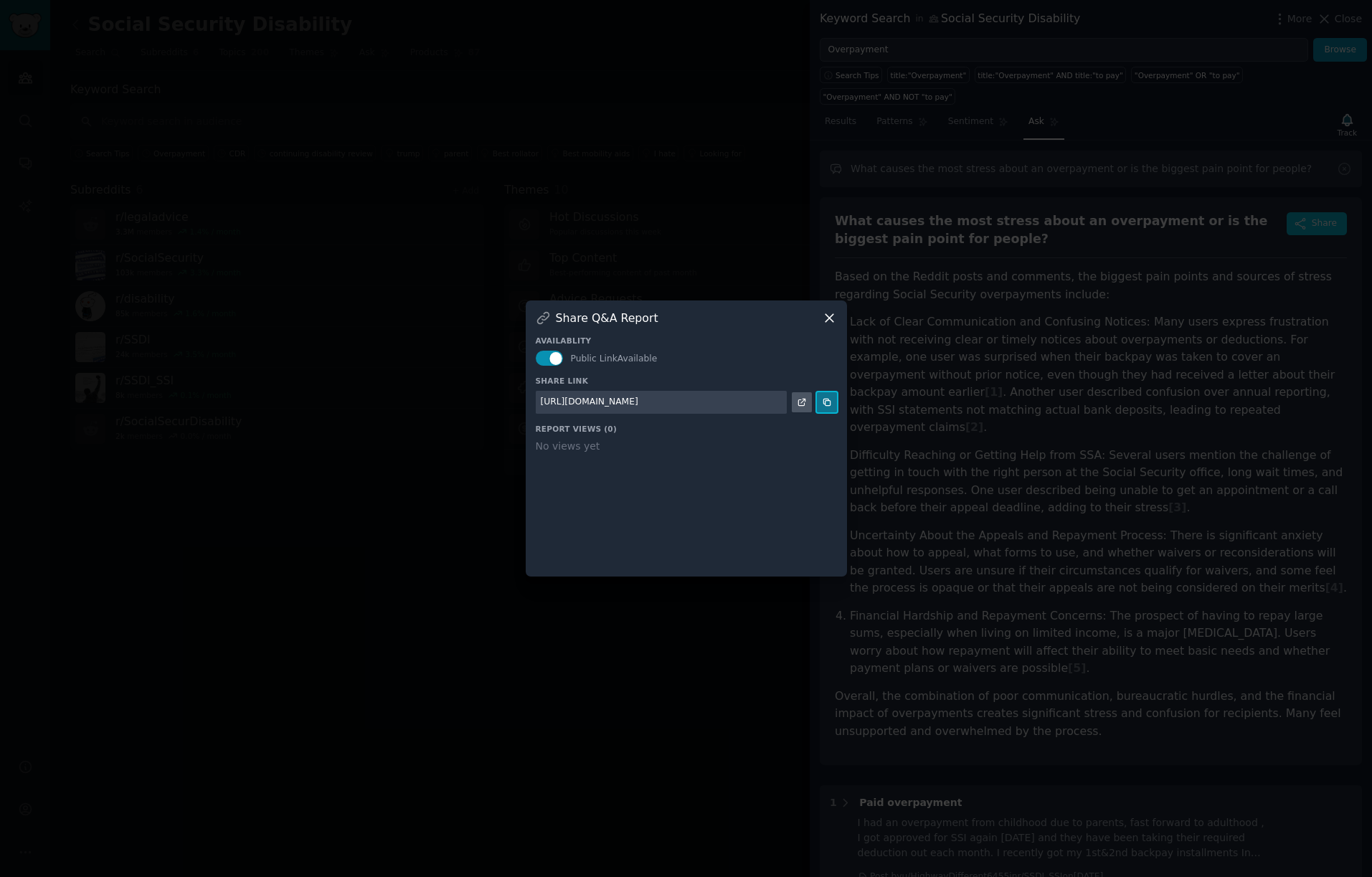
click at [827, 400] on icon at bounding box center [826, 402] width 6 height 6
click at [830, 314] on icon at bounding box center [829, 317] width 15 height 15
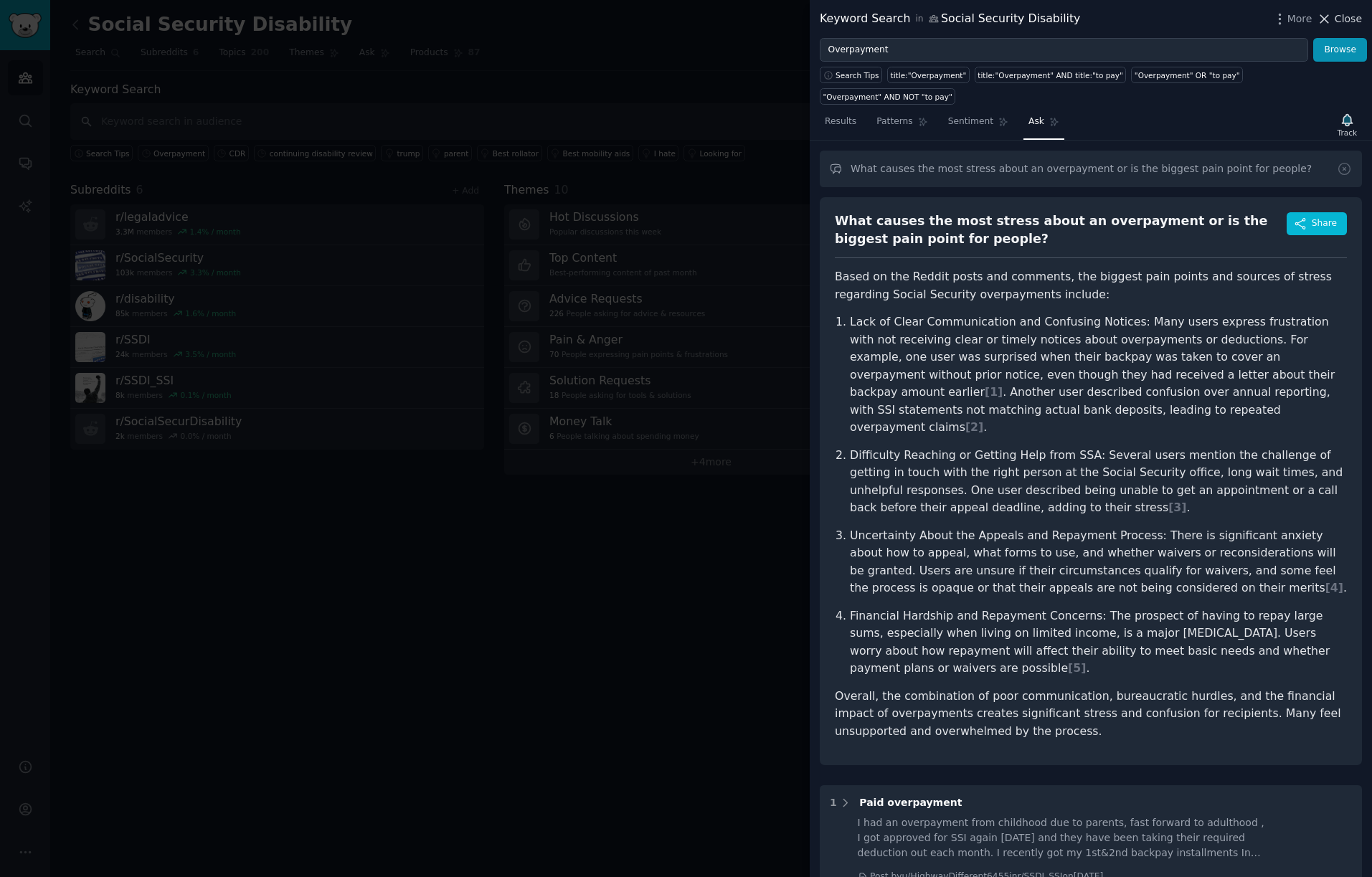
click at [1353, 18] on span "Close" at bounding box center [1347, 18] width 27 height 15
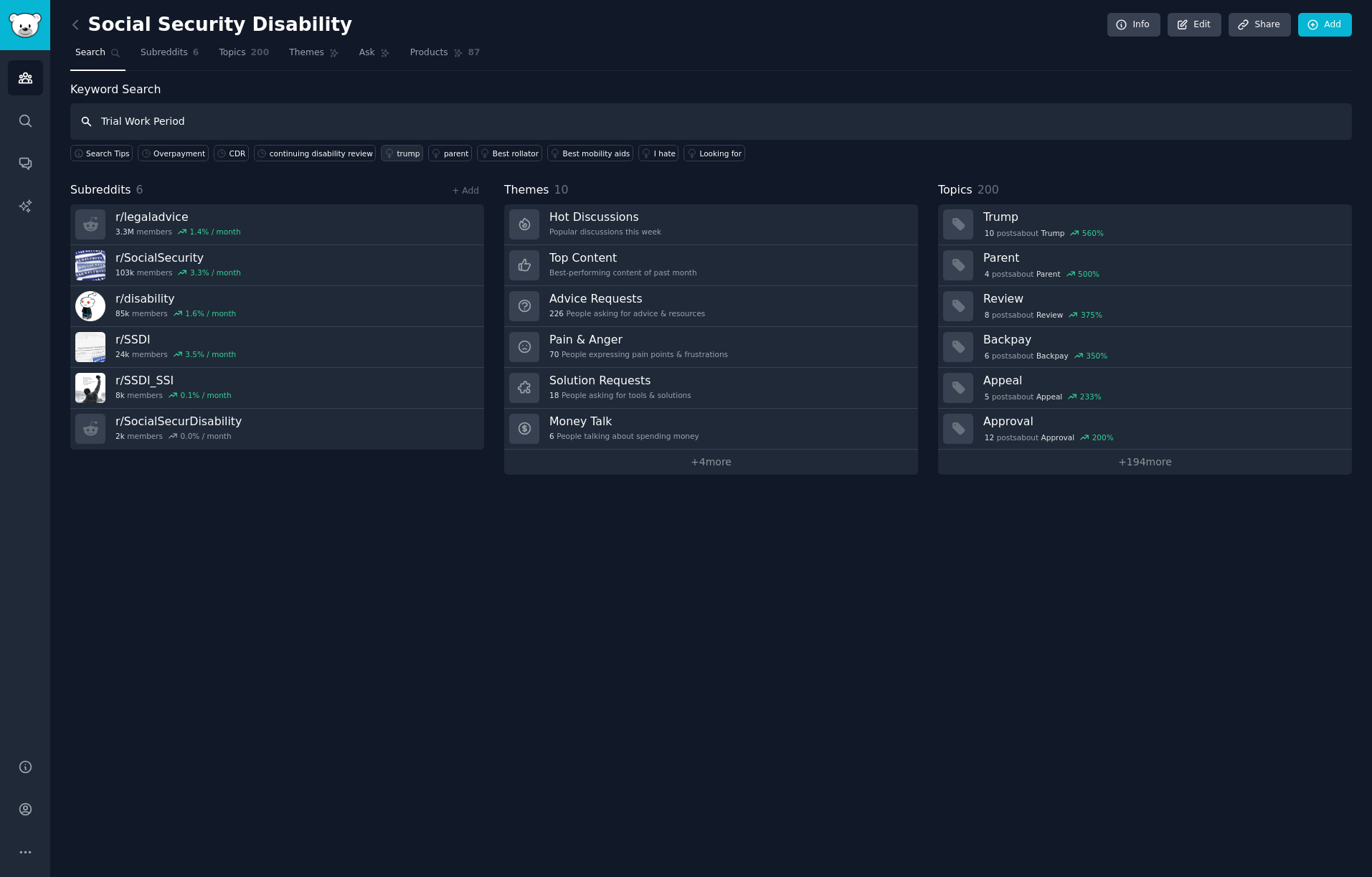
type input "Trial Work Period"
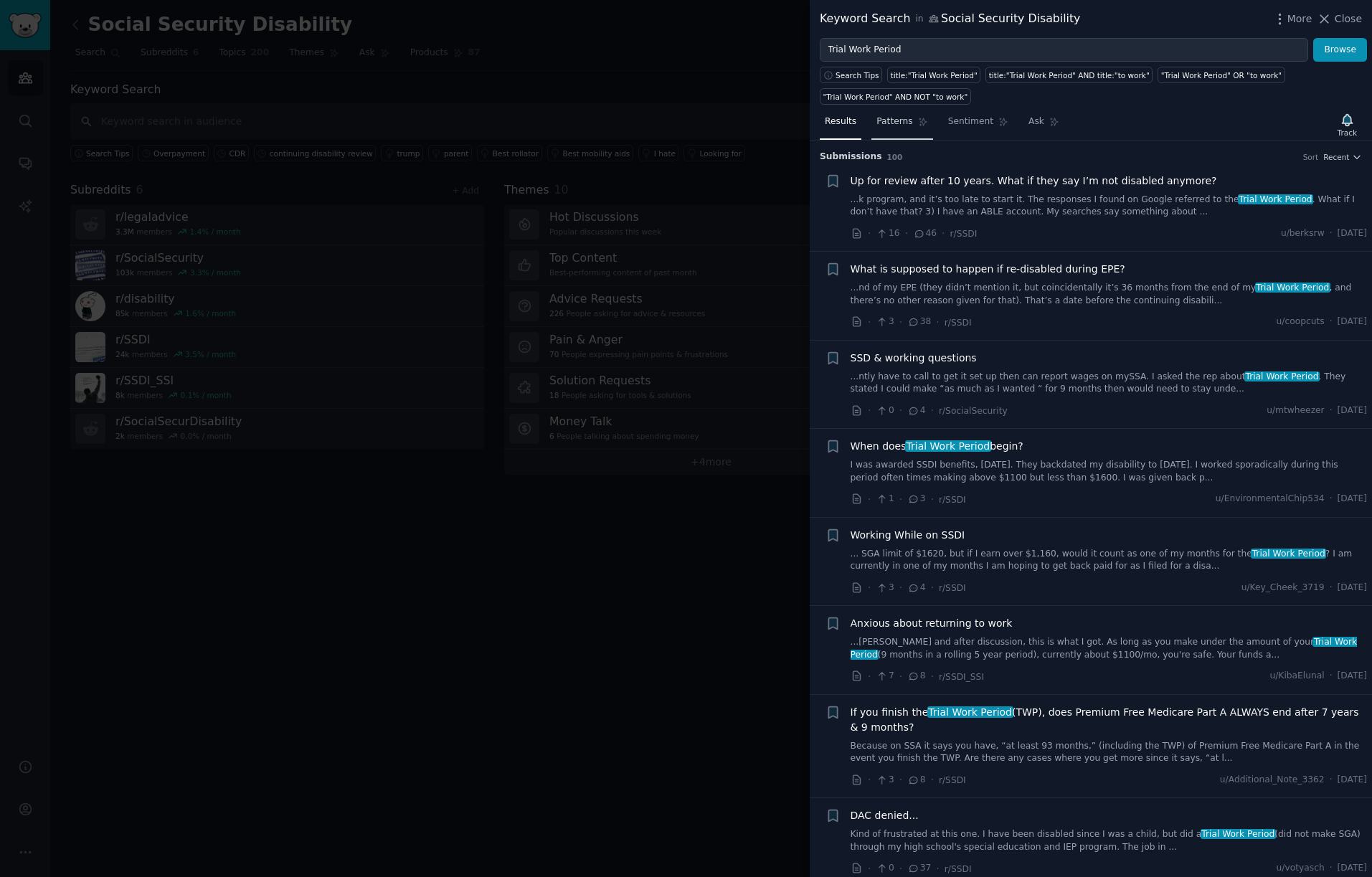
click at [897, 121] on span "Patterns" at bounding box center [894, 122] width 36 height 13
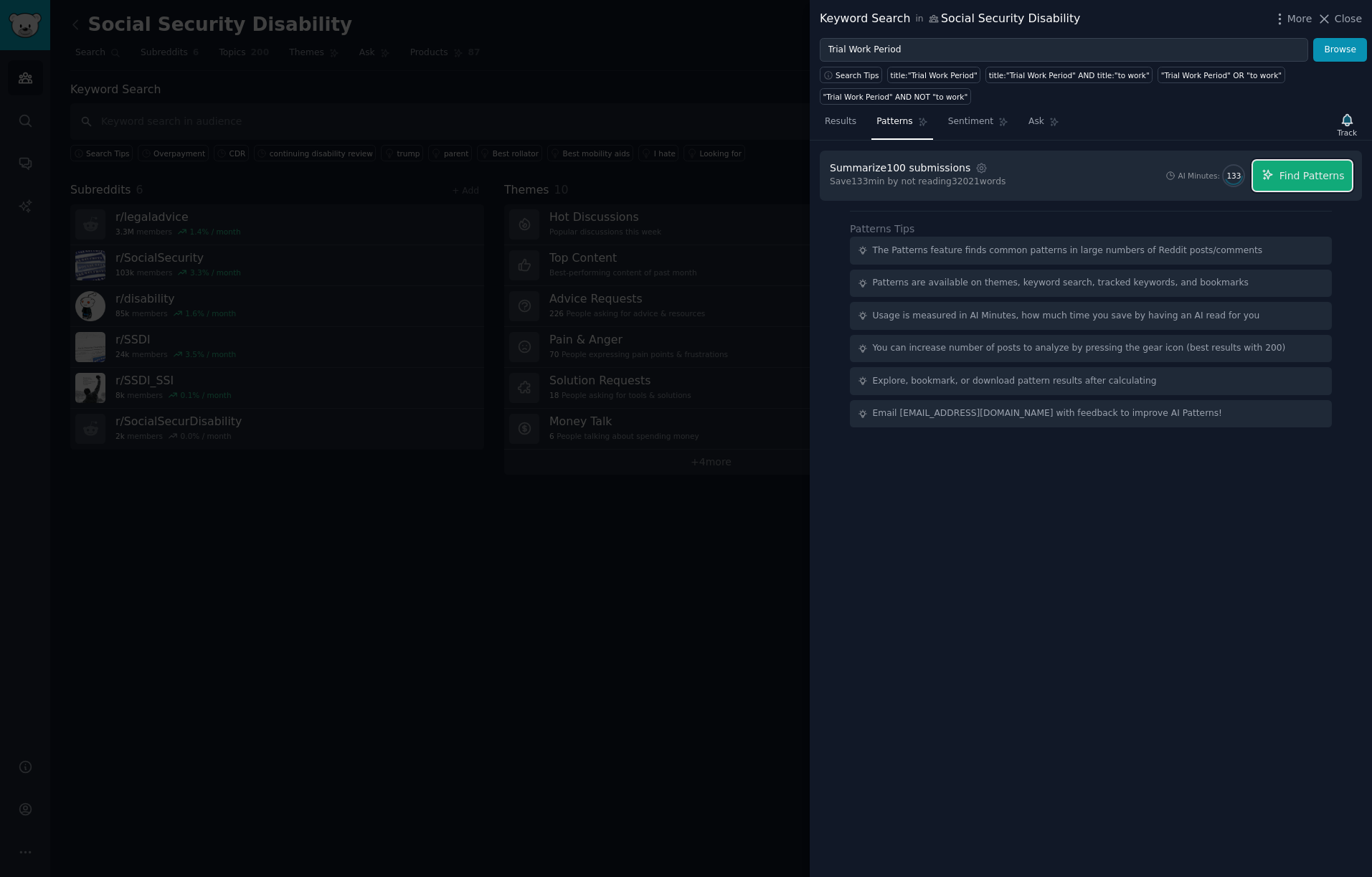
click at [1299, 171] on span "Find Patterns" at bounding box center [1312, 175] width 65 height 15
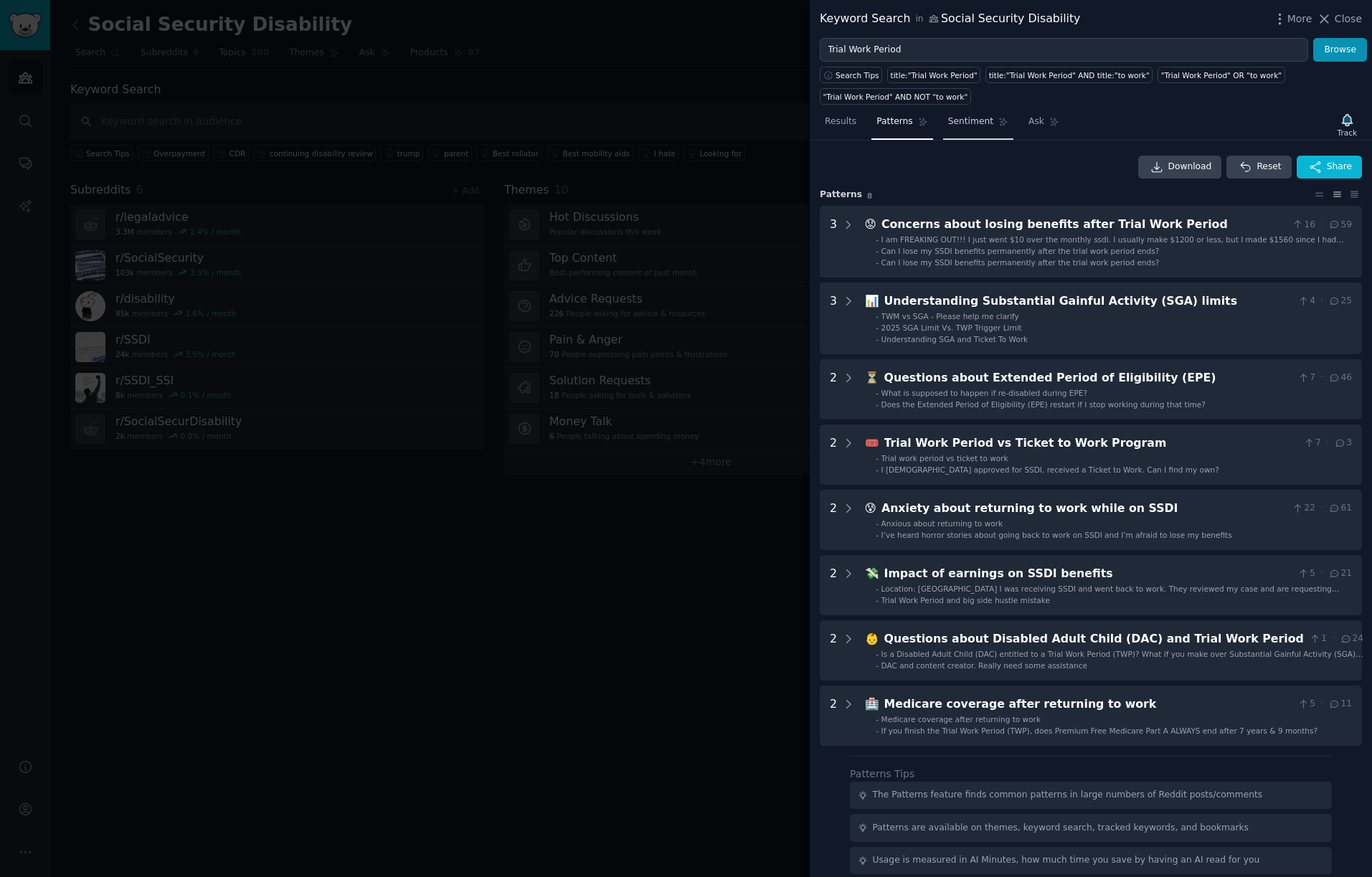
click at [966, 121] on span "Sentiment" at bounding box center [970, 122] width 45 height 13
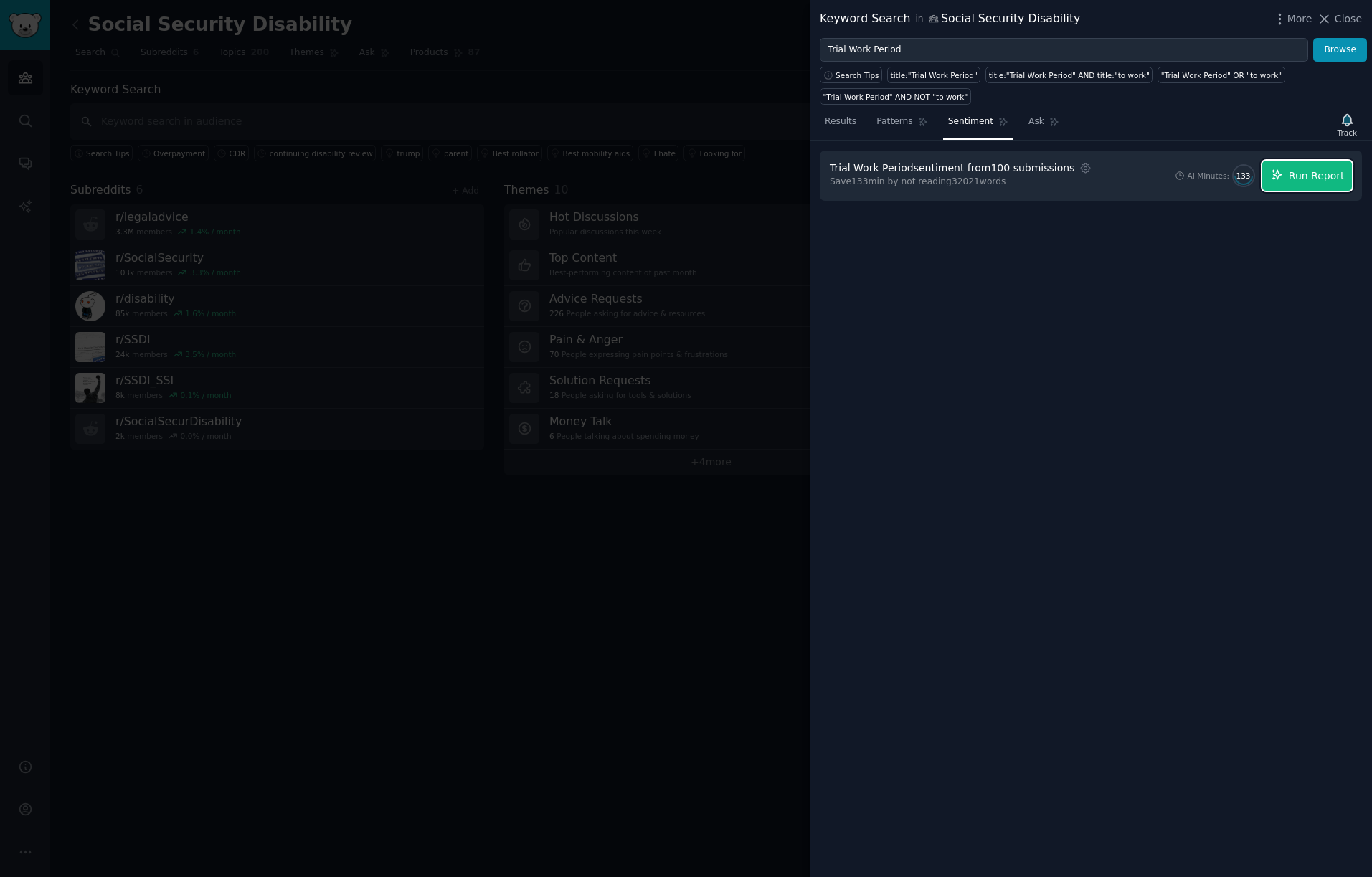
click at [1328, 176] on span "Run Report" at bounding box center [1316, 175] width 56 height 15
